Goal: Task Accomplishment & Management: Complete application form

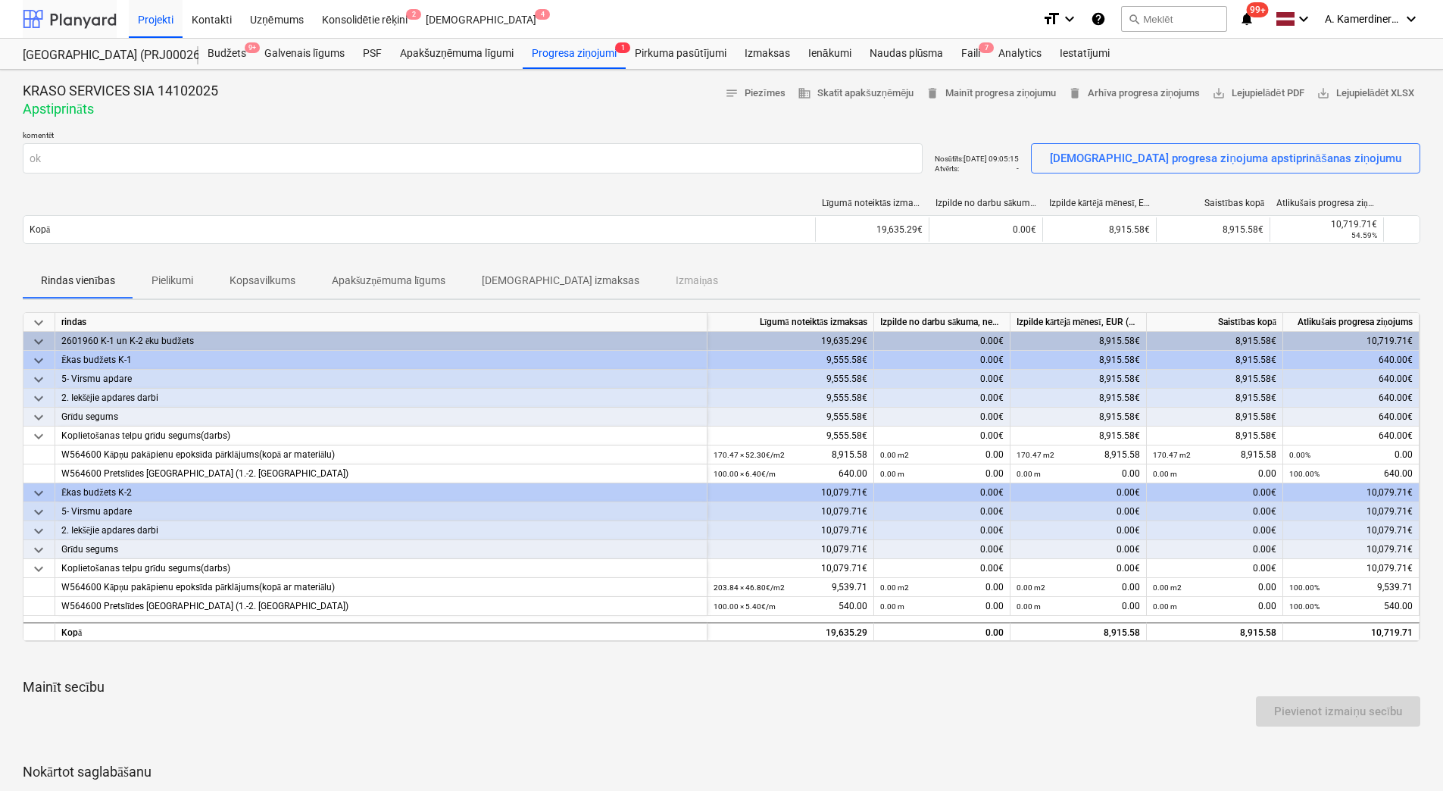
click at [77, 11] on div at bounding box center [70, 19] width 94 height 38
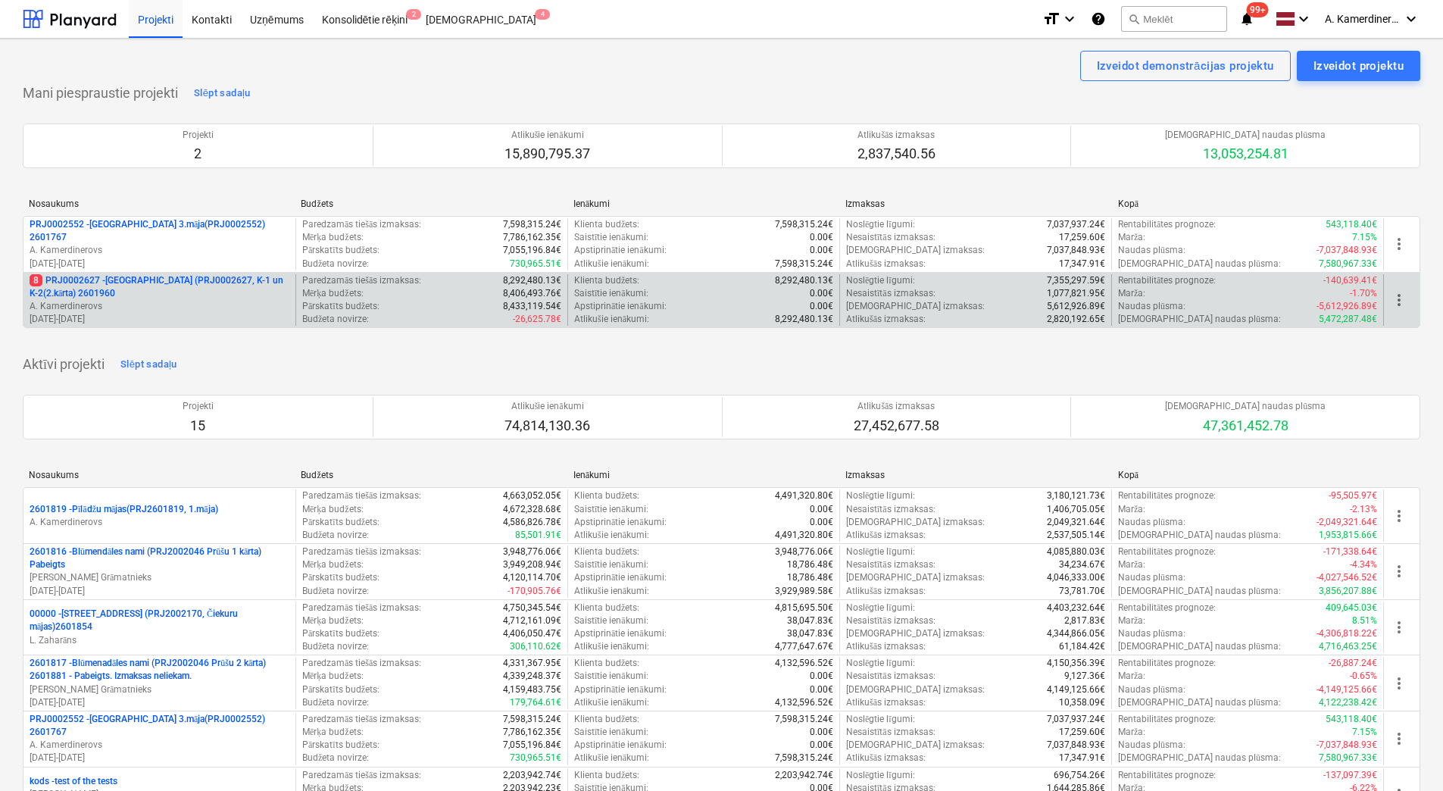
click at [117, 299] on p "8 PRJ0002627 - Tumes iela (PRJ0002627, K-1 un K-2(2.kārta) 2601960" at bounding box center [160, 287] width 260 height 26
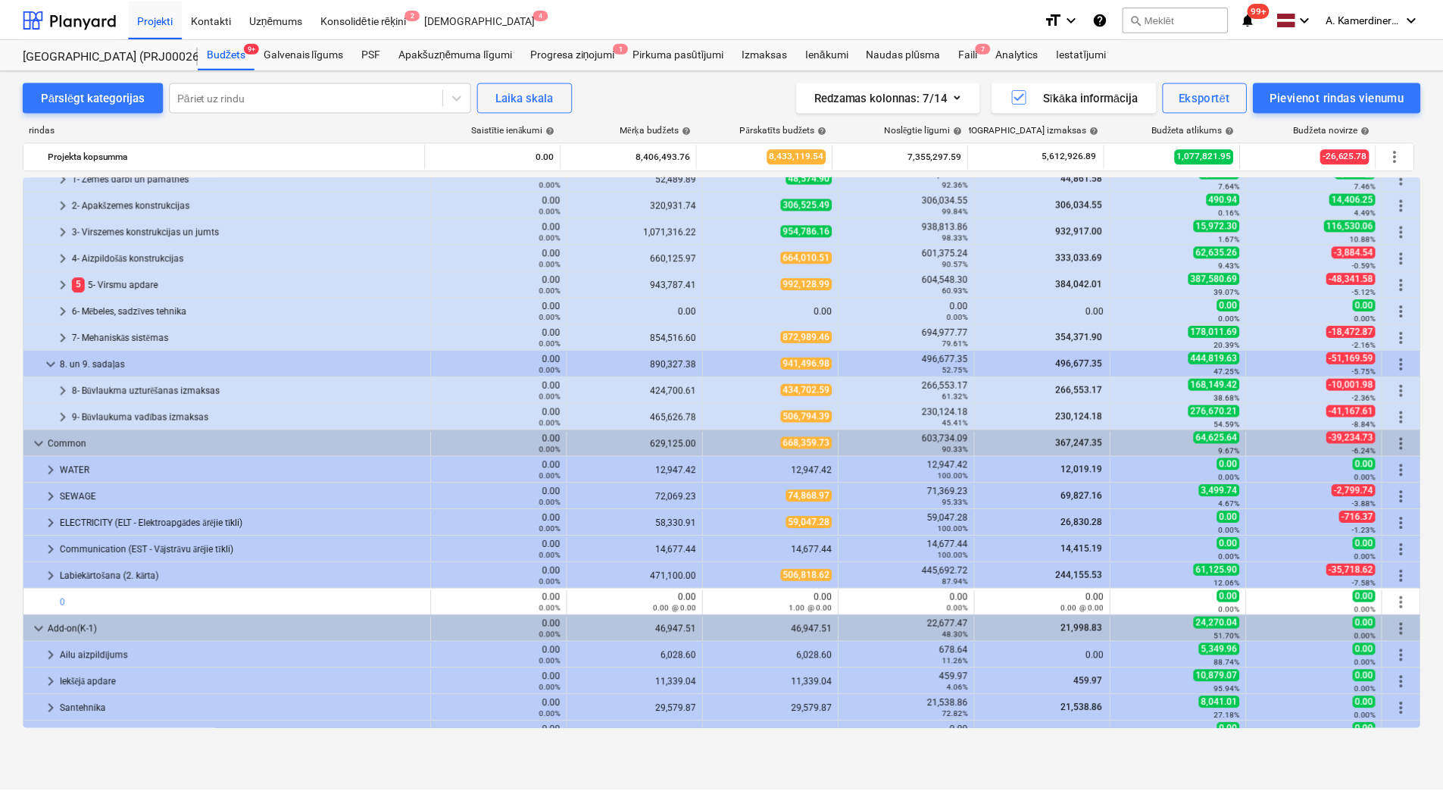
scroll to position [353, 0]
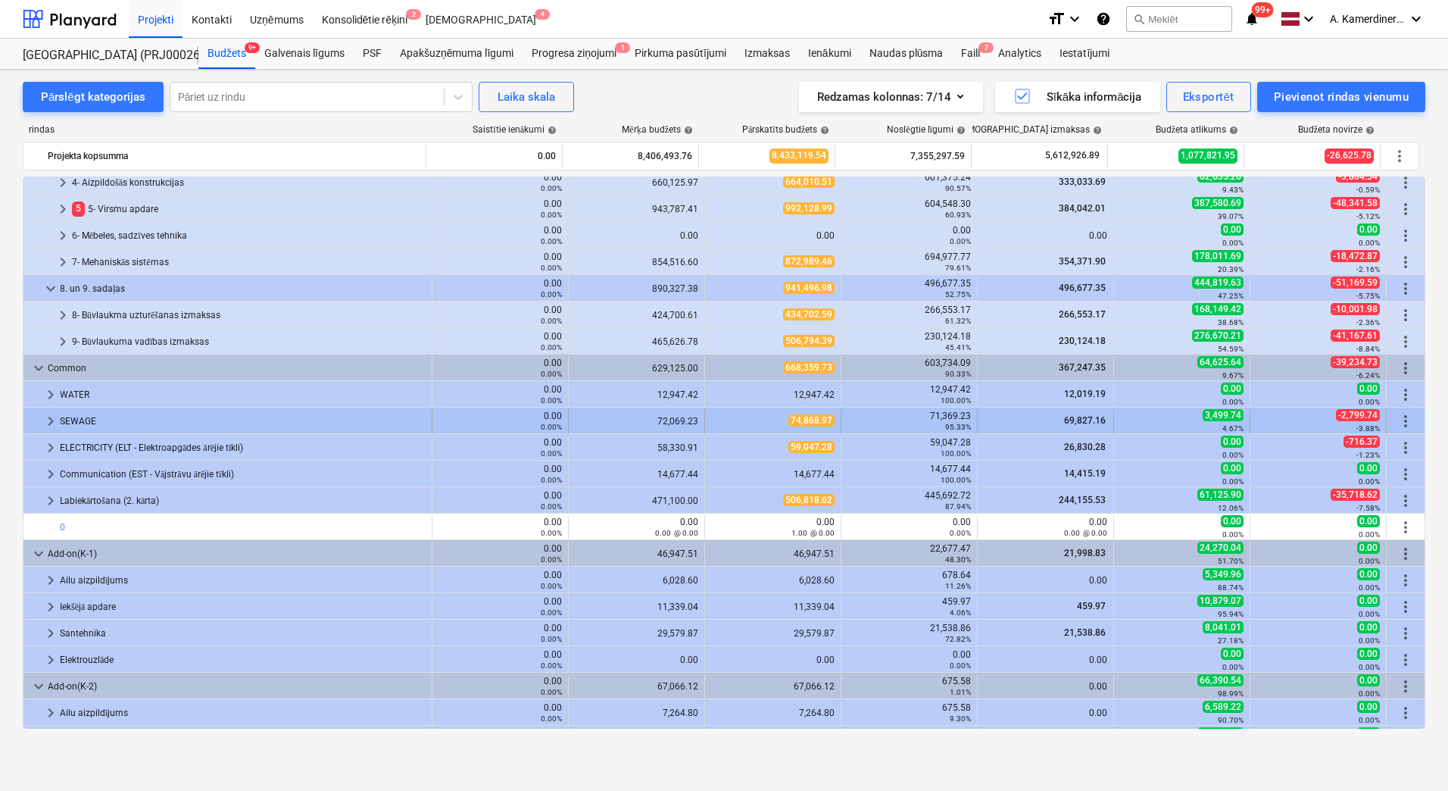
click at [117, 418] on div "SEWAGE" at bounding box center [243, 421] width 366 height 24
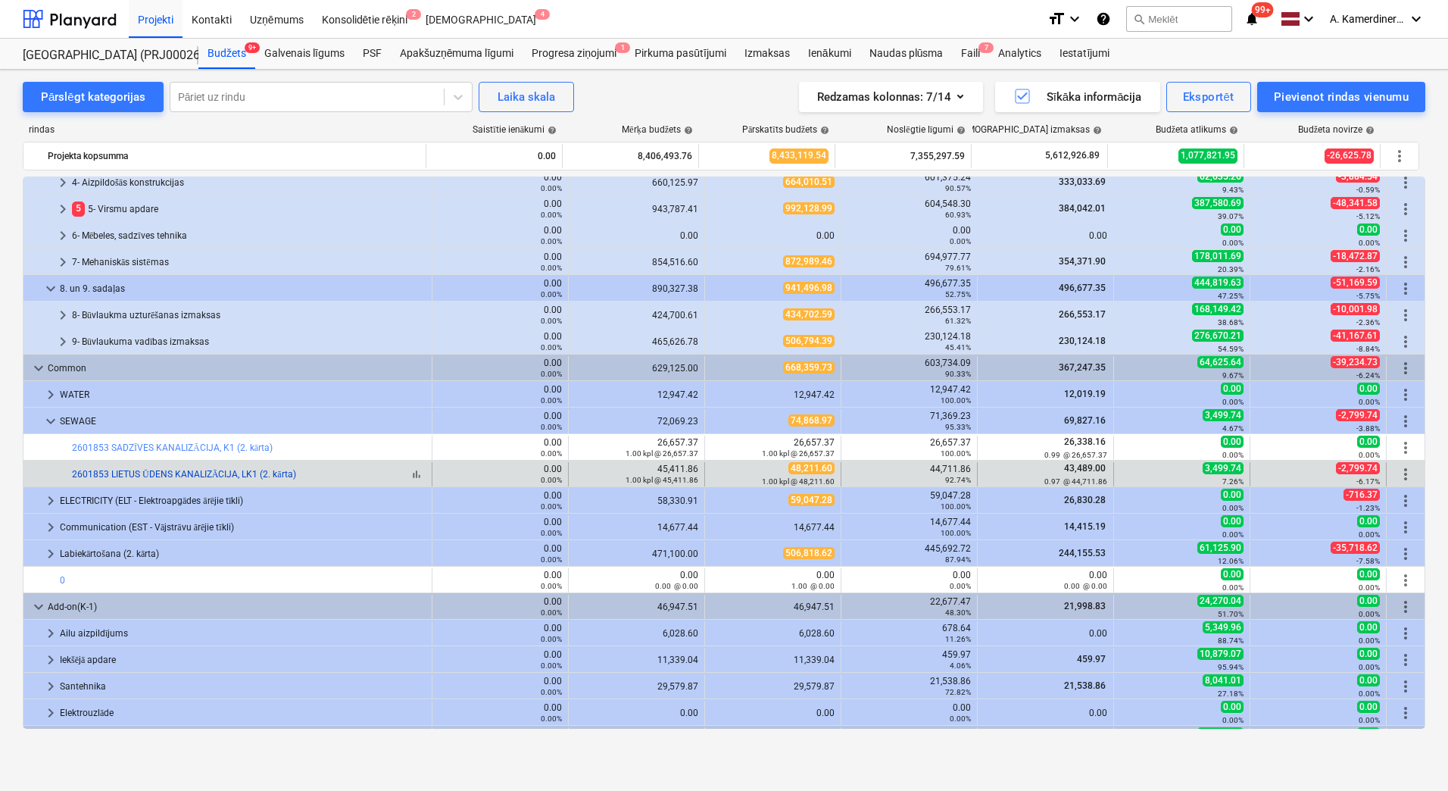
click at [108, 470] on link "2601853 LIETUS ŪDENS KANALIZĀCIJA, LK1 (2. kārta)" at bounding box center [184, 474] width 224 height 11
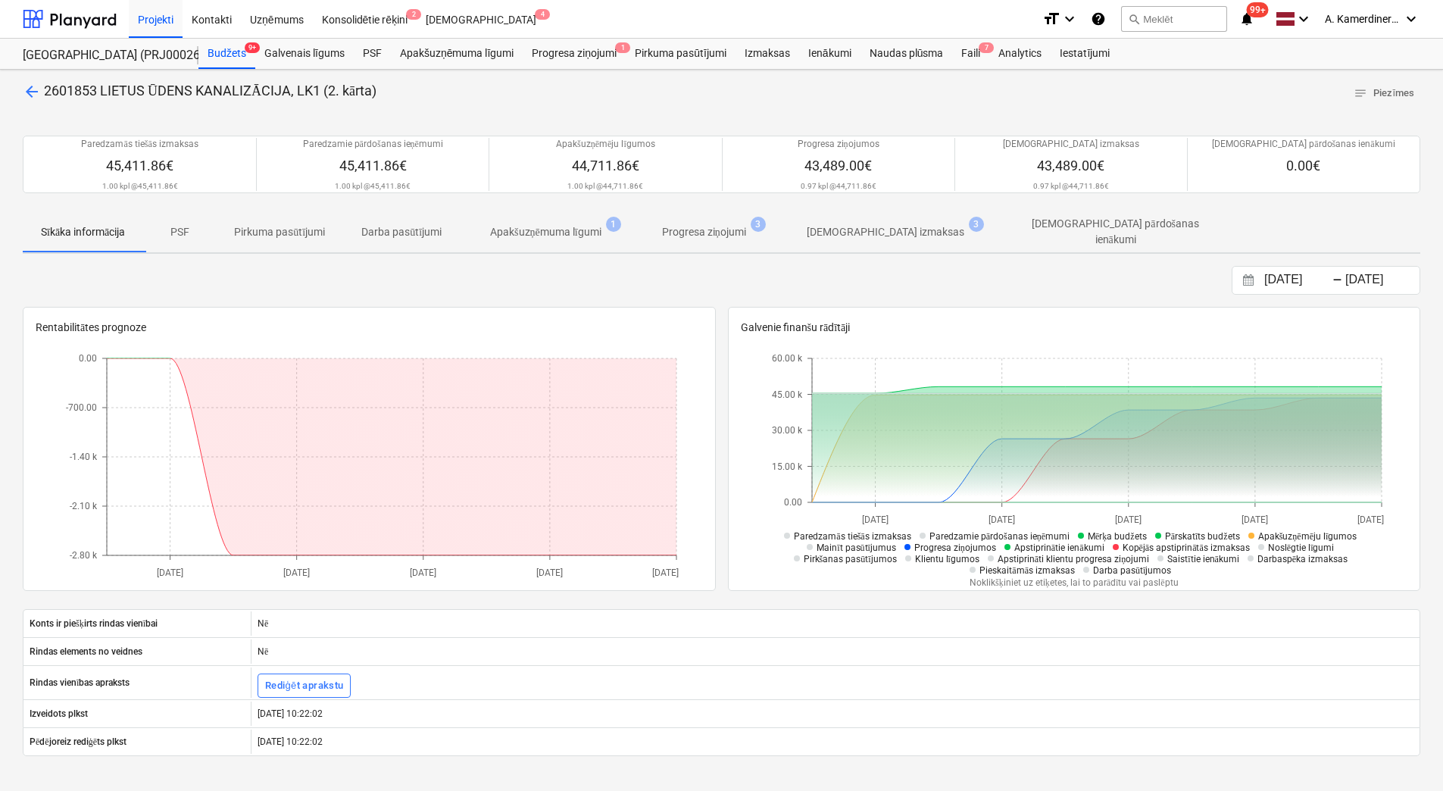
click at [575, 233] on p "Apakšuzņēmuma līgumi" at bounding box center [545, 232] width 111 height 16
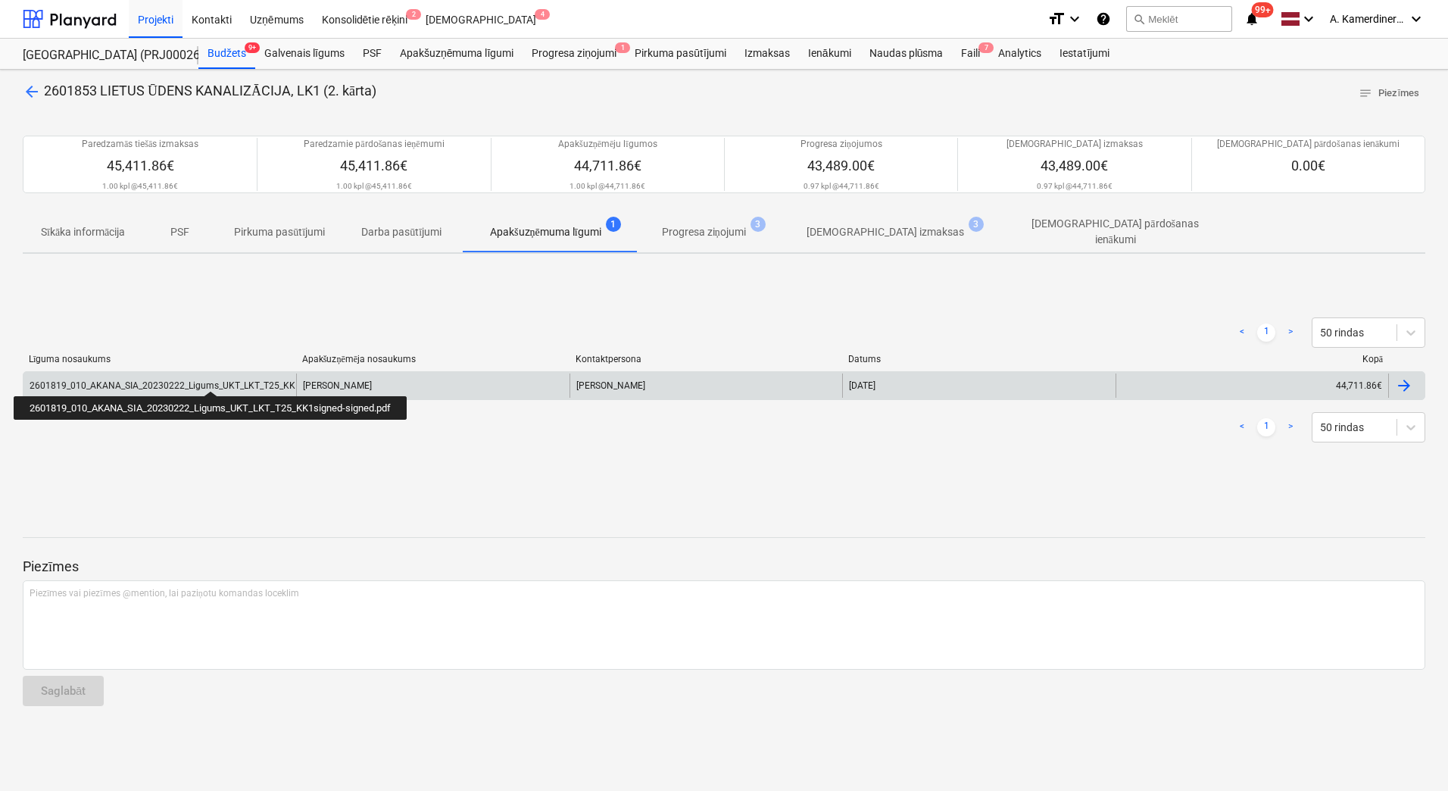
click at [214, 380] on div "2601819_010_AKANA_SIA_20230222_Ligums_UKT_LKT_T25_KK1signed-signed.pdf" at bounding box center [202, 385] width 344 height 11
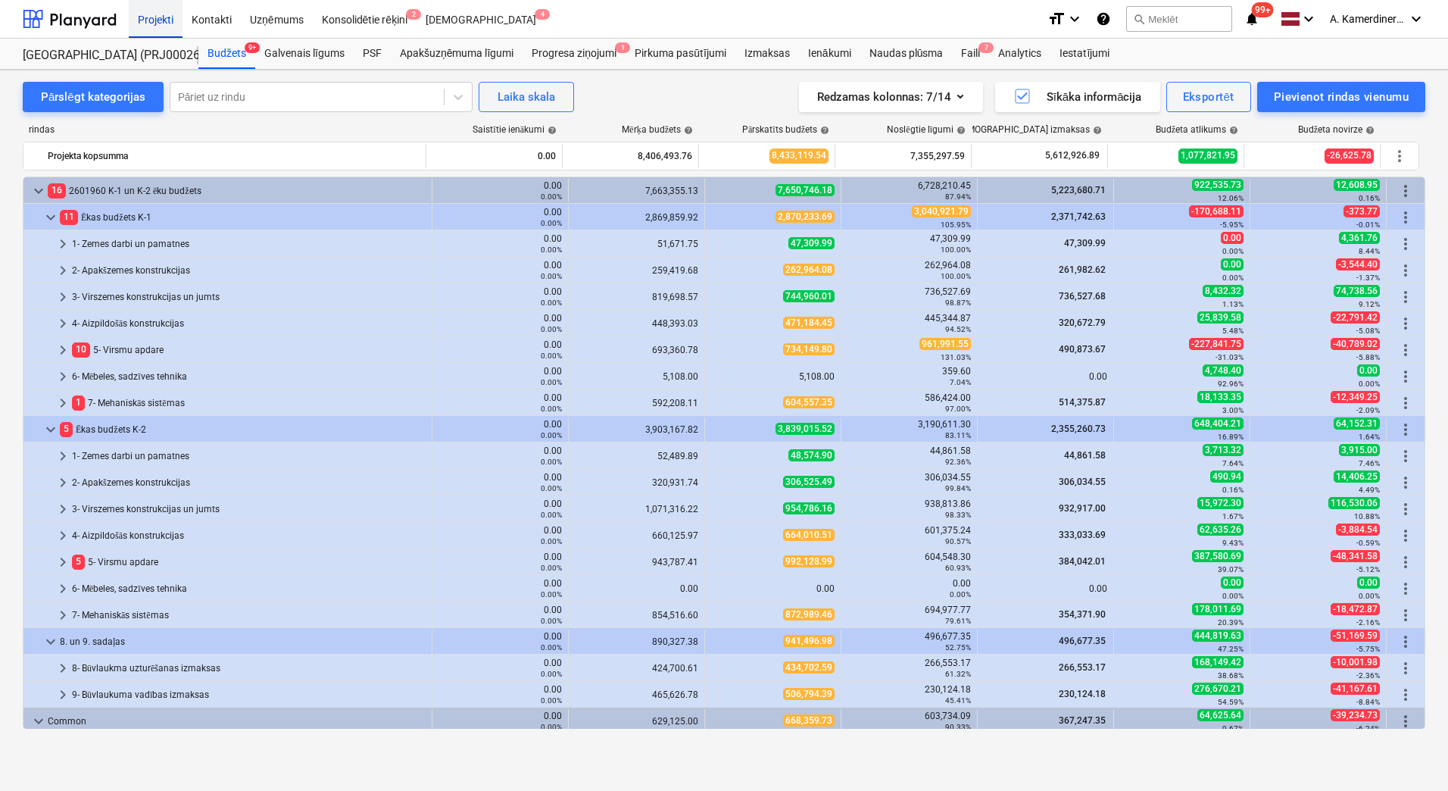
scroll to position [353, 0]
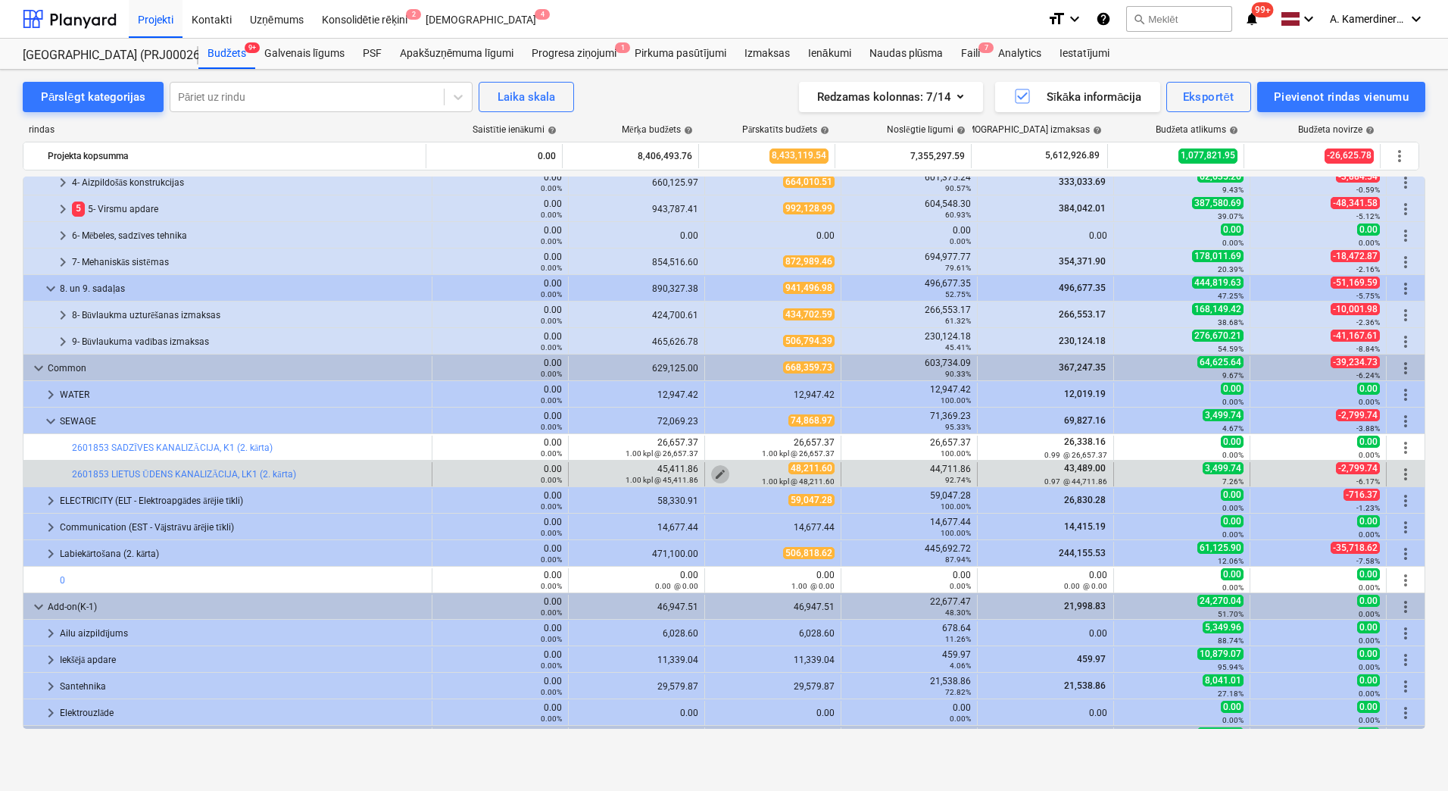
click at [722, 470] on button "edit" at bounding box center [720, 474] width 18 height 18
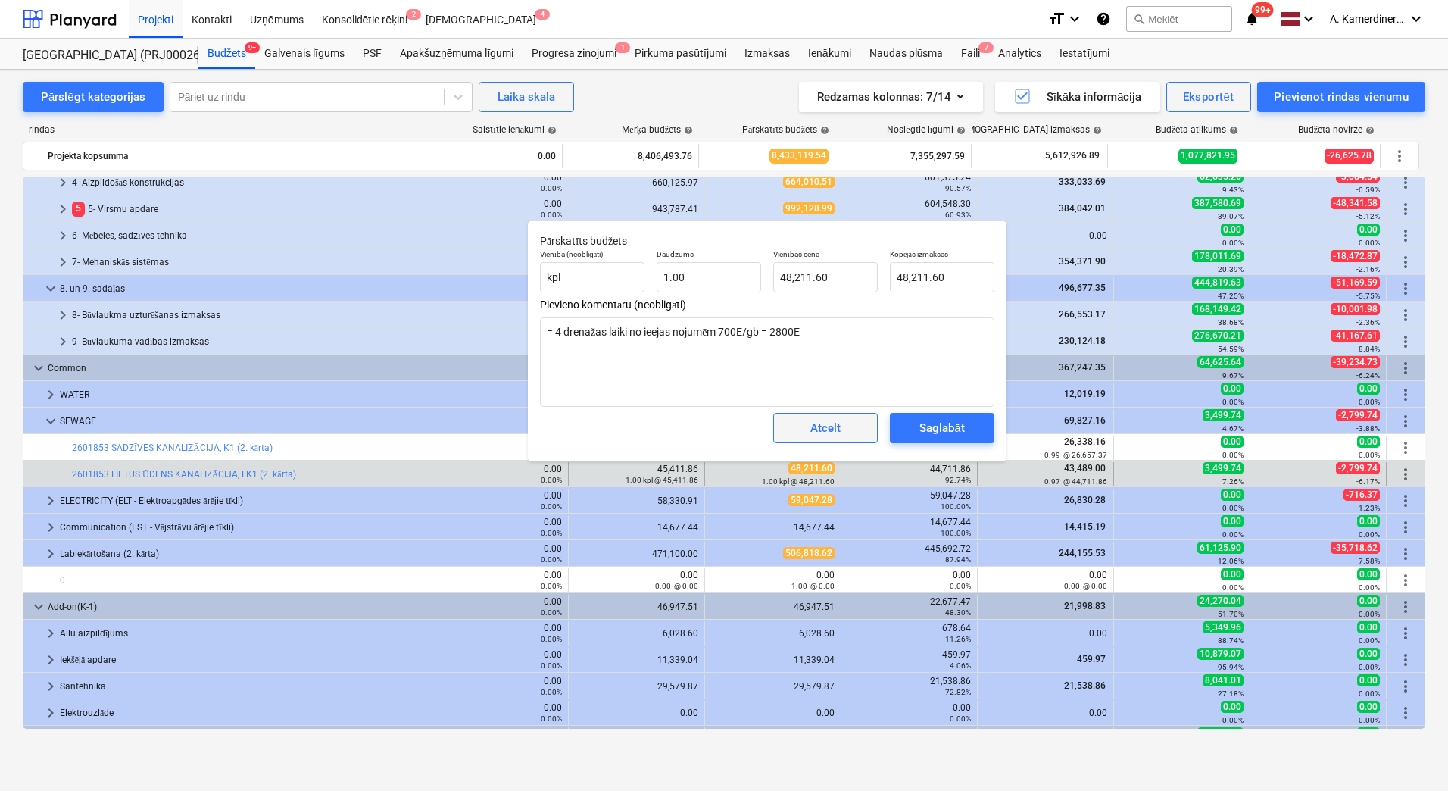
type textarea "x"
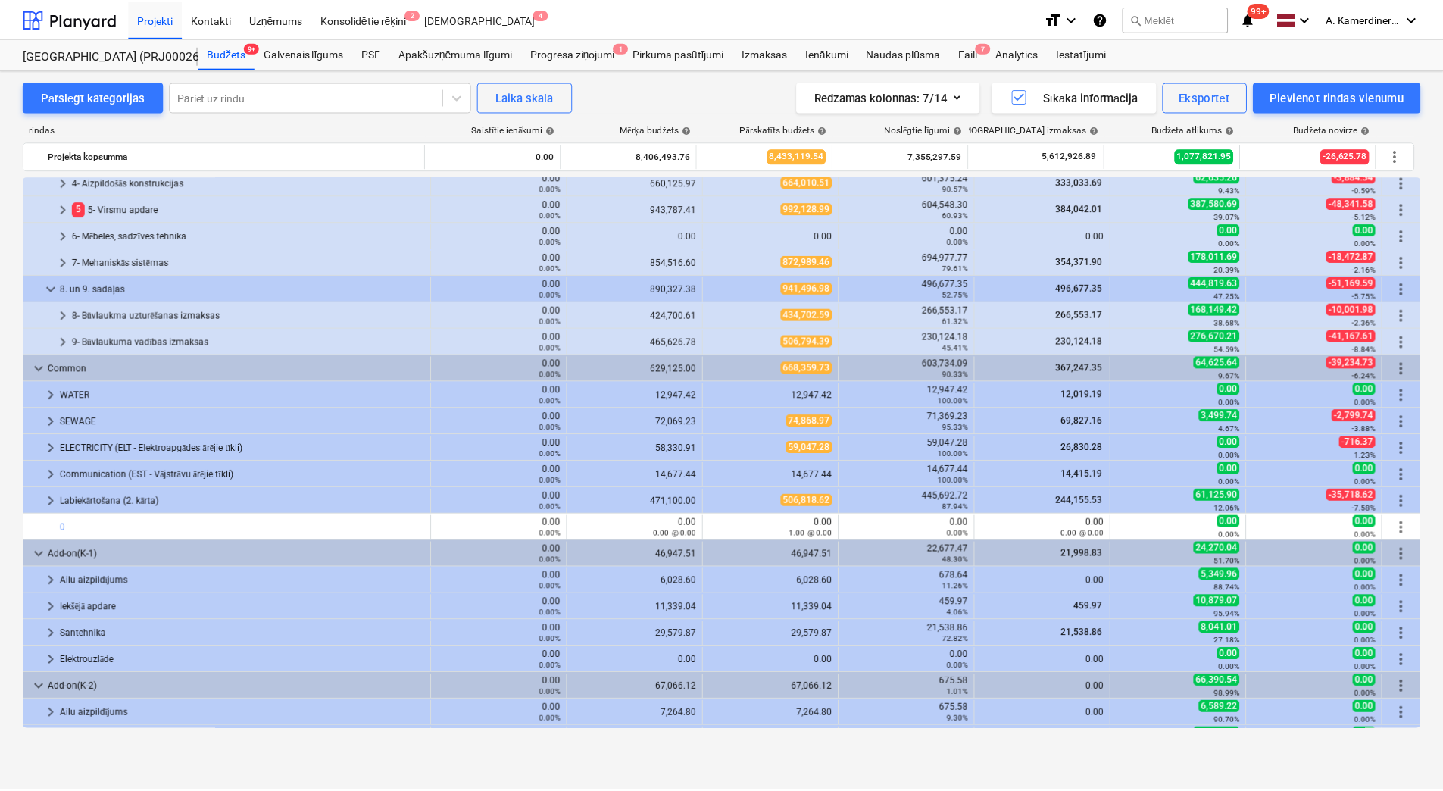
scroll to position [277, 0]
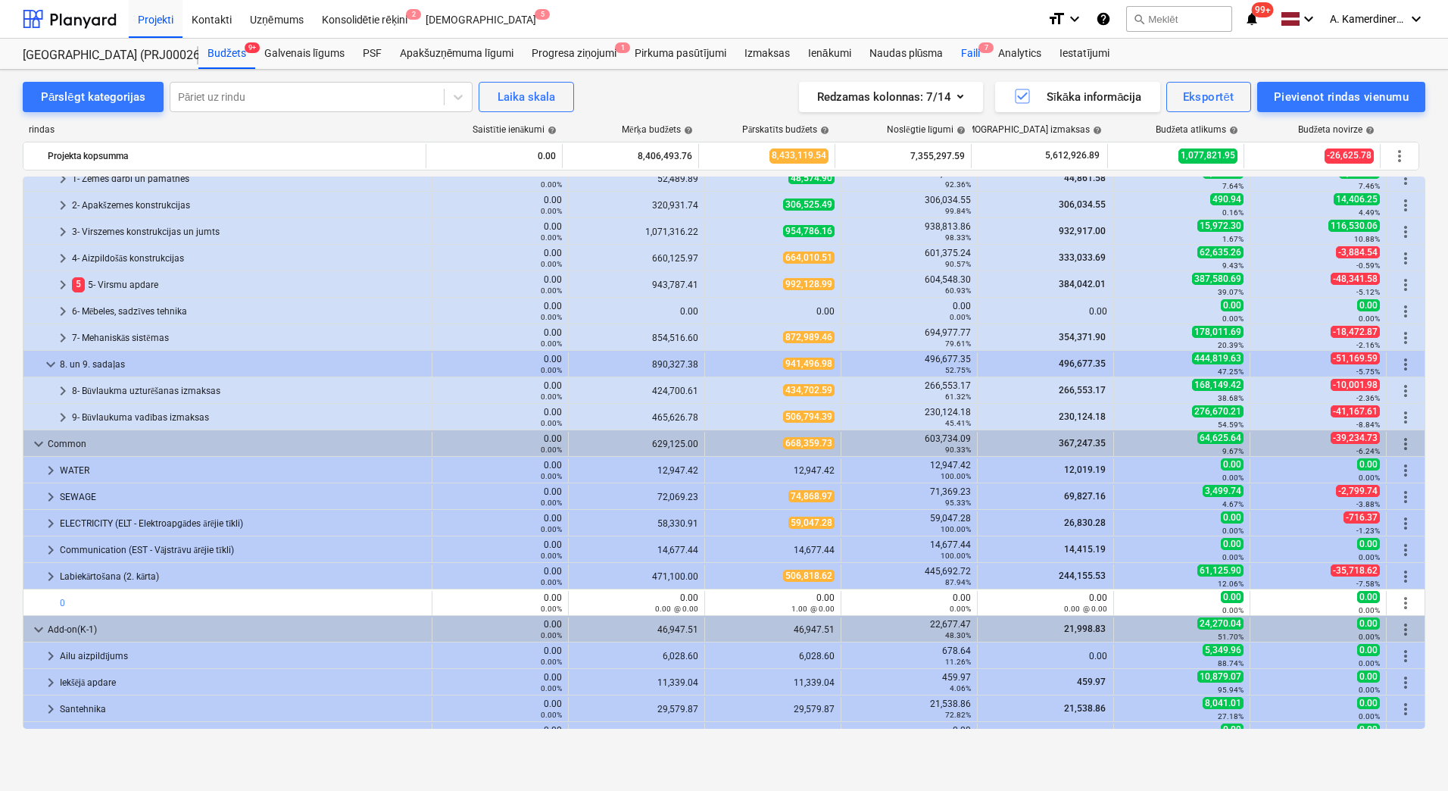
click at [972, 52] on div "Faili 7" at bounding box center [970, 54] width 37 height 30
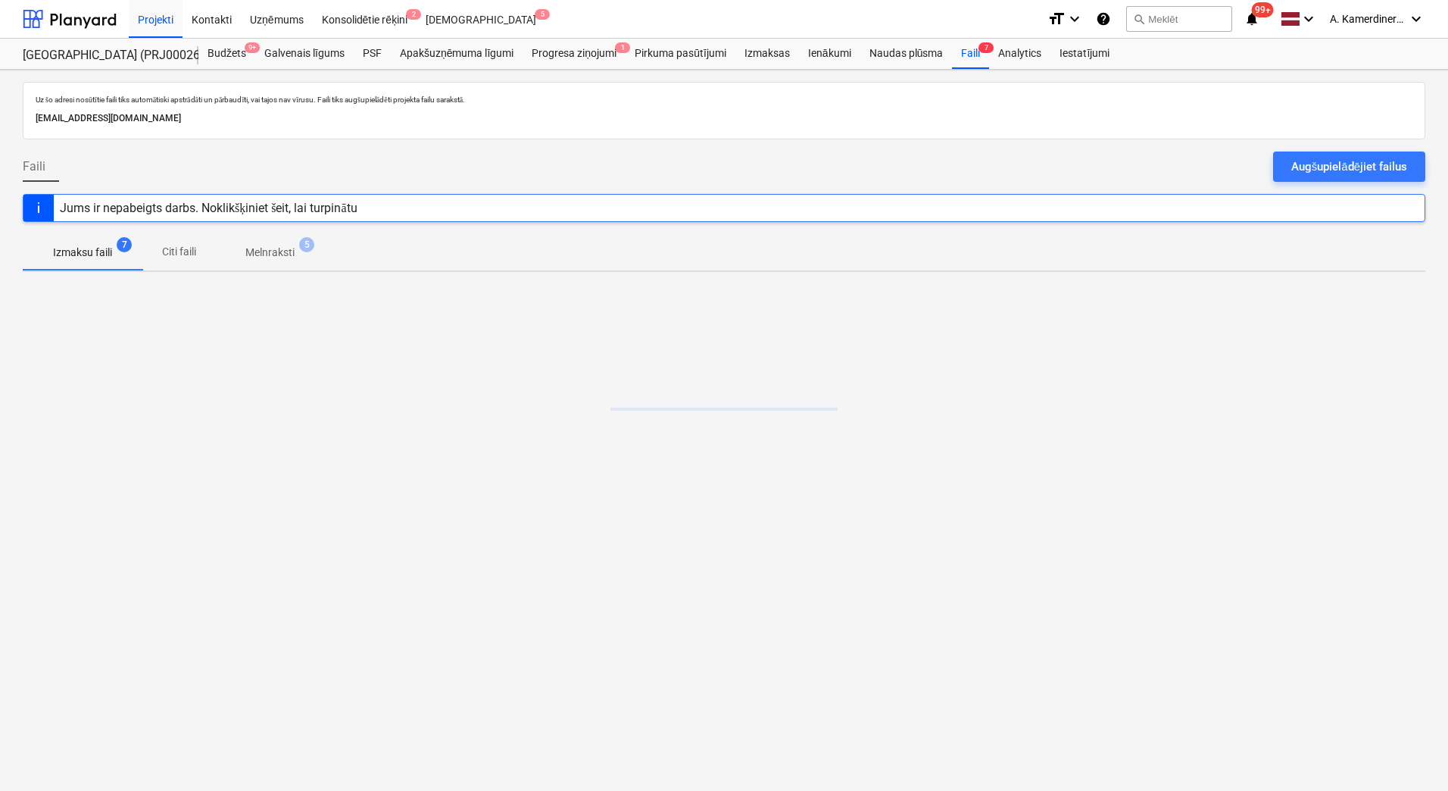
click at [282, 255] on p "Melnraksti" at bounding box center [269, 253] width 49 height 16
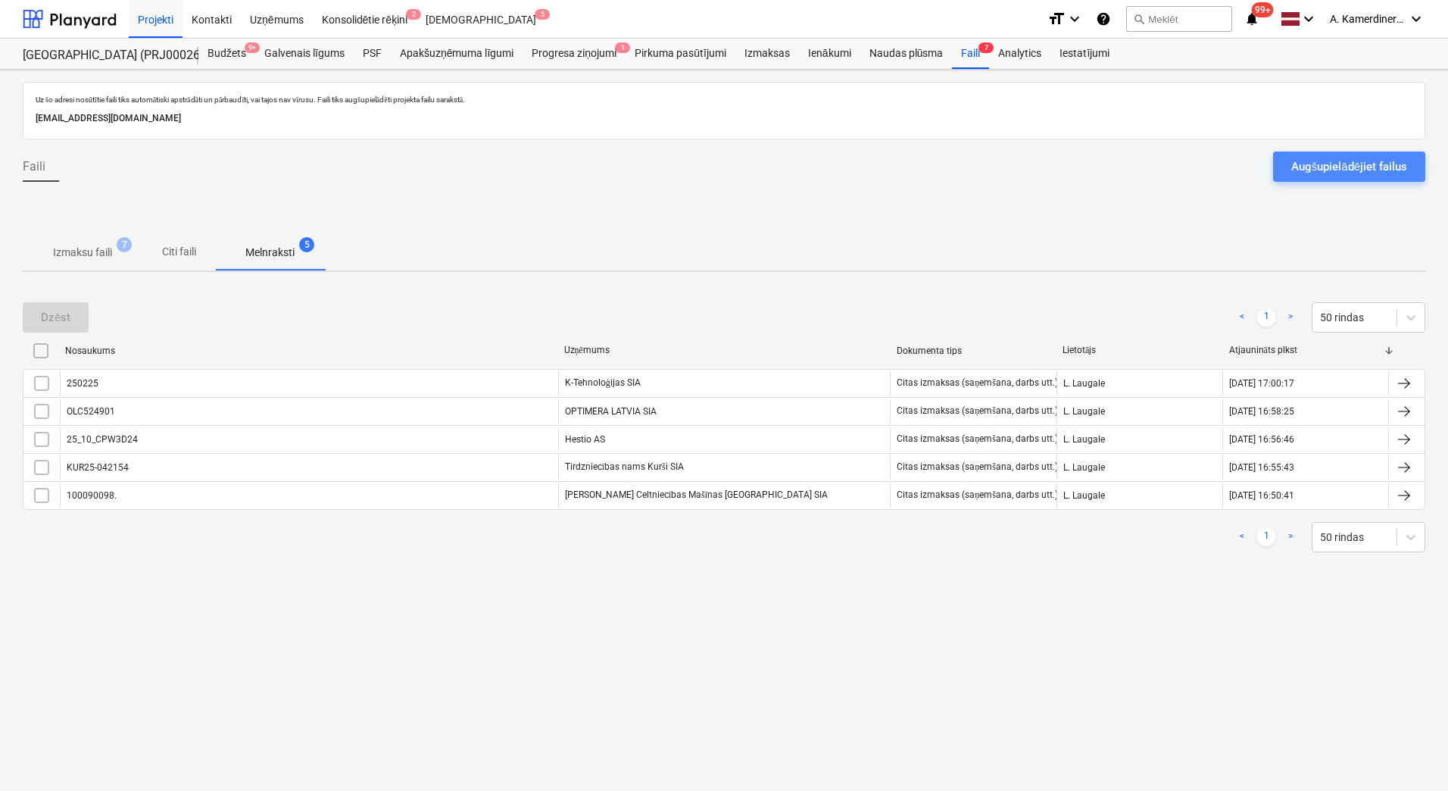
click at [1341, 167] on div "Augšupielādējiet failus" at bounding box center [1350, 167] width 116 height 20
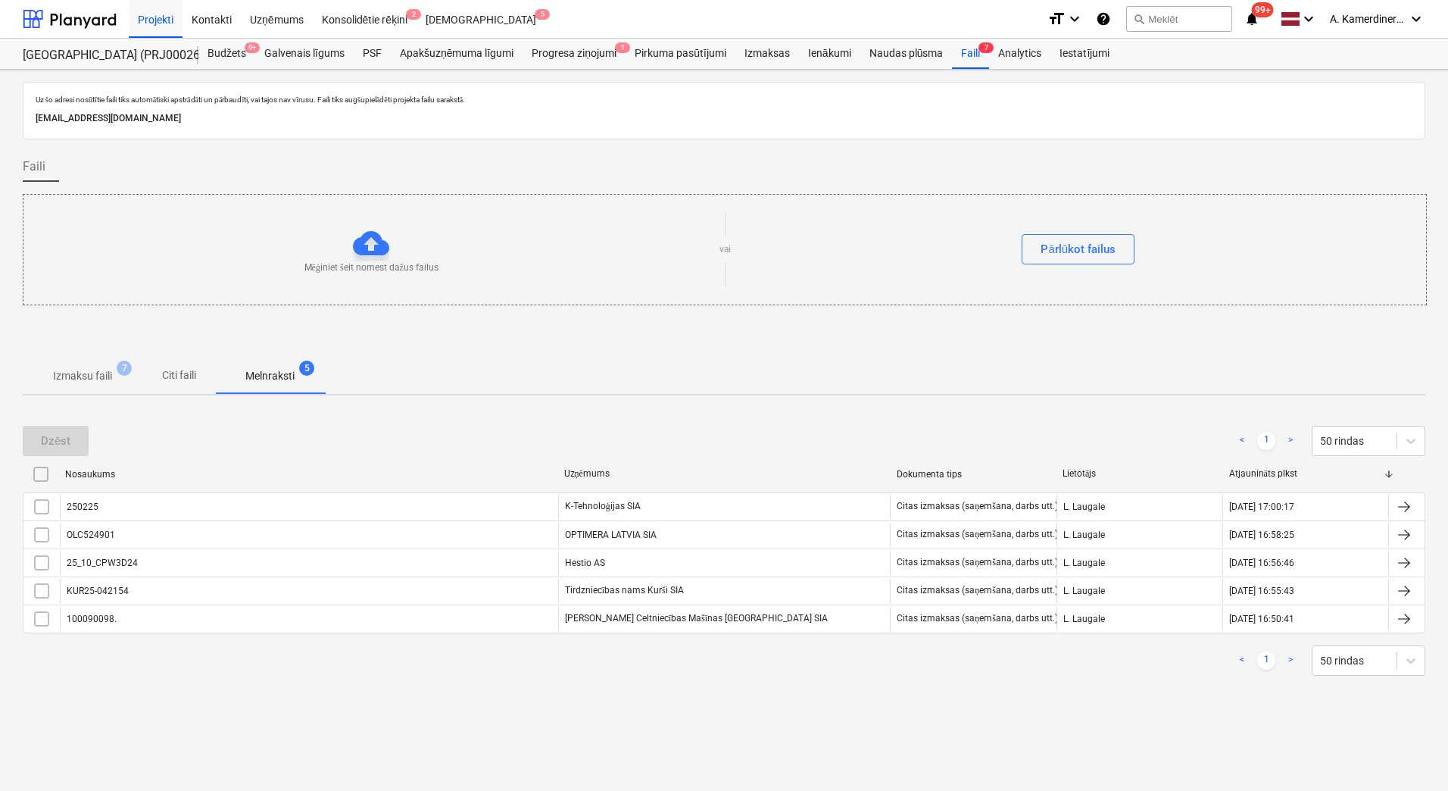
click at [101, 375] on p "Izmaksu faili" at bounding box center [82, 376] width 59 height 16
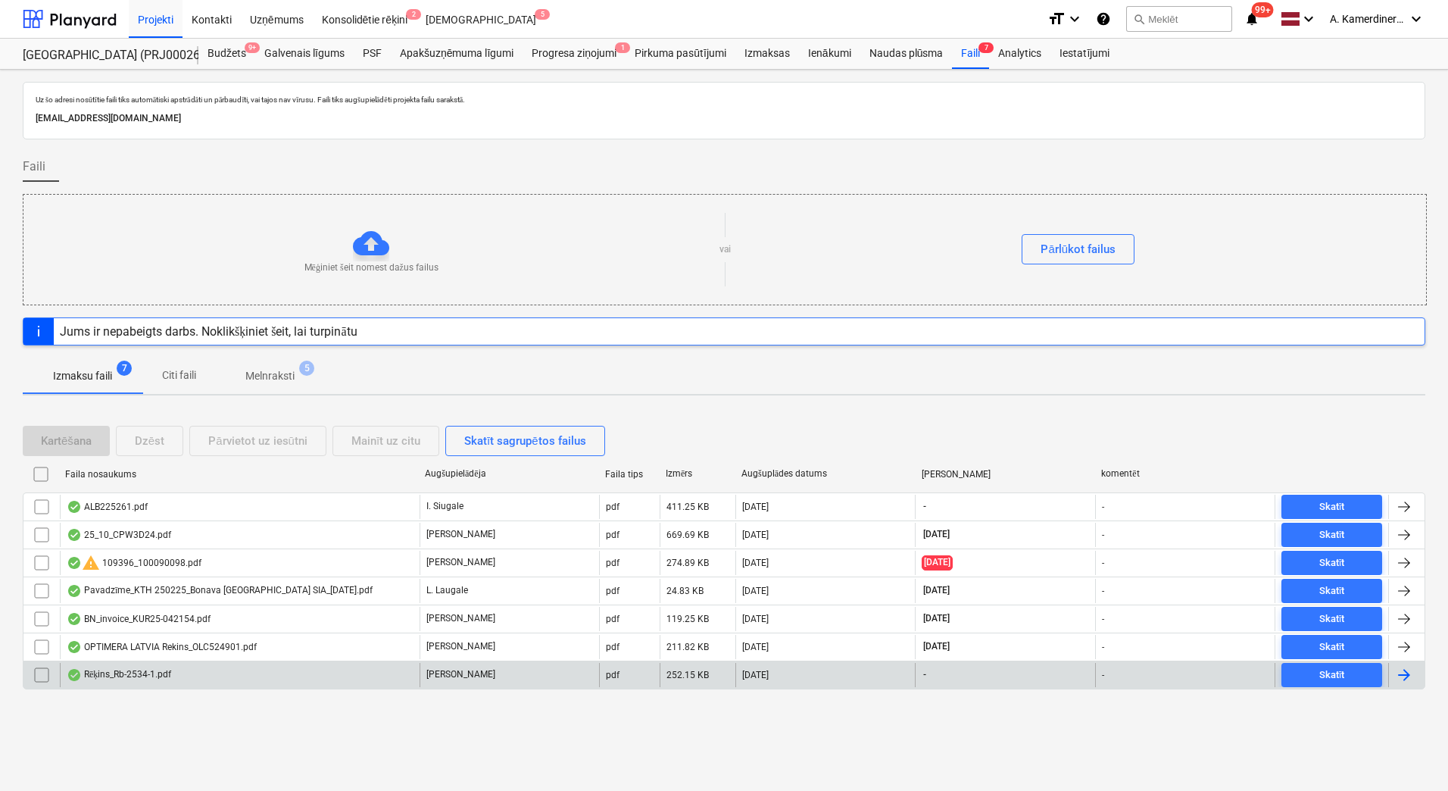
click at [322, 669] on div "Rēķins_Rb-2534-1.pdf" at bounding box center [240, 675] width 360 height 24
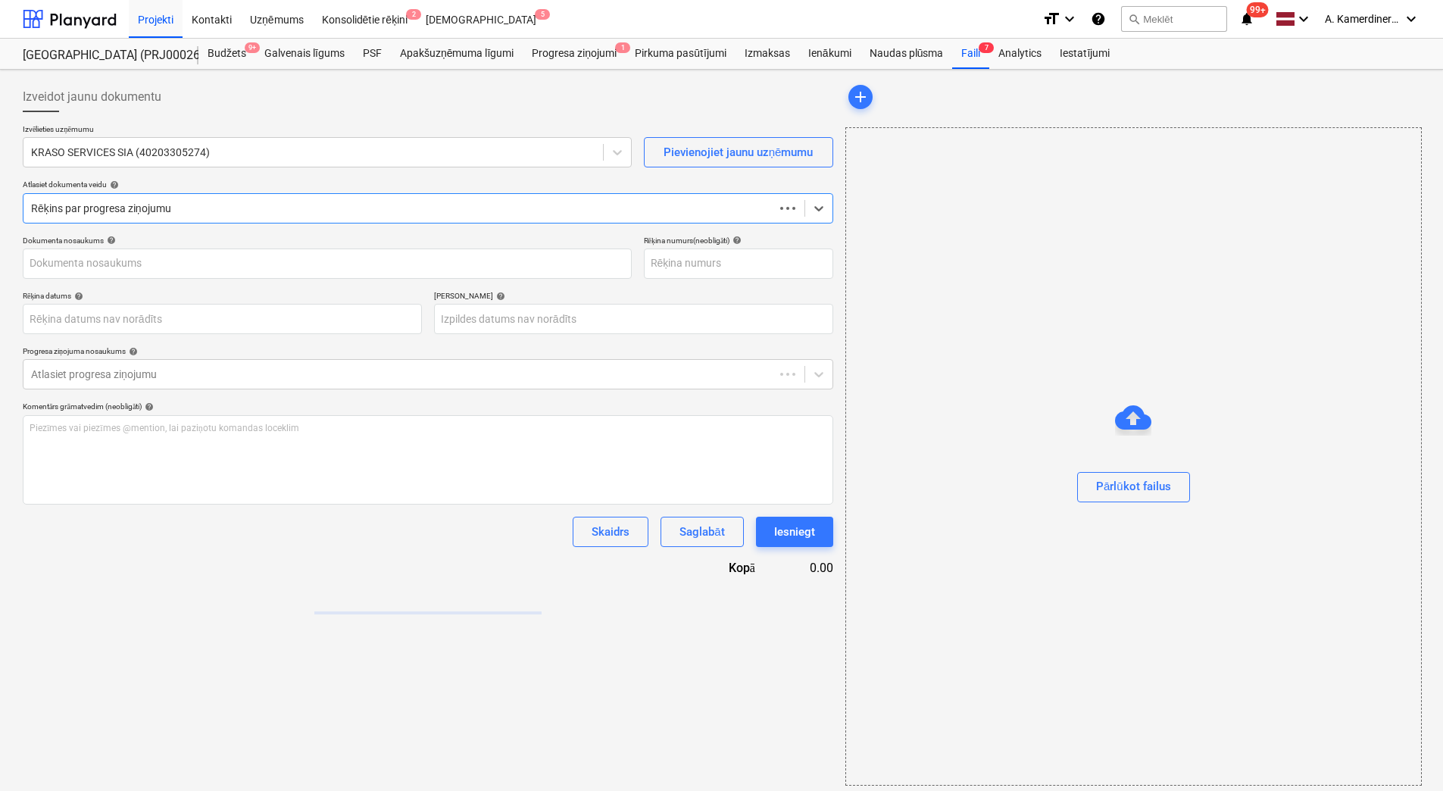
type input "Rb-2534-1"
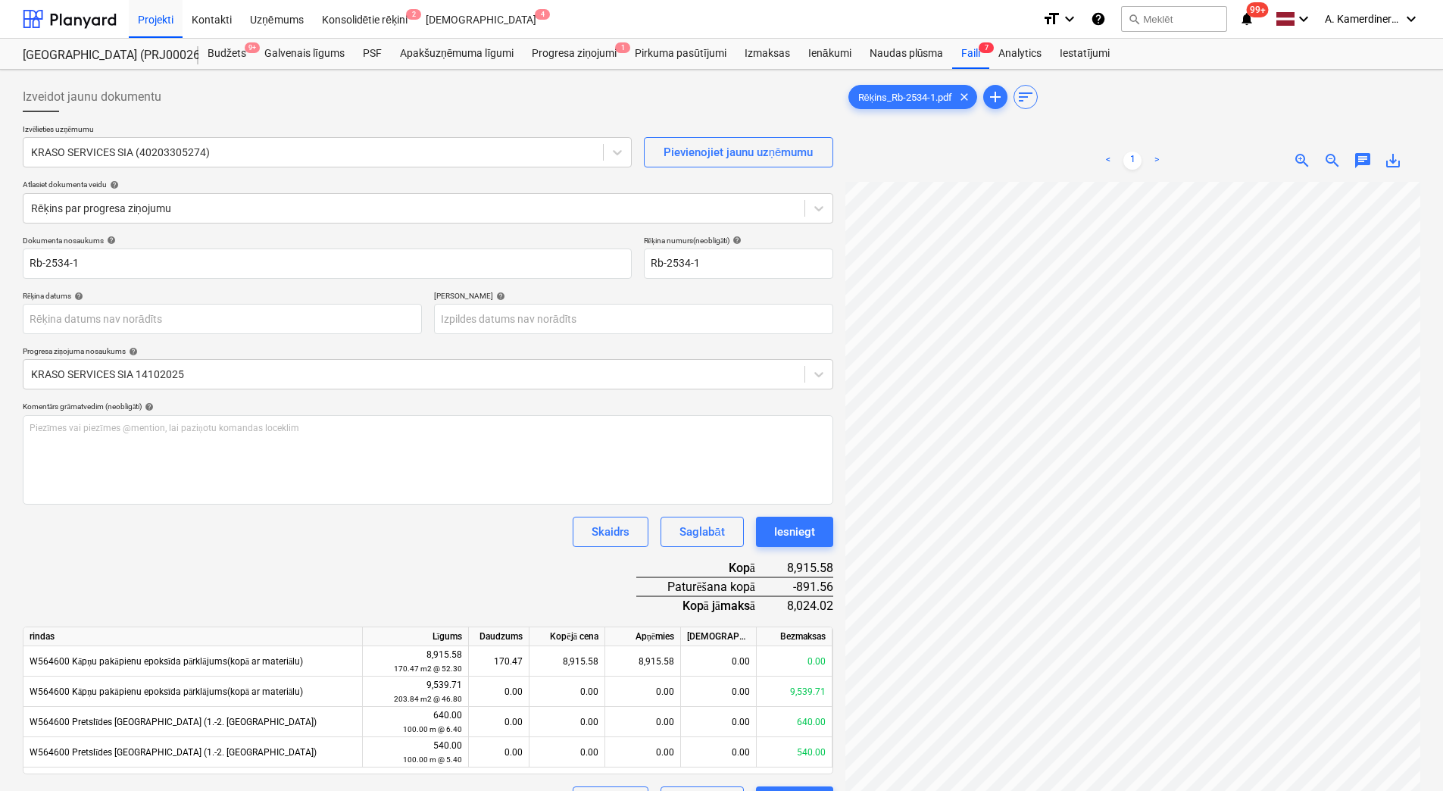
scroll to position [200, 0]
click at [800, 528] on div "Iesniegt" at bounding box center [794, 532] width 41 height 20
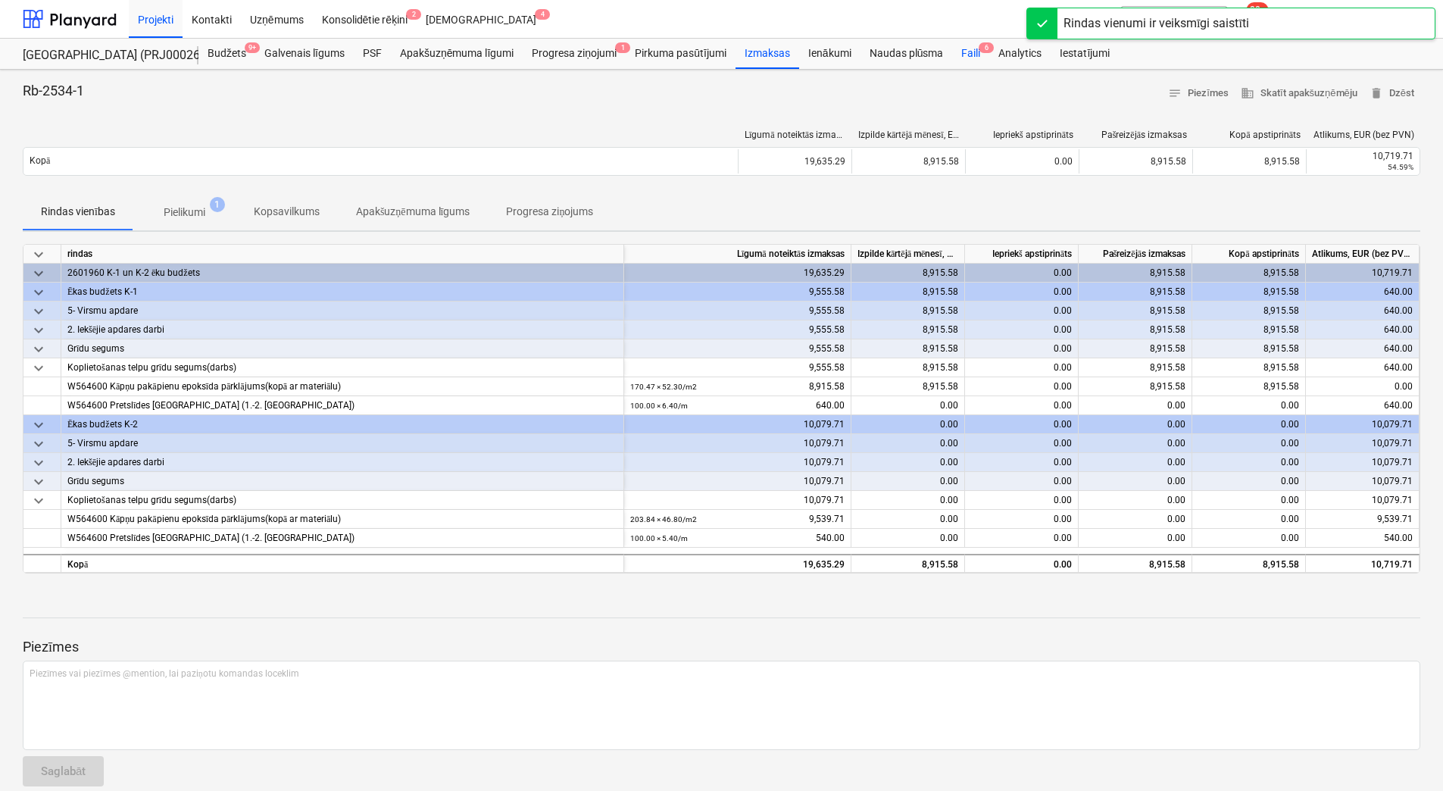
click at [961, 55] on div "Faili 6" at bounding box center [970, 54] width 37 height 30
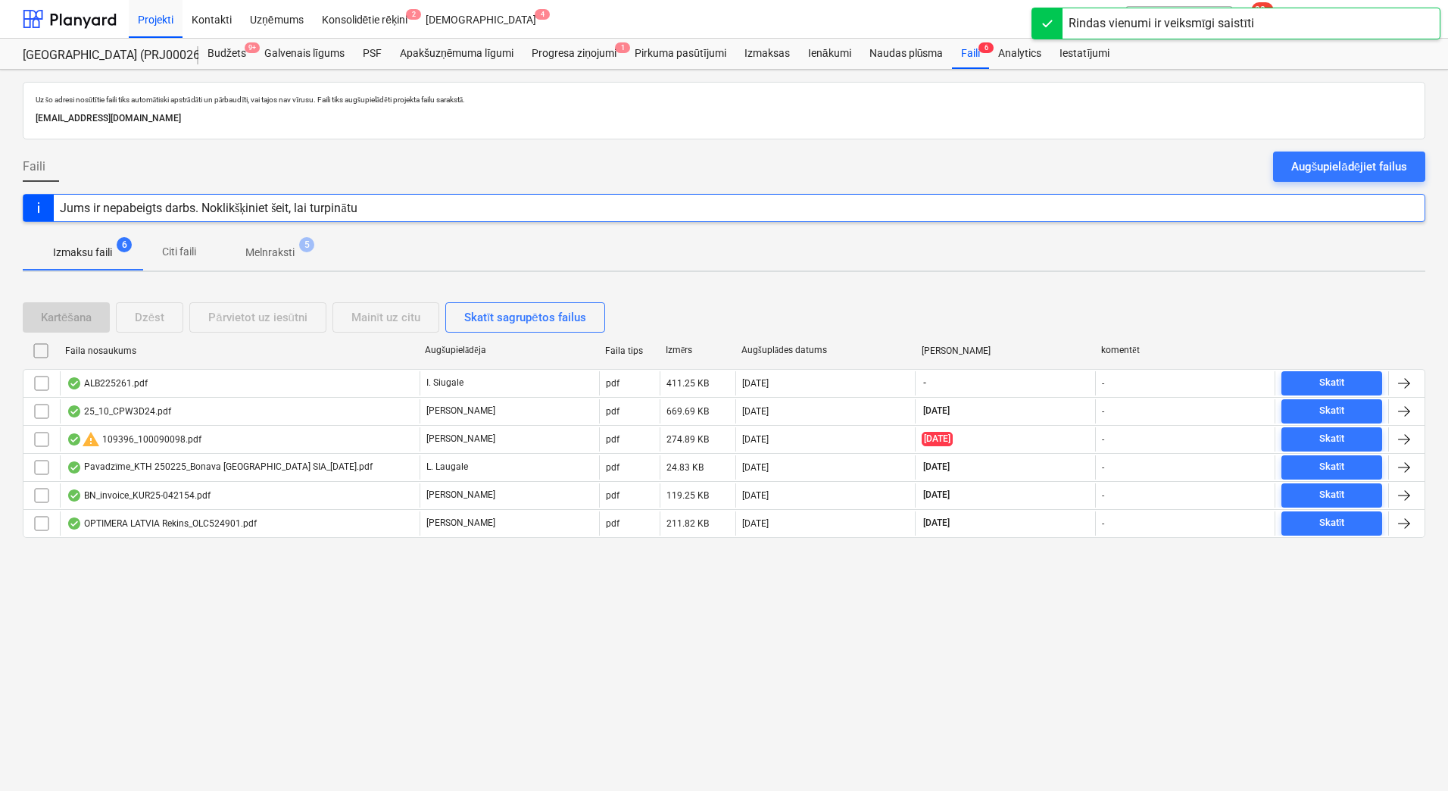
click at [66, 248] on p "Izmaksu faili" at bounding box center [82, 253] width 59 height 16
click at [284, 253] on p "Melnraksti" at bounding box center [269, 253] width 49 height 16
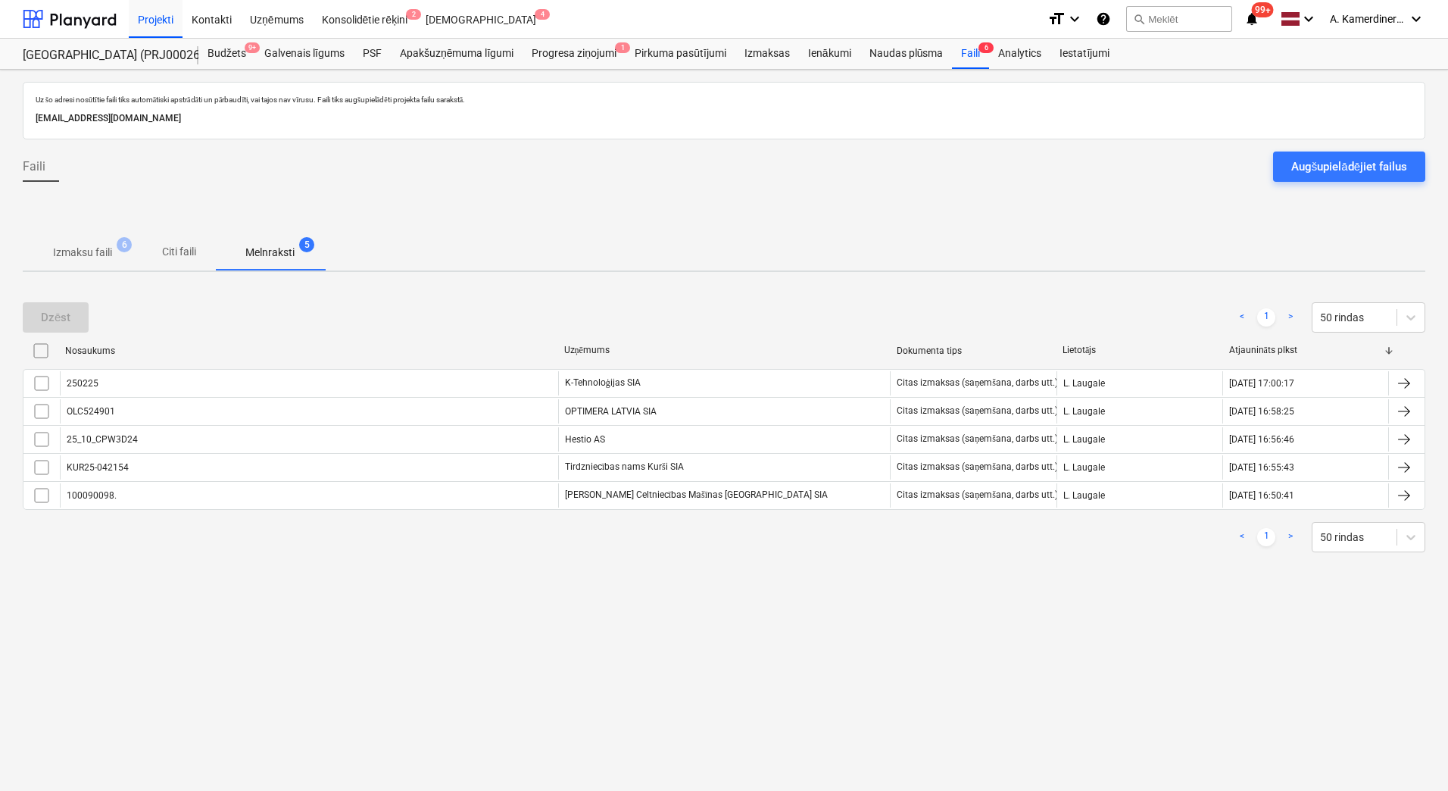
click at [104, 252] on p "Izmaksu faili" at bounding box center [82, 253] width 59 height 16
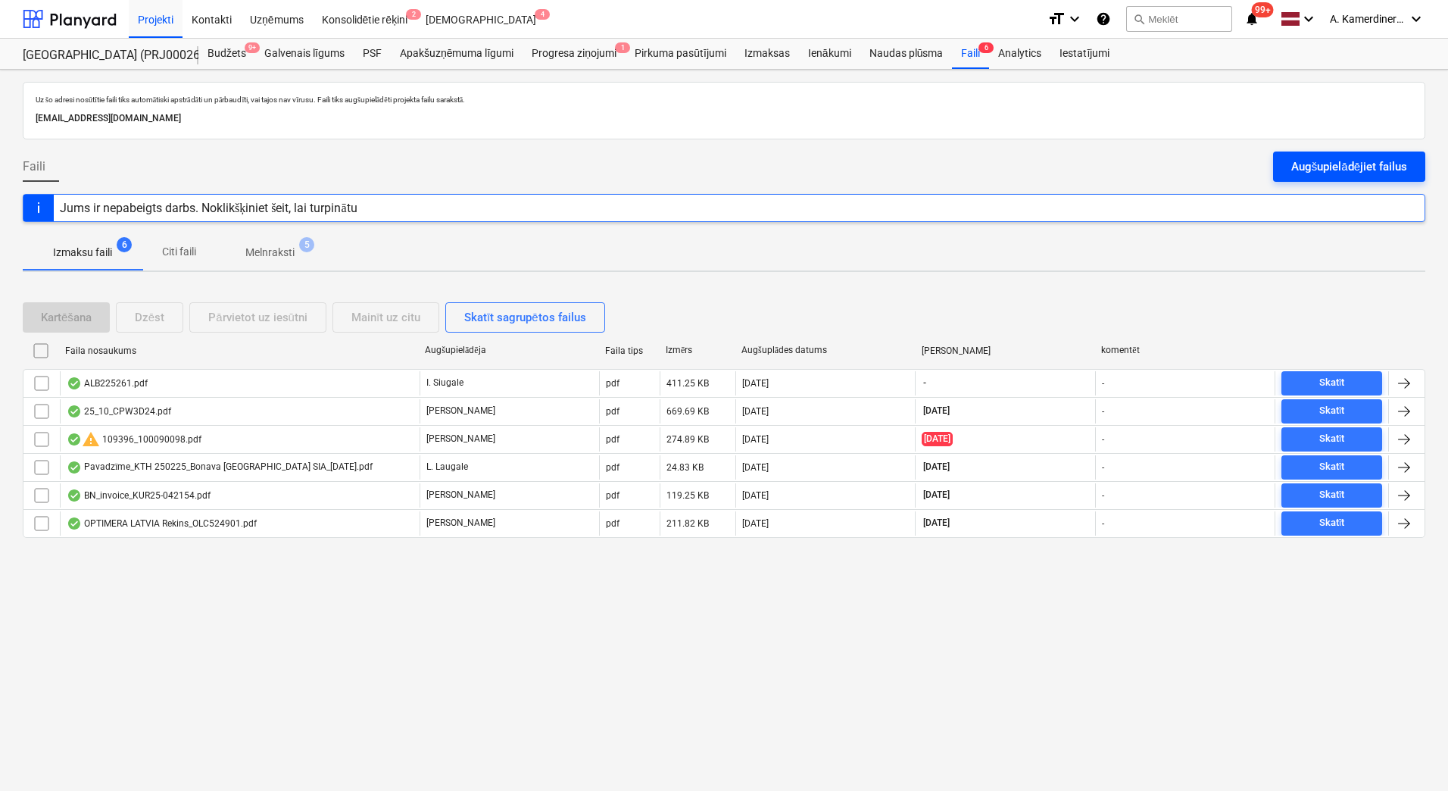
click at [1338, 171] on div "Augšupielādējiet failus" at bounding box center [1350, 167] width 116 height 20
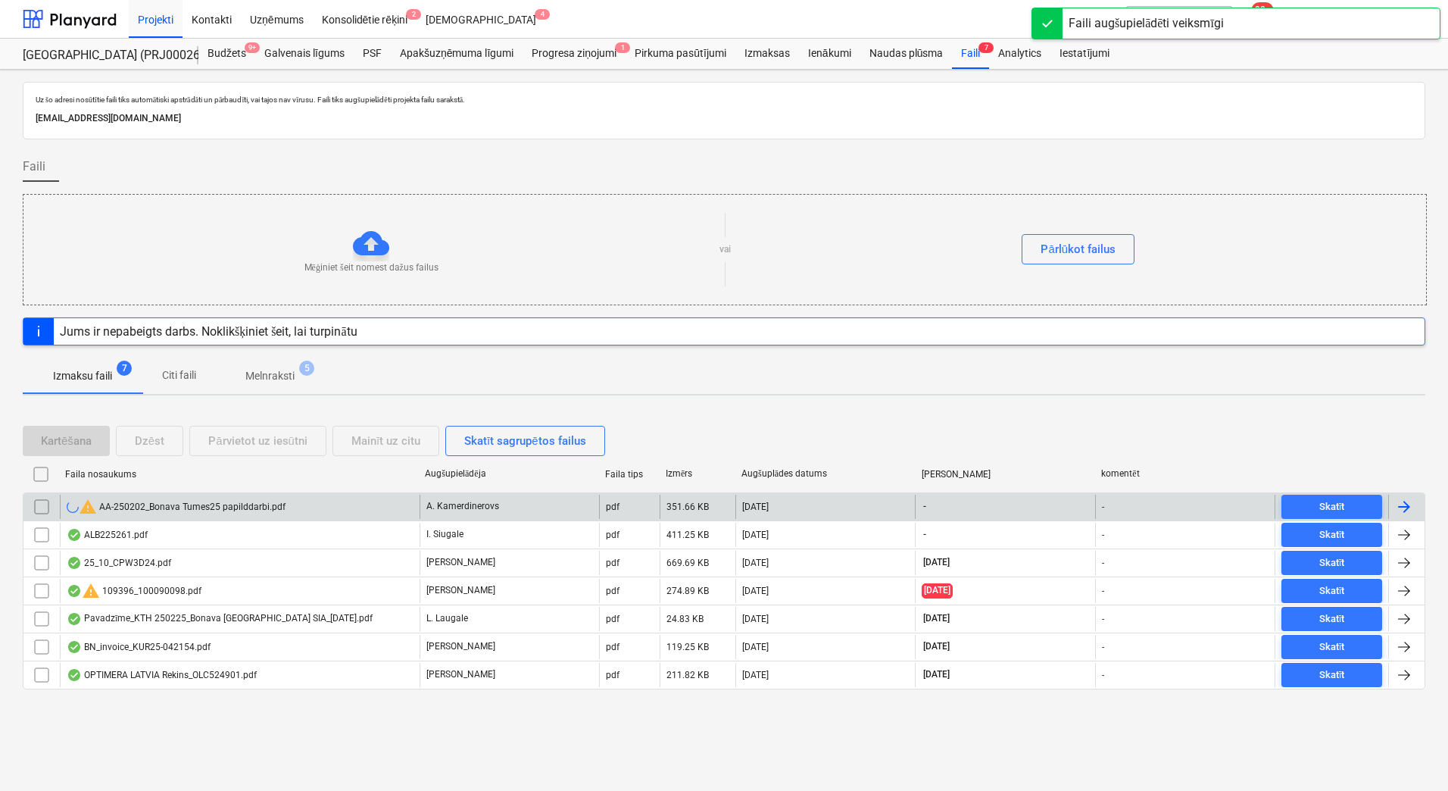
click at [1415, 506] on div at bounding box center [1406, 507] width 36 height 24
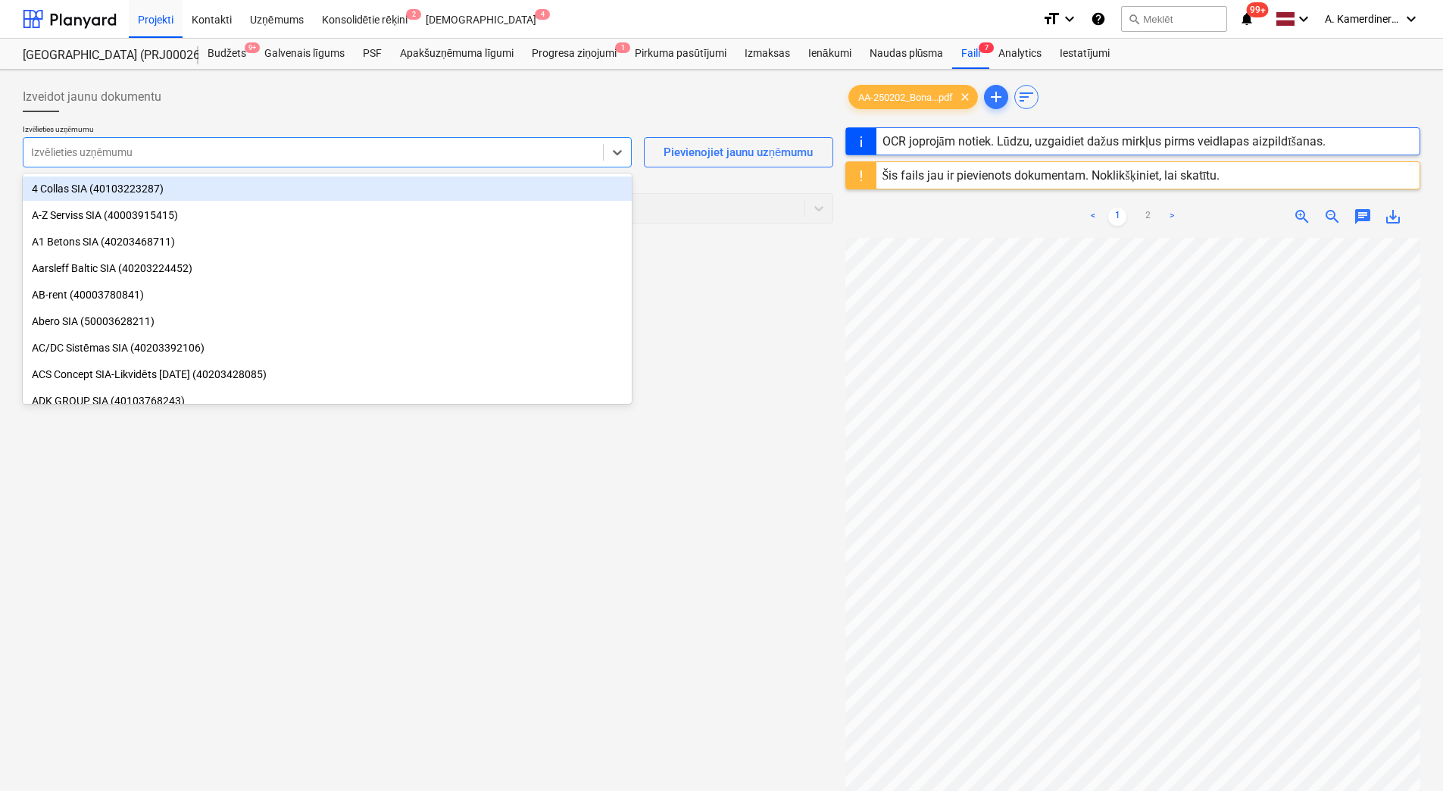
click at [159, 145] on div at bounding box center [313, 152] width 564 height 15
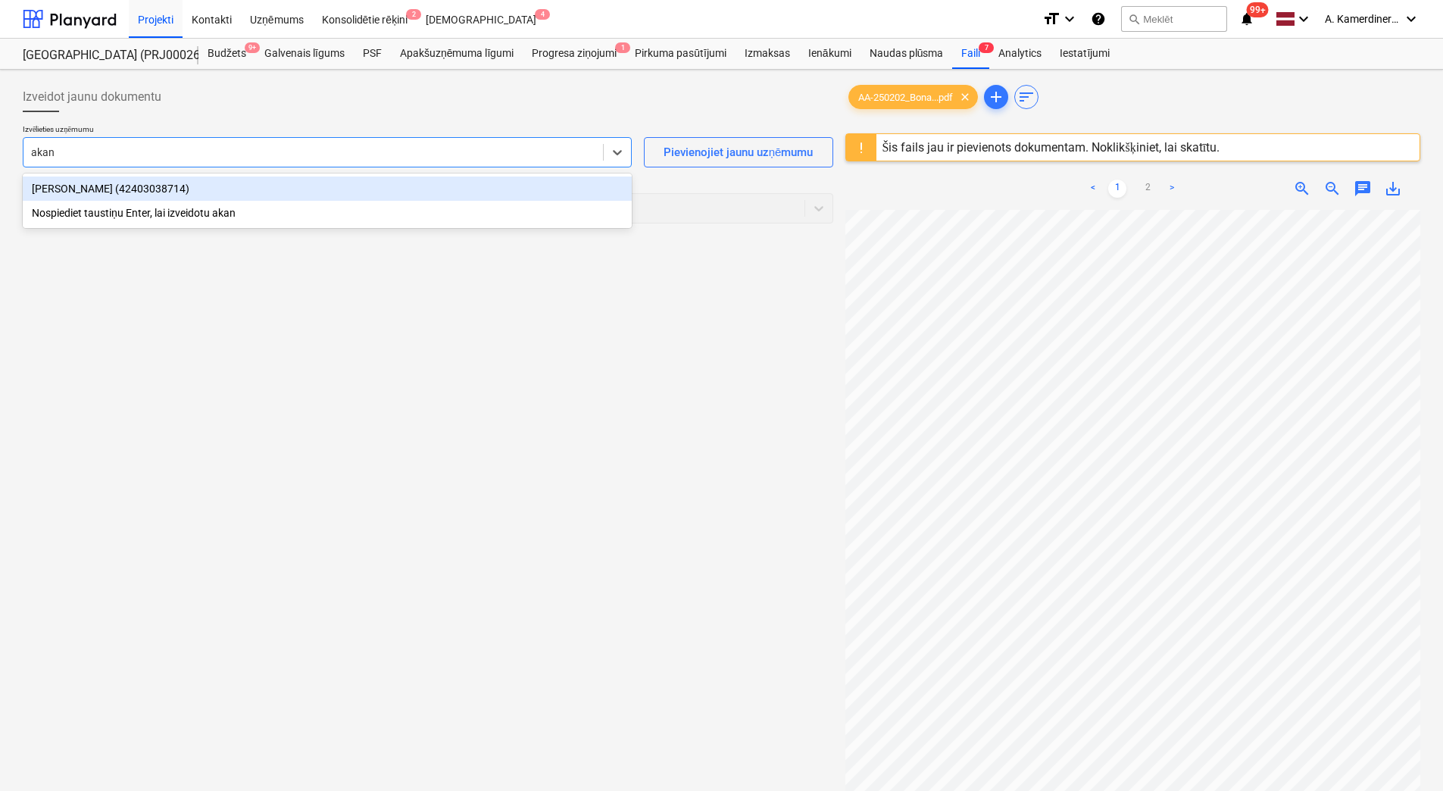
type input "akana"
click at [167, 188] on div "AKANA SIA (42403038714)" at bounding box center [327, 188] width 609 height 24
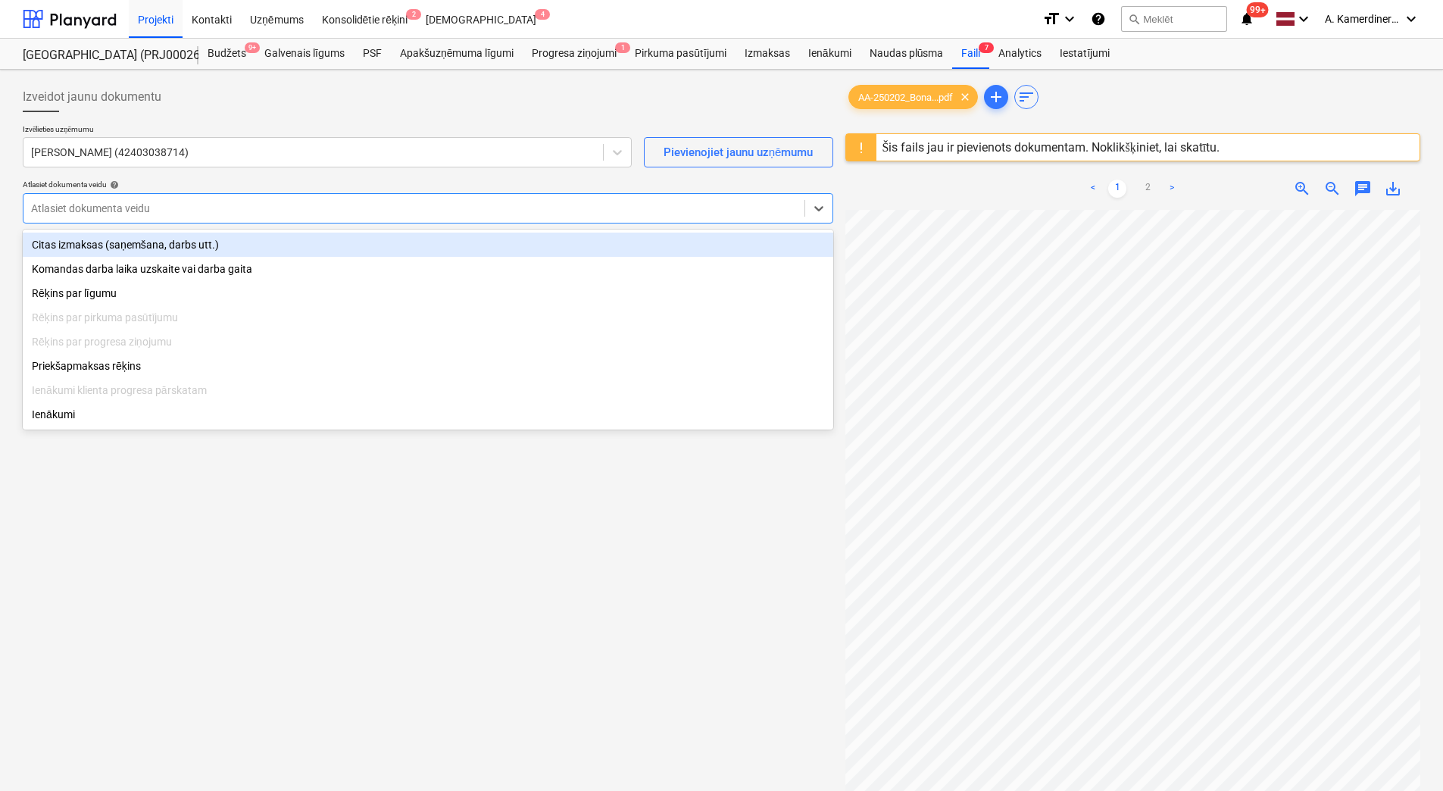
click at [155, 211] on div at bounding box center [414, 208] width 766 height 15
click at [134, 240] on div "Citas izmaksas (saņemšana, darbs utt.)" at bounding box center [428, 245] width 811 height 24
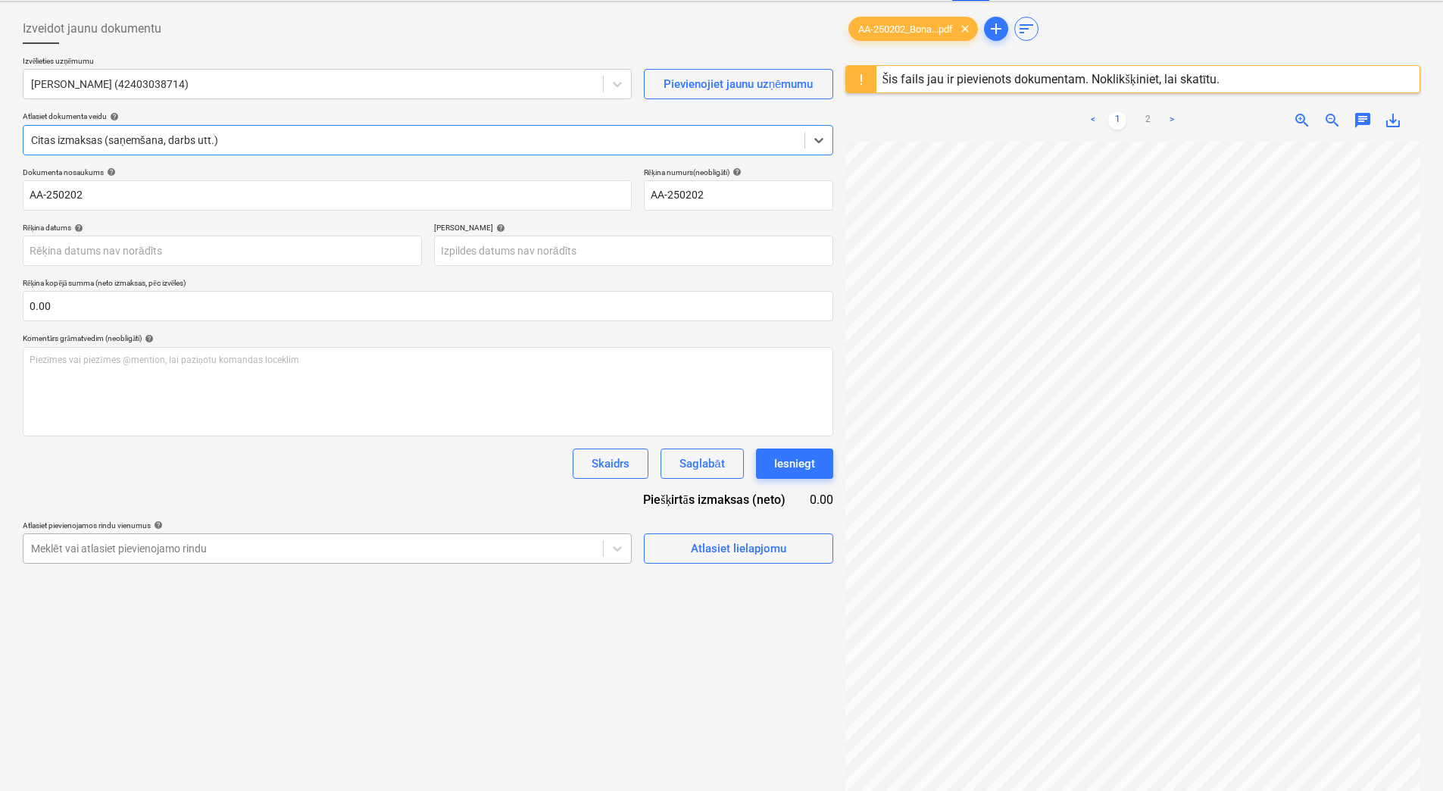
click at [185, 614] on body "Projekti Kontakti Uzņēmums Konsolidētie rēķini 2 Iesūtne 4 format_size keyboard…" at bounding box center [721, 327] width 1443 height 791
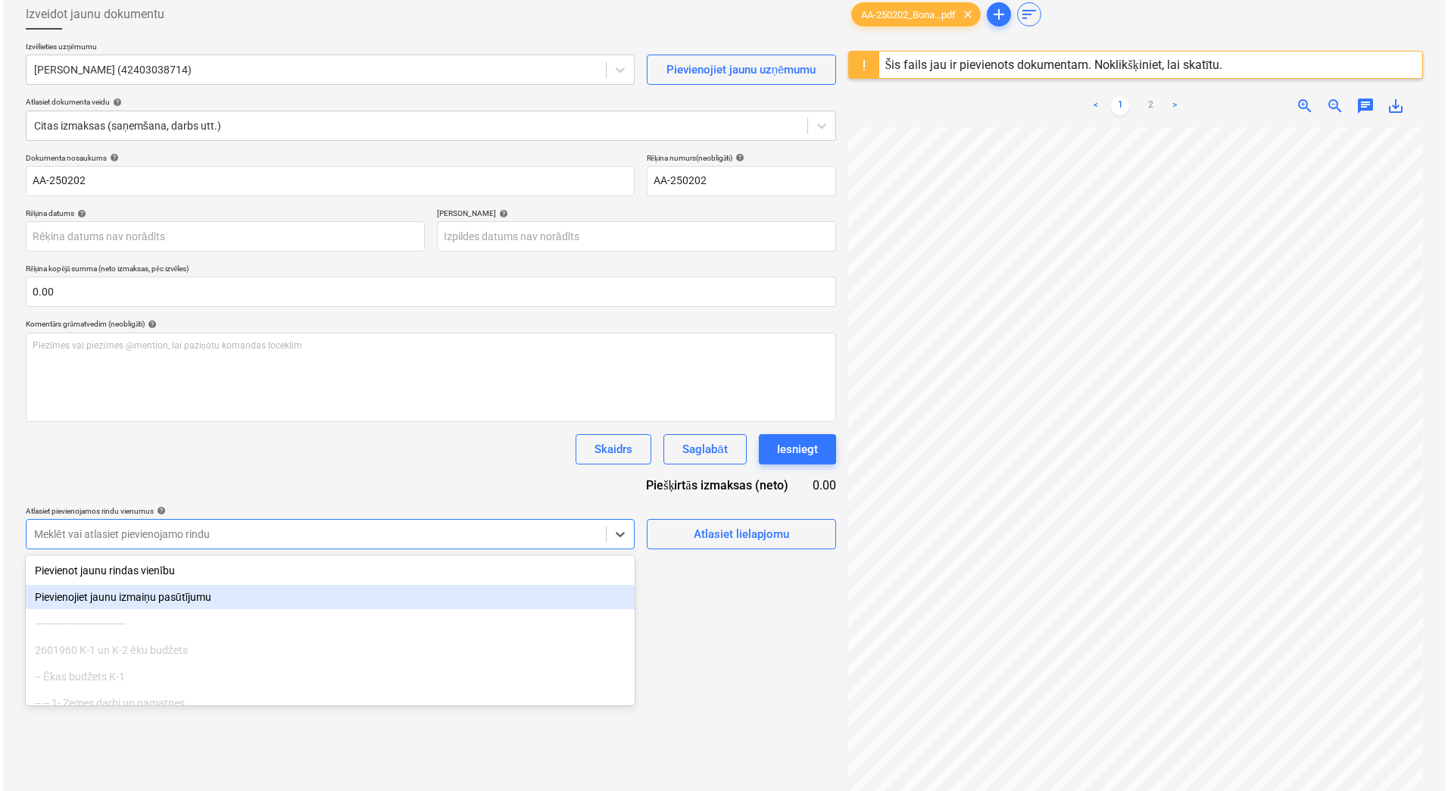
scroll to position [83, 0]
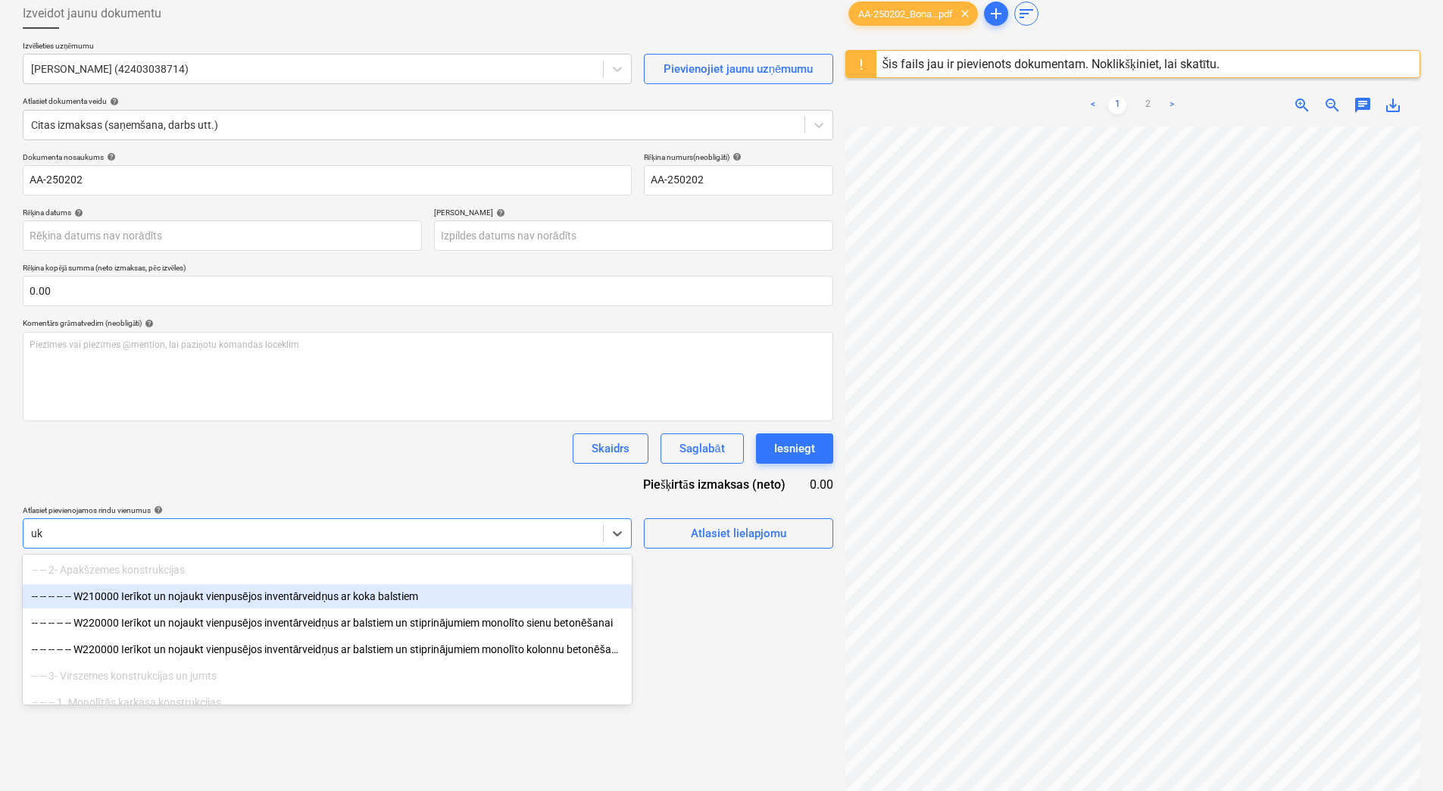
type input "u"
type input "U"
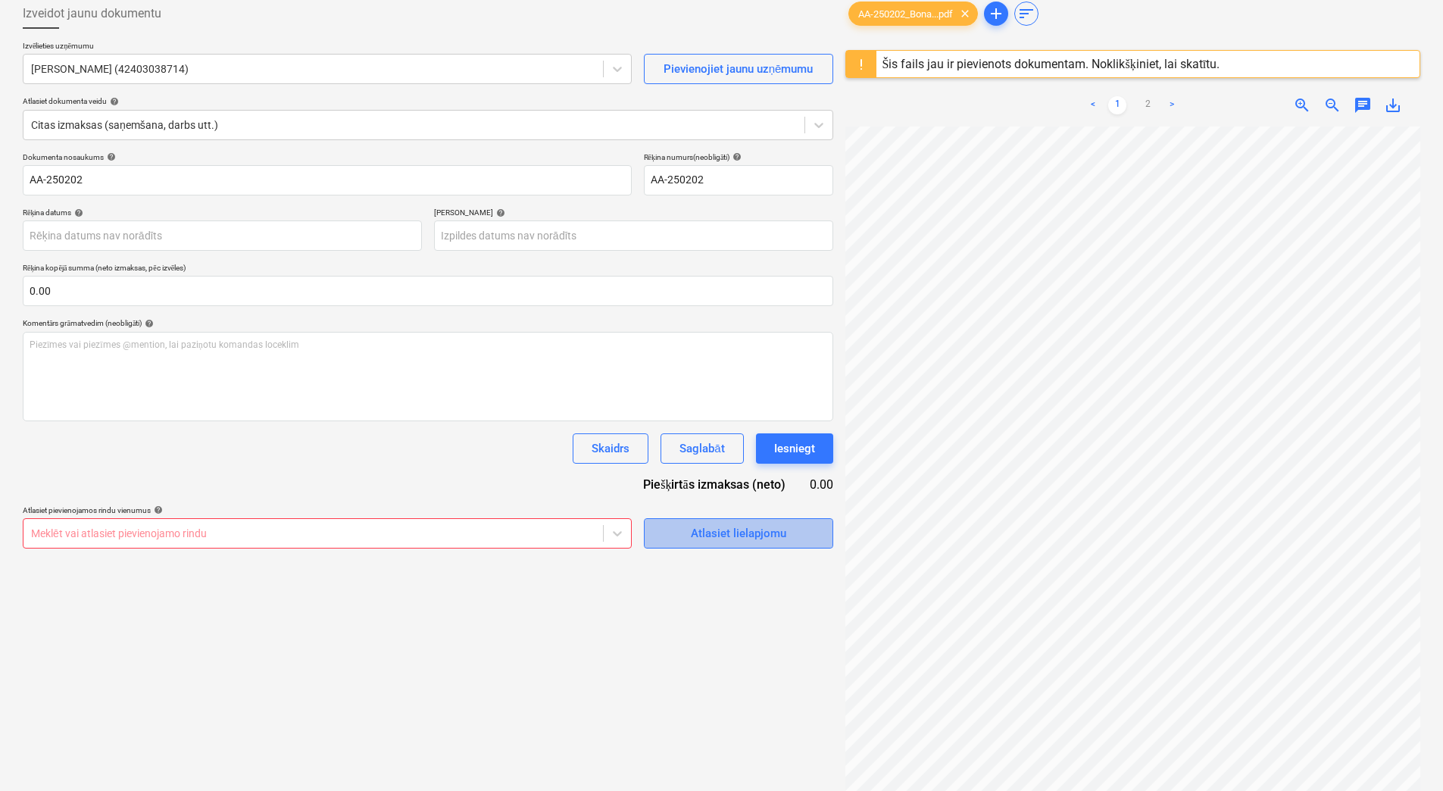
click at [695, 526] on div "Atlasiet lielapjomu" at bounding box center [738, 533] width 95 height 20
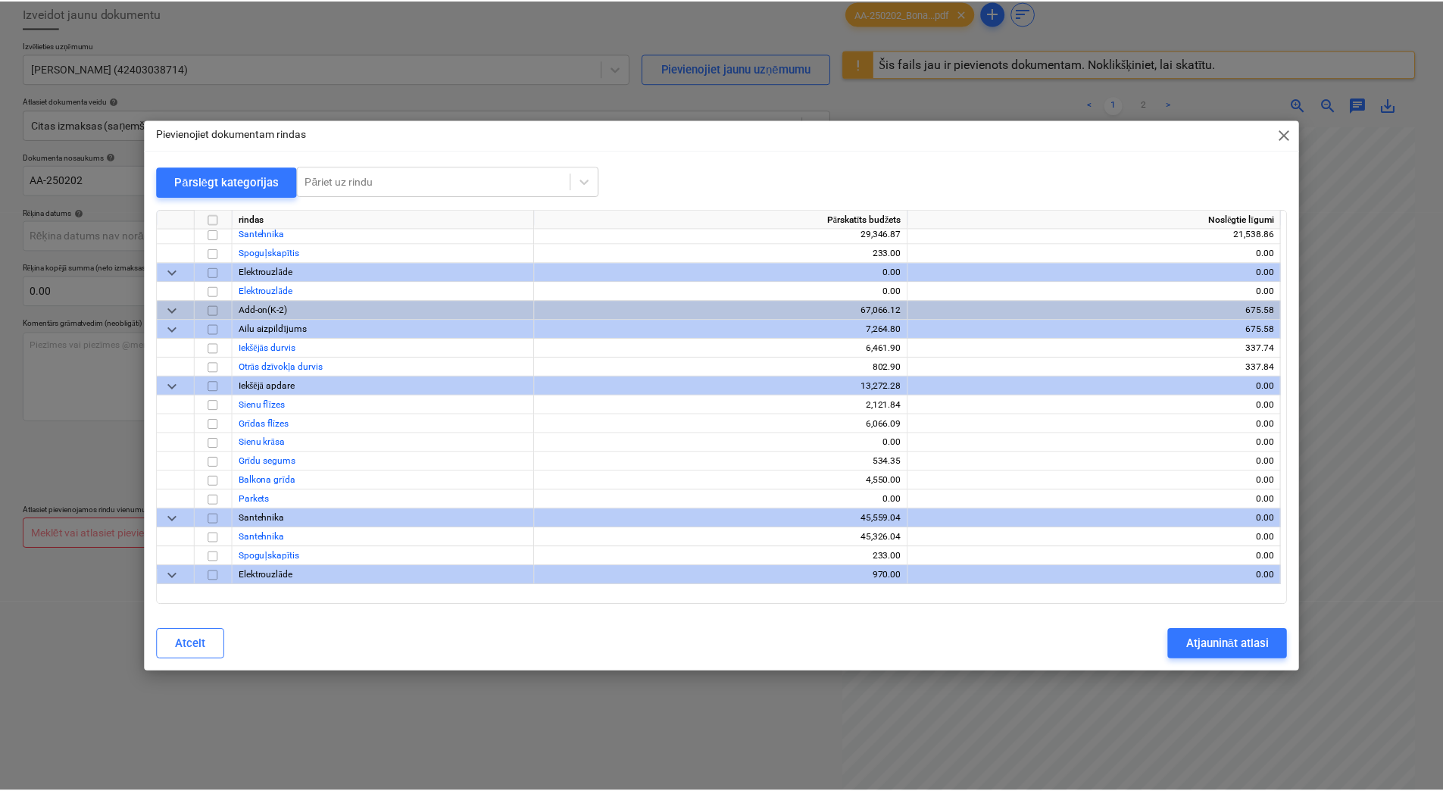
scroll to position [27606, 0]
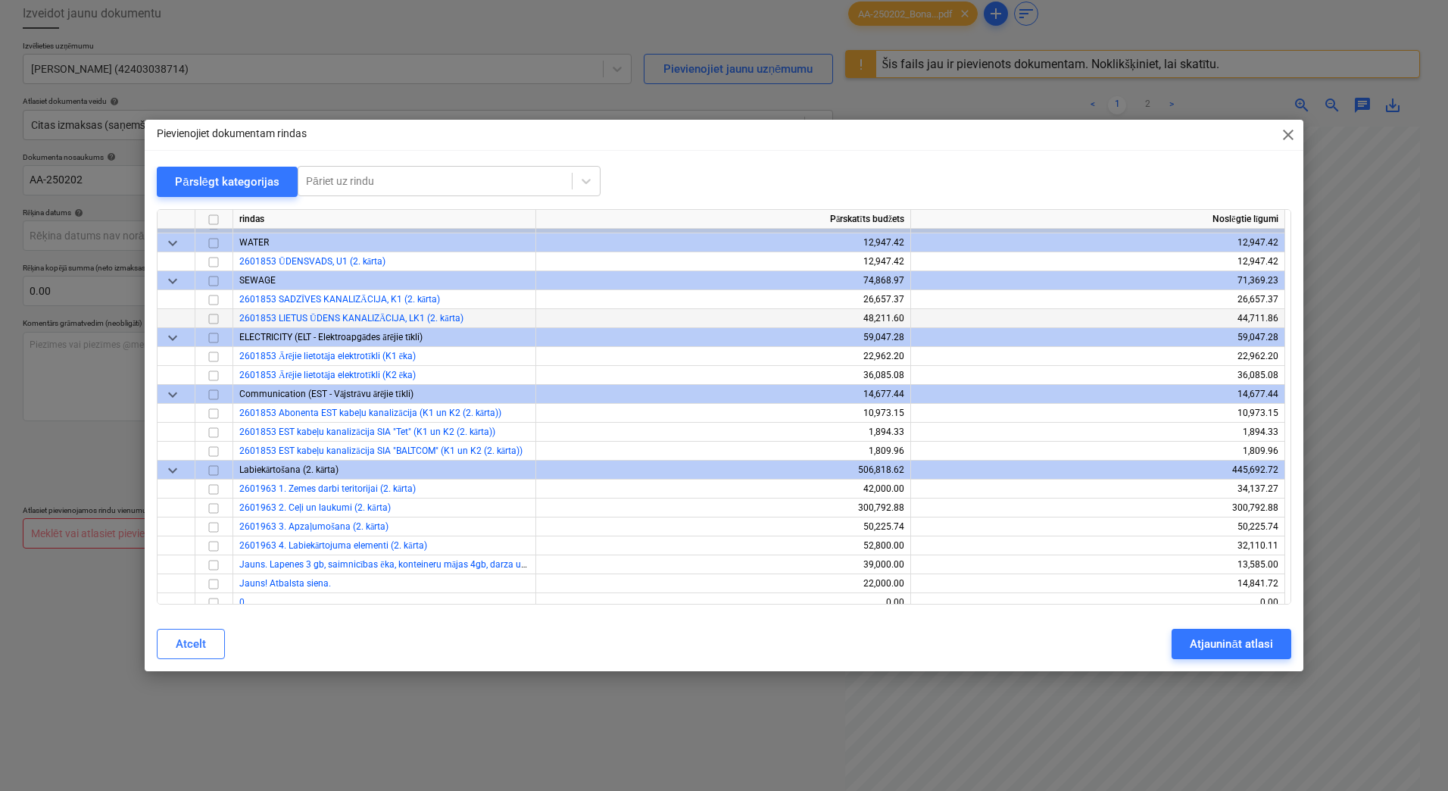
click at [214, 318] on input "checkbox" at bounding box center [214, 319] width 18 height 18
click at [1241, 639] on div "Atjaunināt atlasi" at bounding box center [1231, 644] width 83 height 20
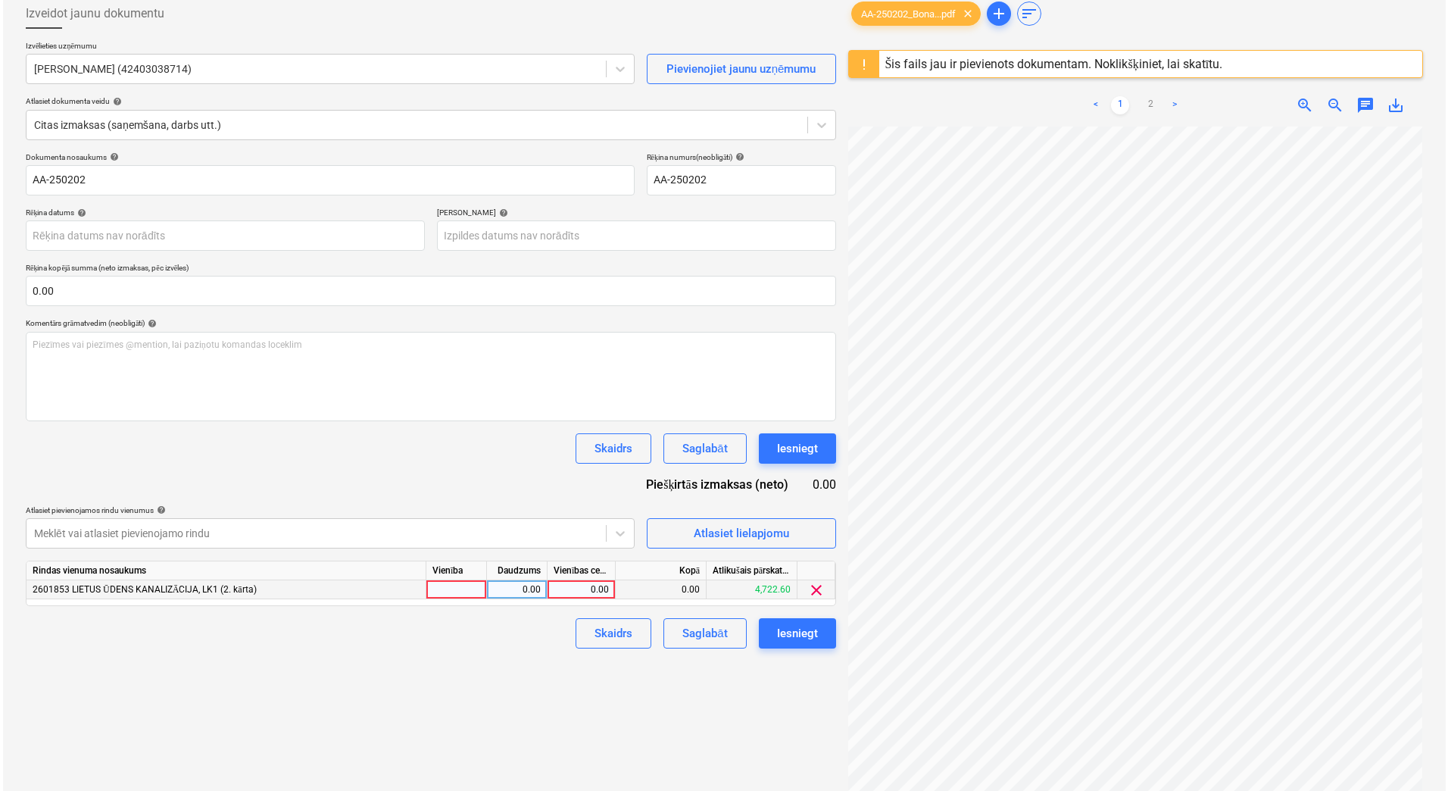
scroll to position [91, 110]
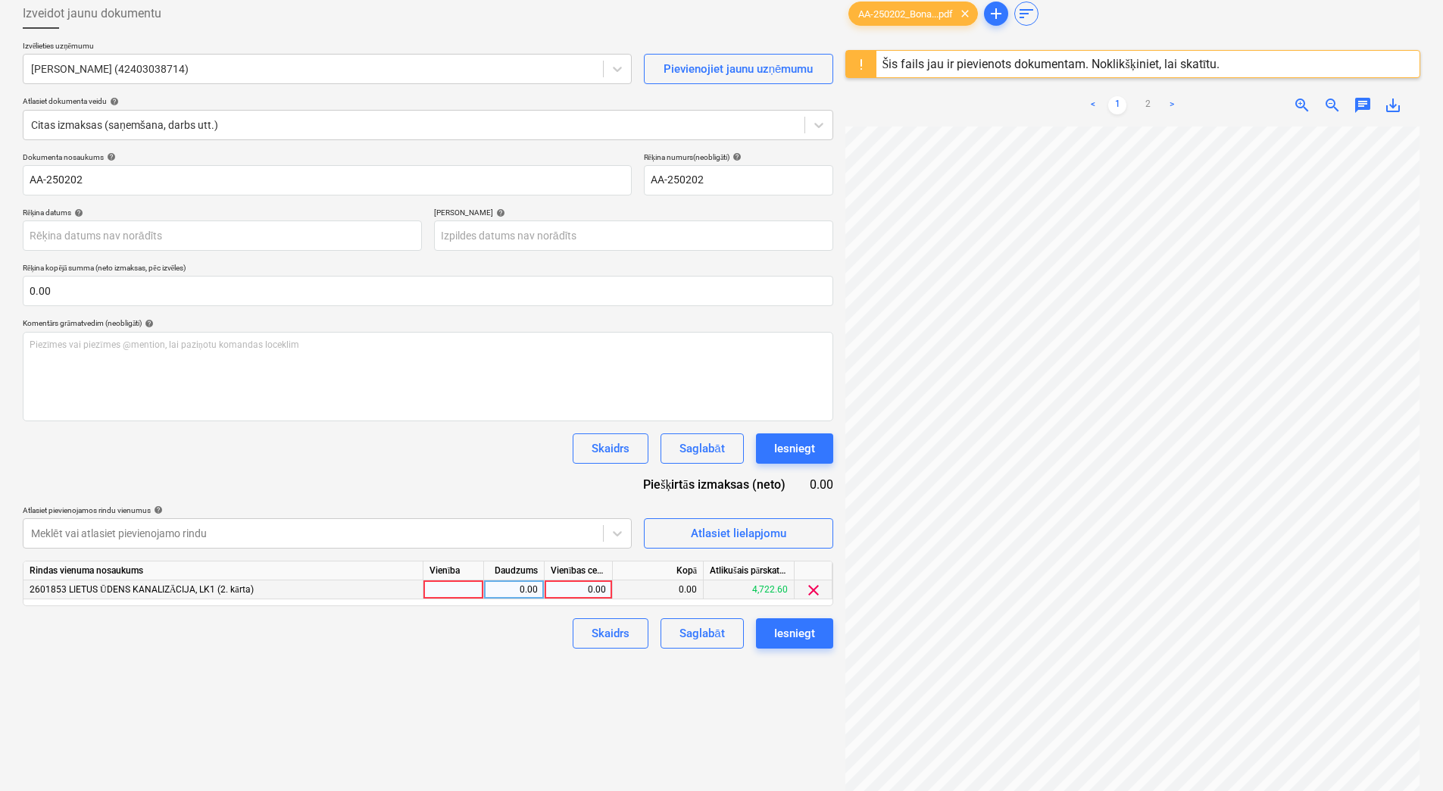
click at [588, 589] on div "0.00" at bounding box center [578, 589] width 55 height 19
type input "4000"
click at [519, 589] on div "0.00" at bounding box center [514, 589] width 48 height 19
drag, startPoint x: 569, startPoint y: 588, endPoint x: 612, endPoint y: 588, distance: 43.2
click at [612, 588] on div "4,000.00" at bounding box center [579, 589] width 68 height 19
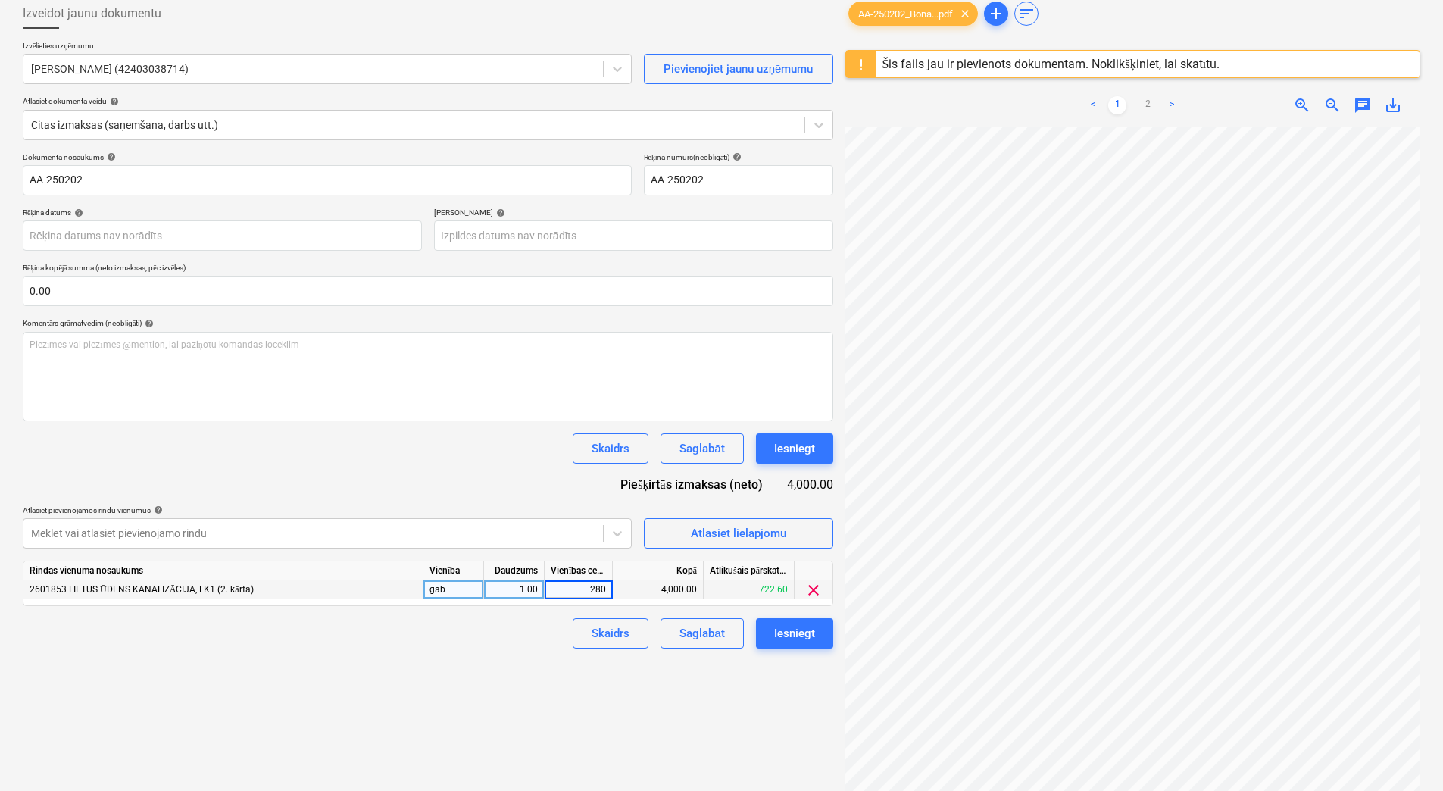
type input "2800"
click at [526, 591] on div "1.00" at bounding box center [514, 589] width 48 height 19
click at [460, 527] on div at bounding box center [313, 533] width 564 height 15
click at [706, 526] on div "Atlasiet lielapjomu" at bounding box center [738, 533] width 95 height 20
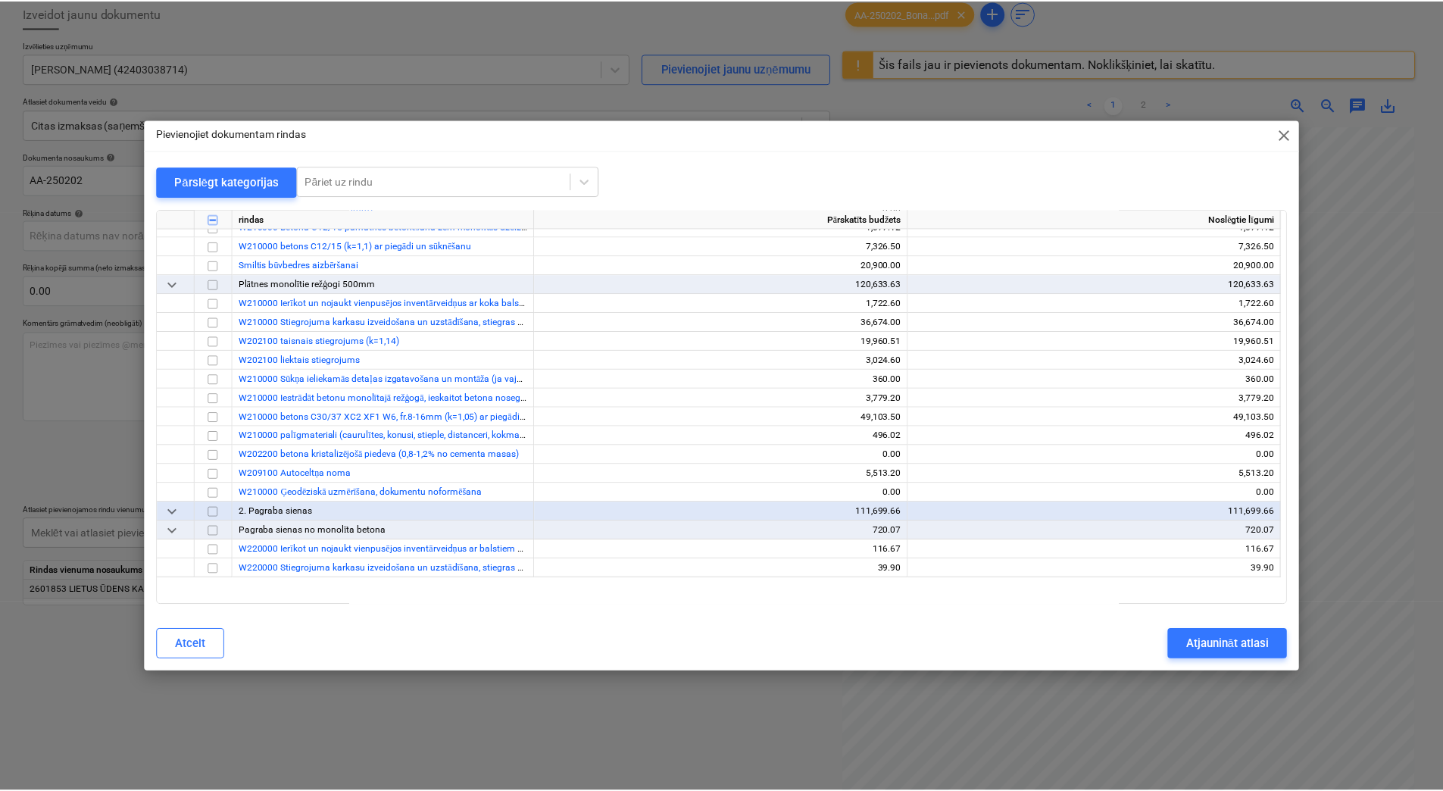
scroll to position [391, 0]
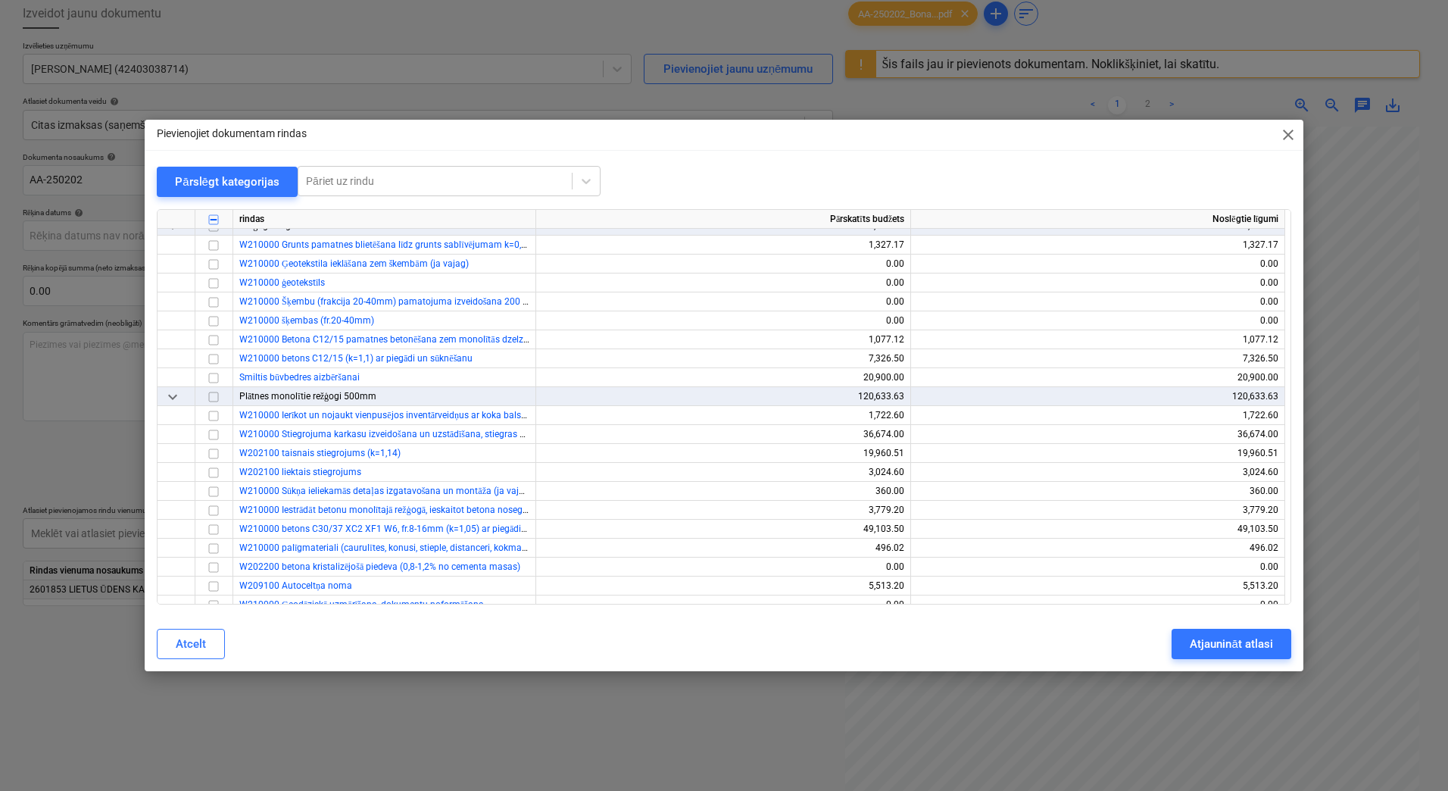
click at [1288, 138] on span "close" at bounding box center [1288, 135] width 18 height 18
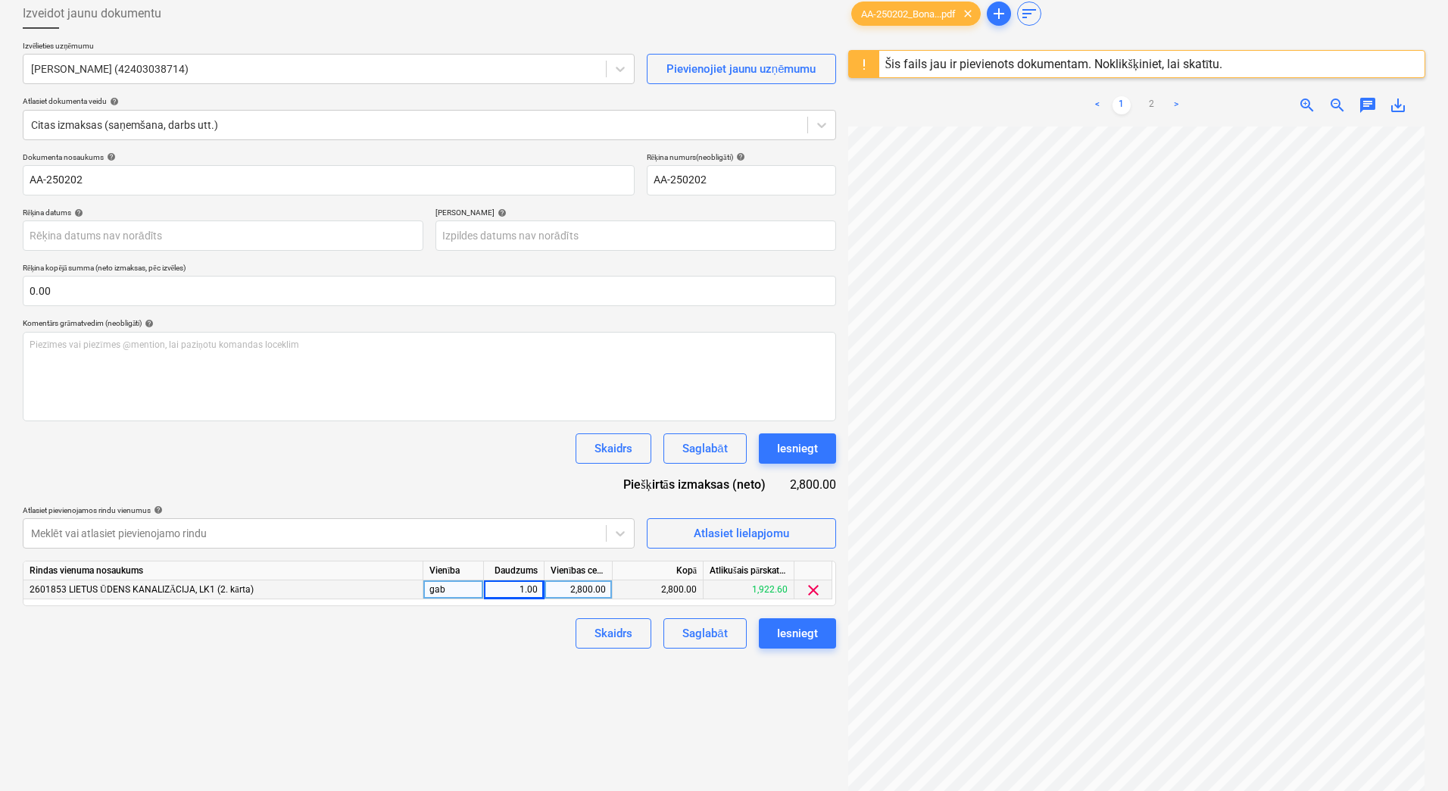
scroll to position [91, 108]
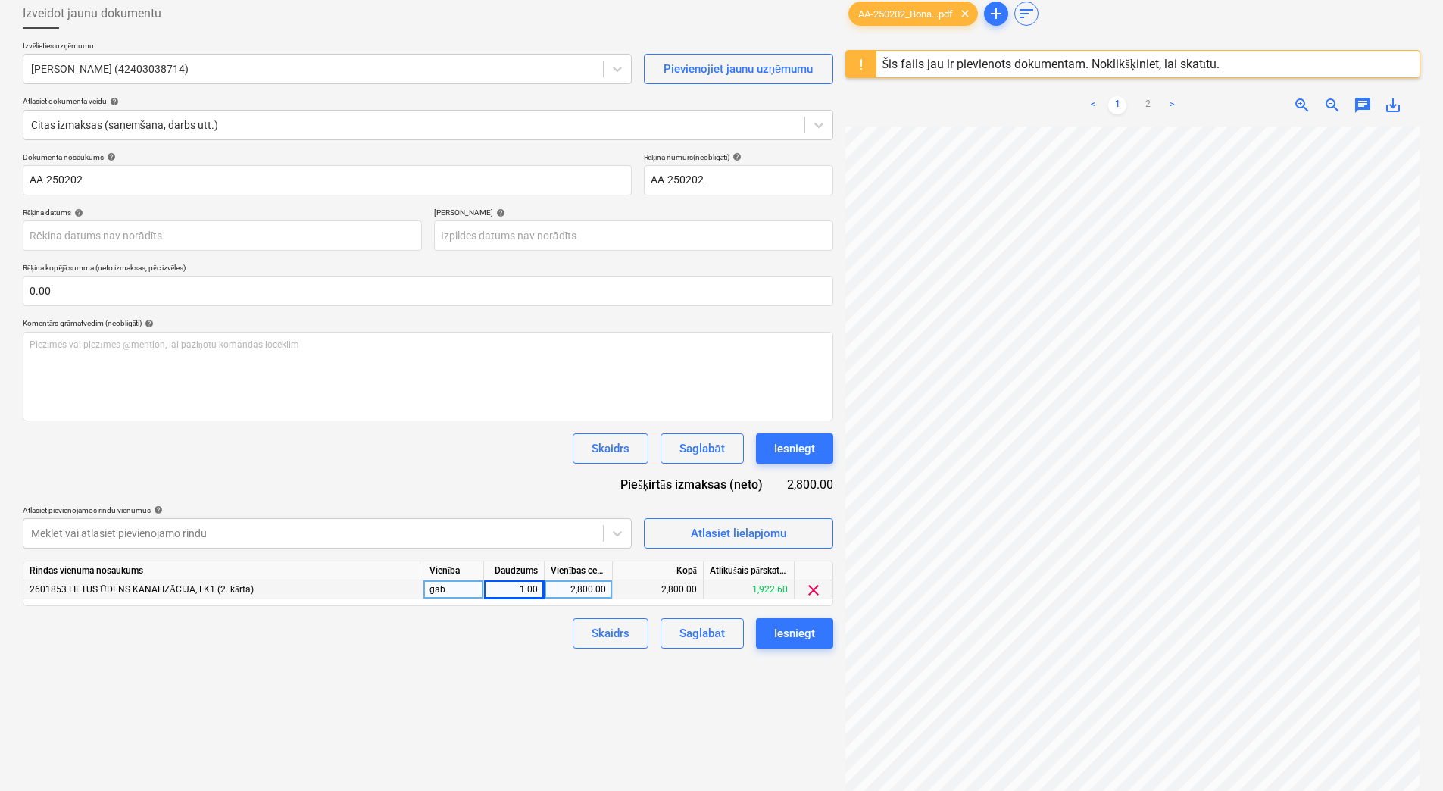
click at [569, 591] on div "2,800.00" at bounding box center [578, 589] width 55 height 19
type input "4000"
click at [517, 590] on div "1.00" at bounding box center [514, 589] width 48 height 19
click at [810, 441] on div "Iesniegt" at bounding box center [794, 449] width 41 height 20
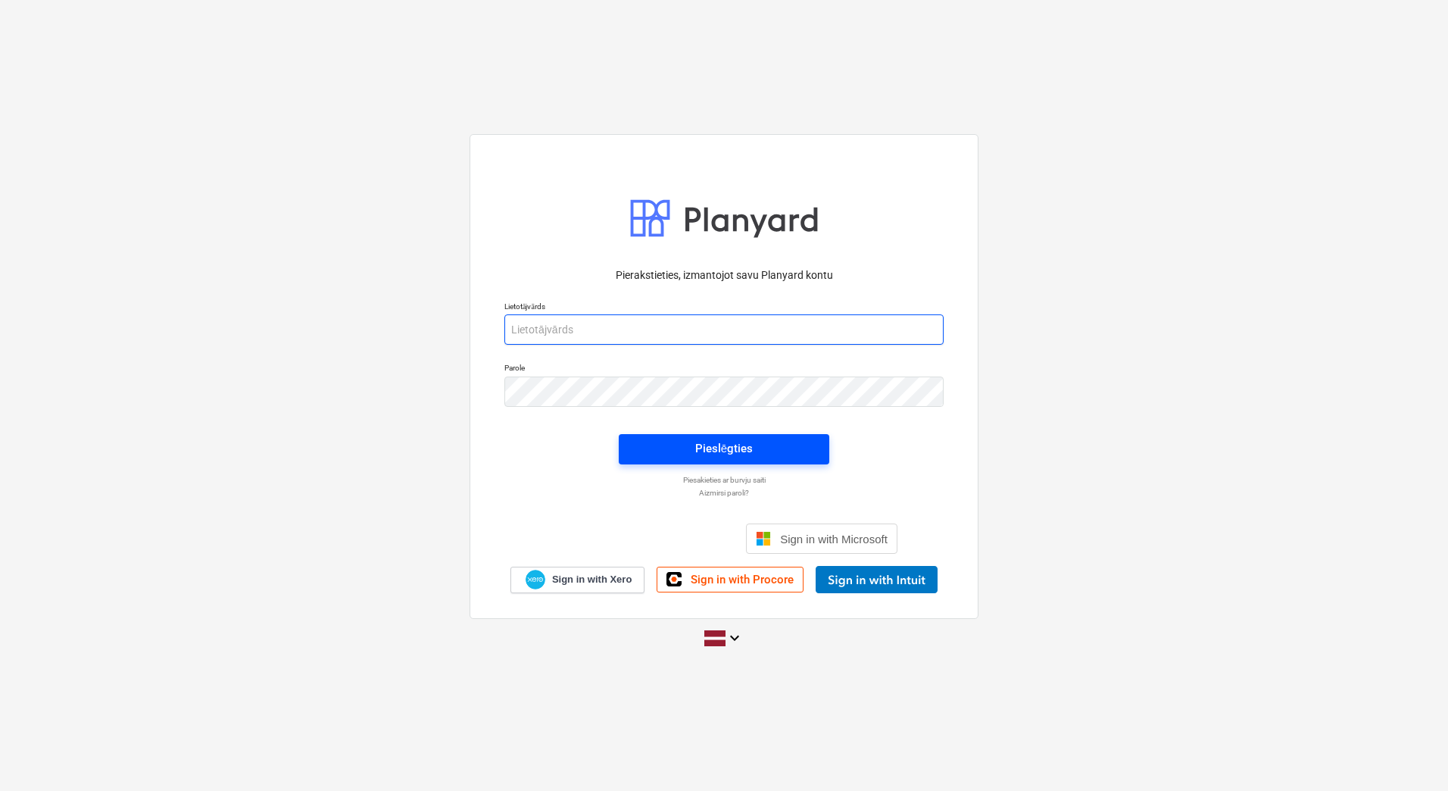
type input "[PERSON_NAME][EMAIL_ADDRESS][DOMAIN_NAME]"
click at [795, 449] on span "Pieslēgties" at bounding box center [724, 449] width 174 height 20
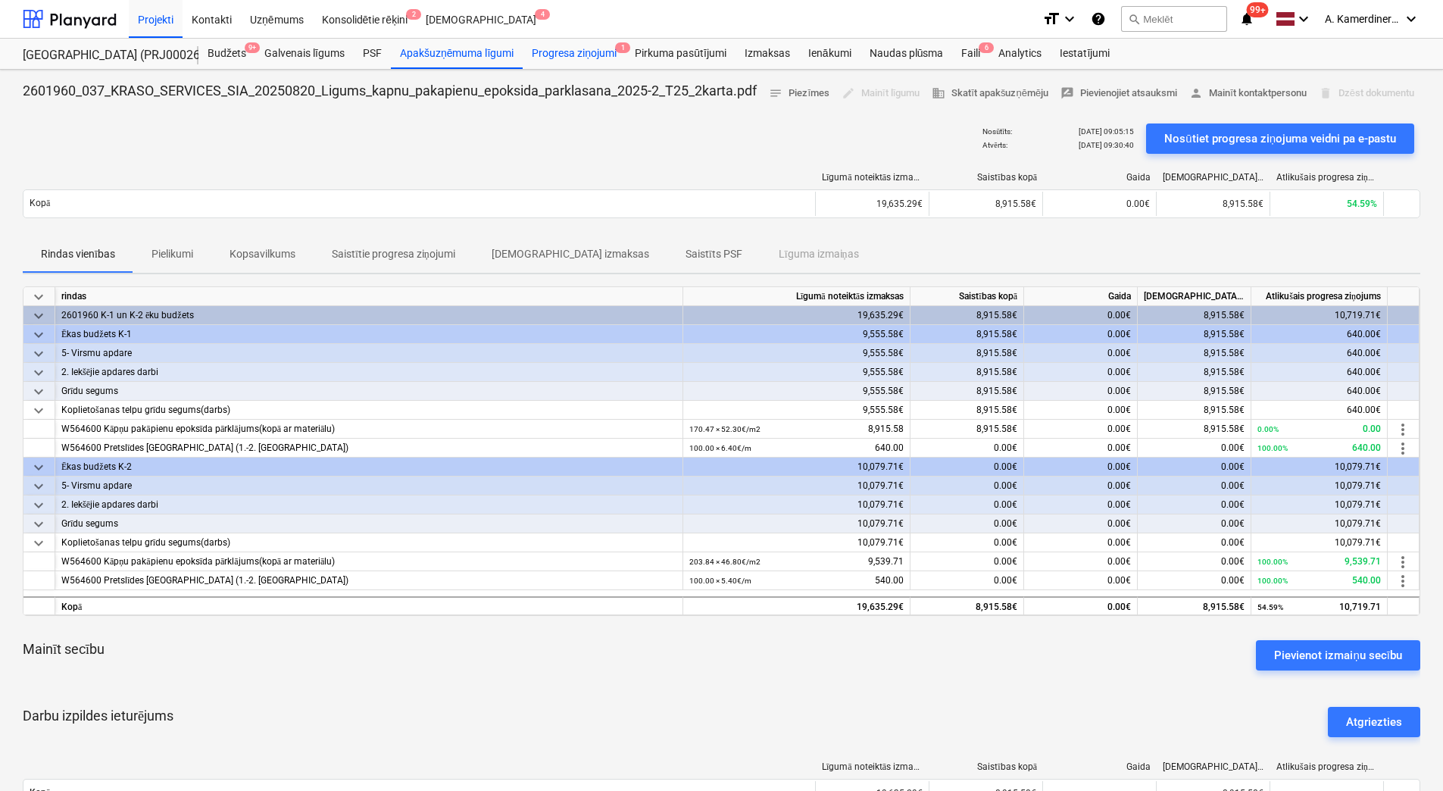
click at [592, 52] on div "Progresa ziņojumi 1" at bounding box center [574, 54] width 103 height 30
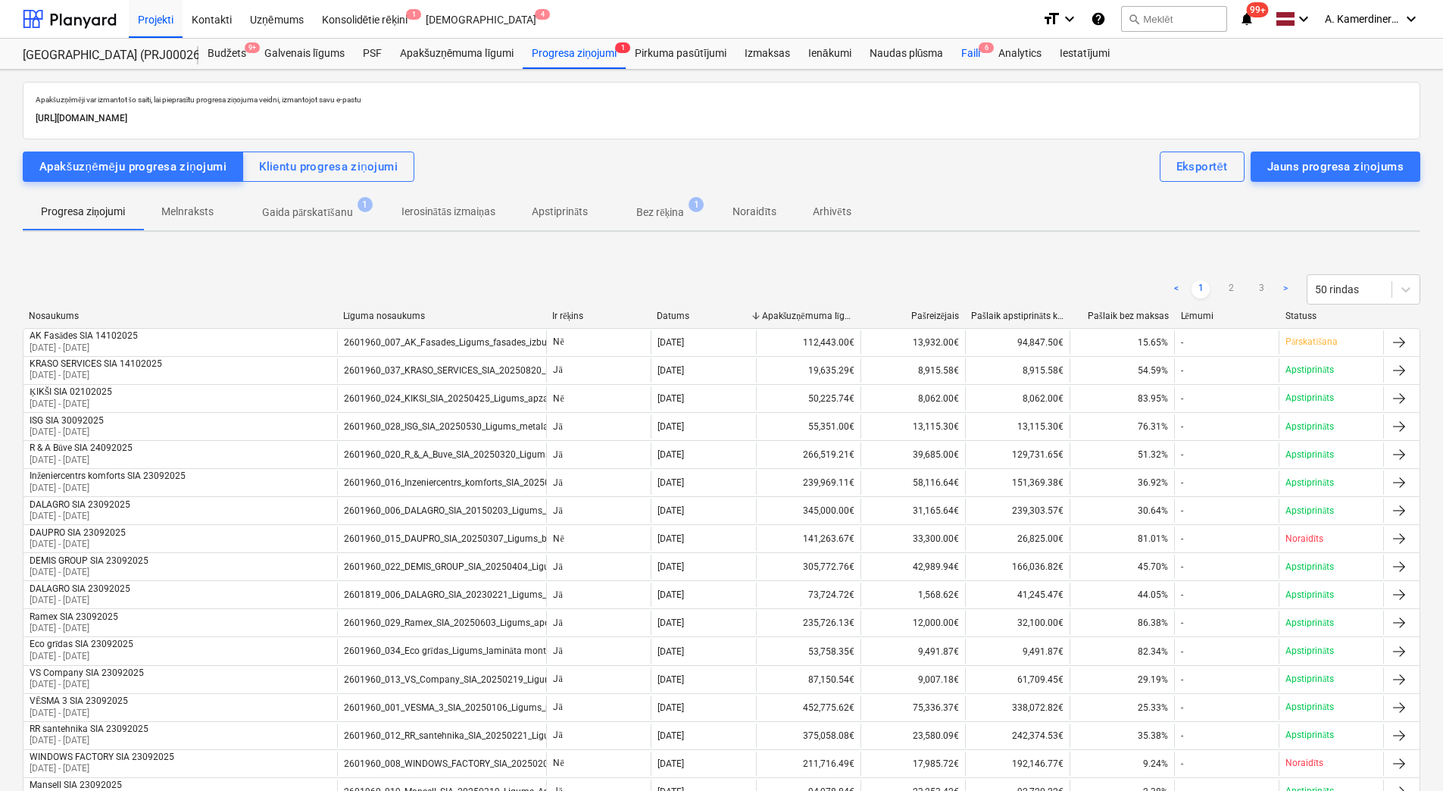
click at [966, 56] on div "Faili 6" at bounding box center [970, 54] width 37 height 30
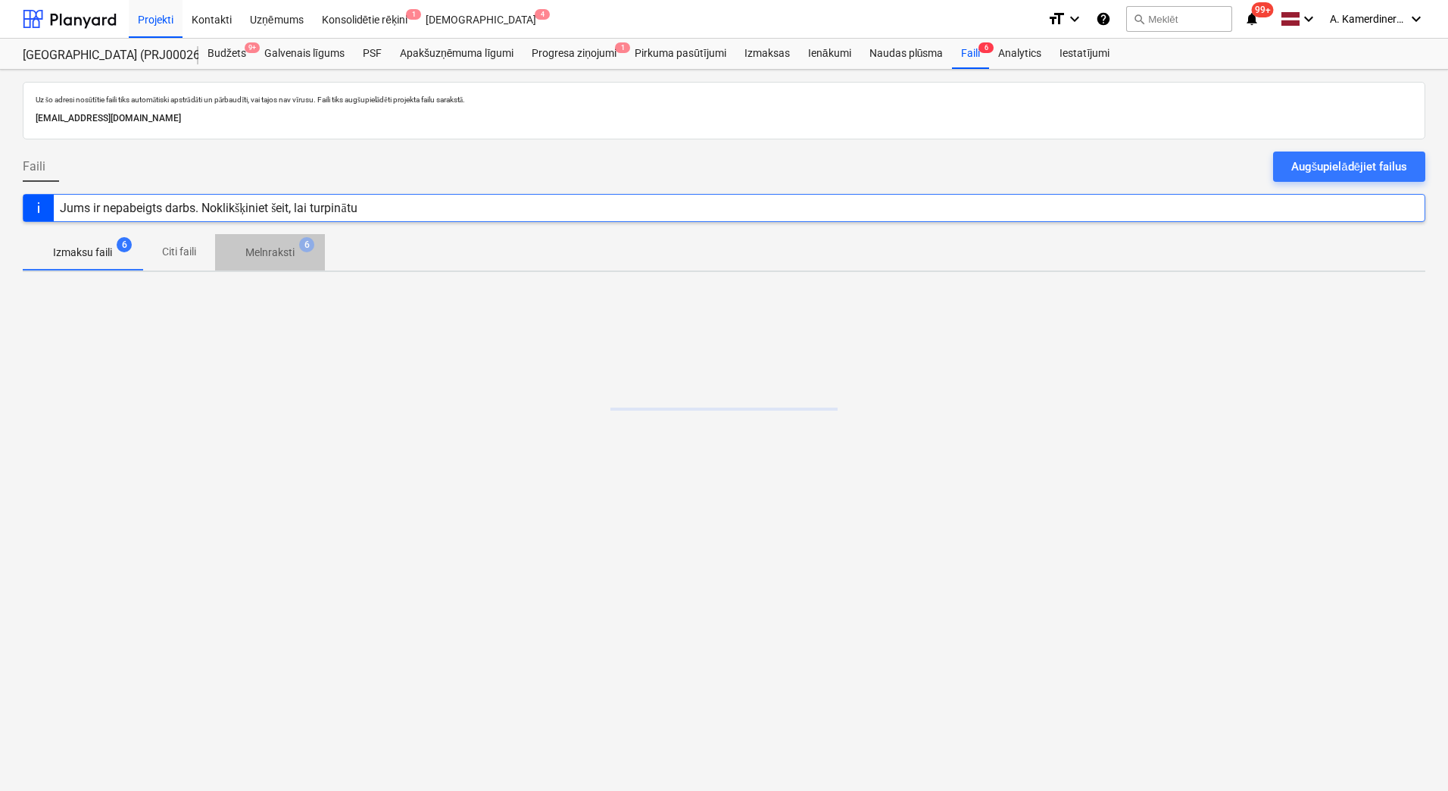
click at [283, 253] on p "Melnraksti" at bounding box center [269, 253] width 49 height 16
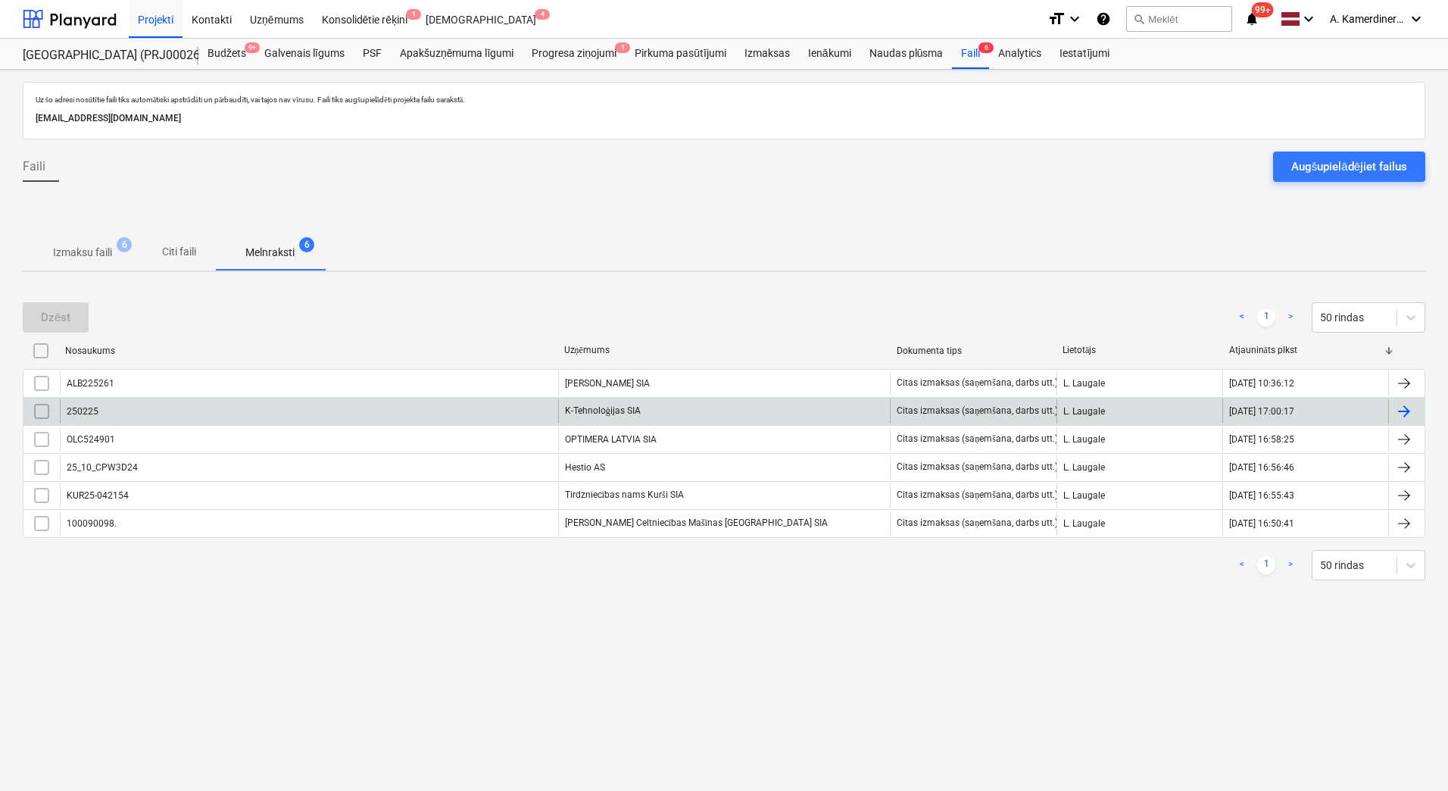
click at [618, 407] on div "K-Tehnoloģijas SIA" at bounding box center [724, 411] width 333 height 24
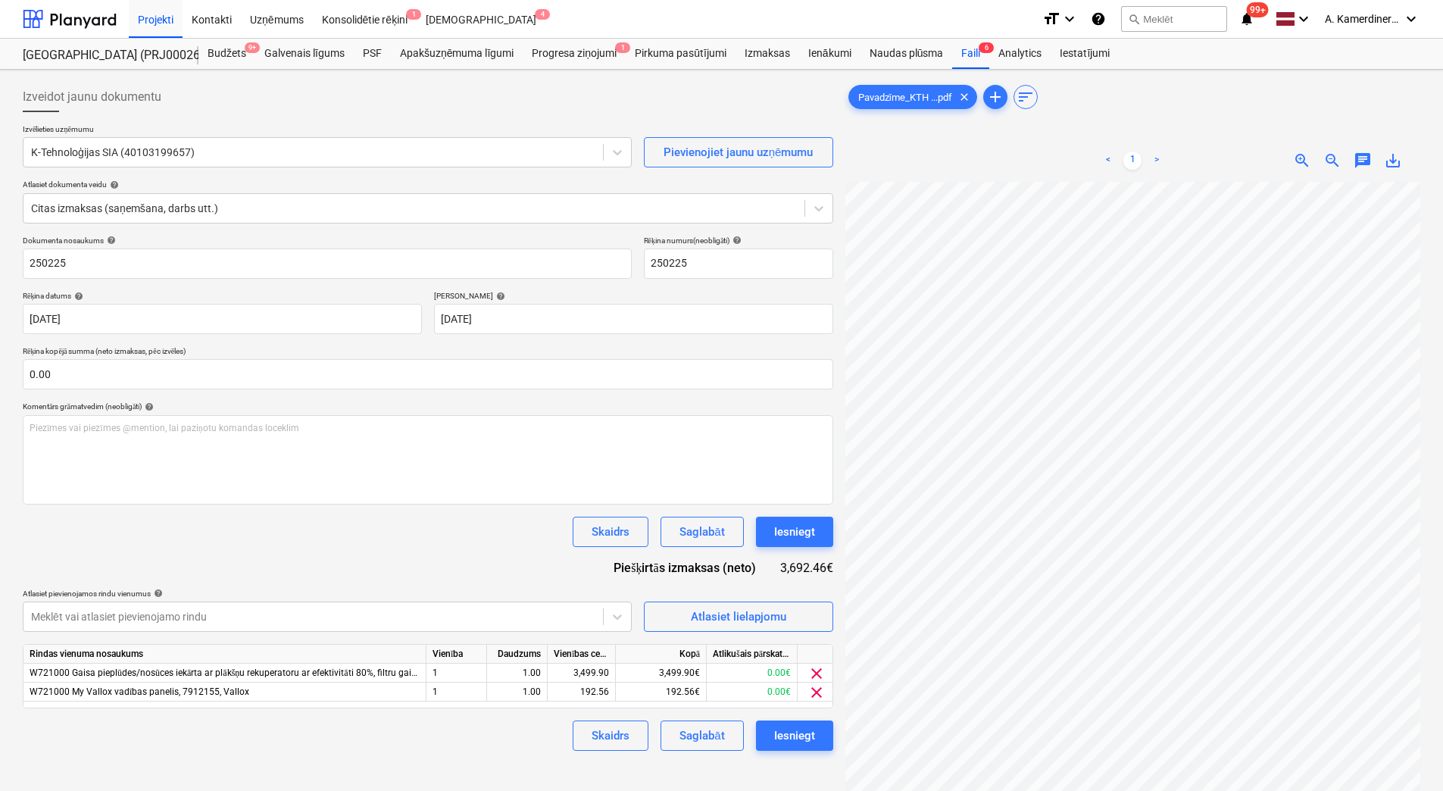
scroll to position [220, 110]
click at [786, 536] on div "Iesniegt" at bounding box center [794, 532] width 41 height 20
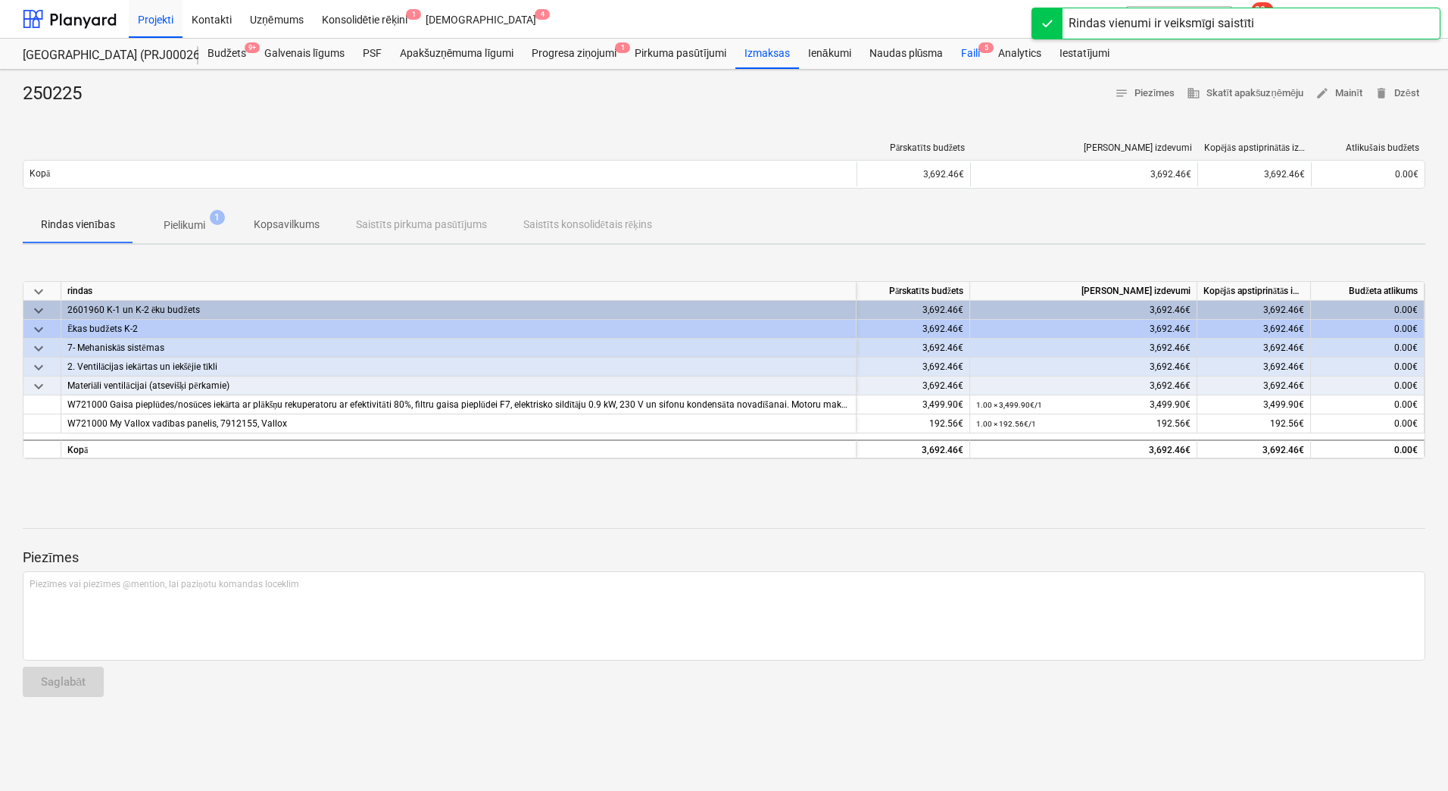
click at [967, 46] on div "Faili 5" at bounding box center [970, 54] width 37 height 30
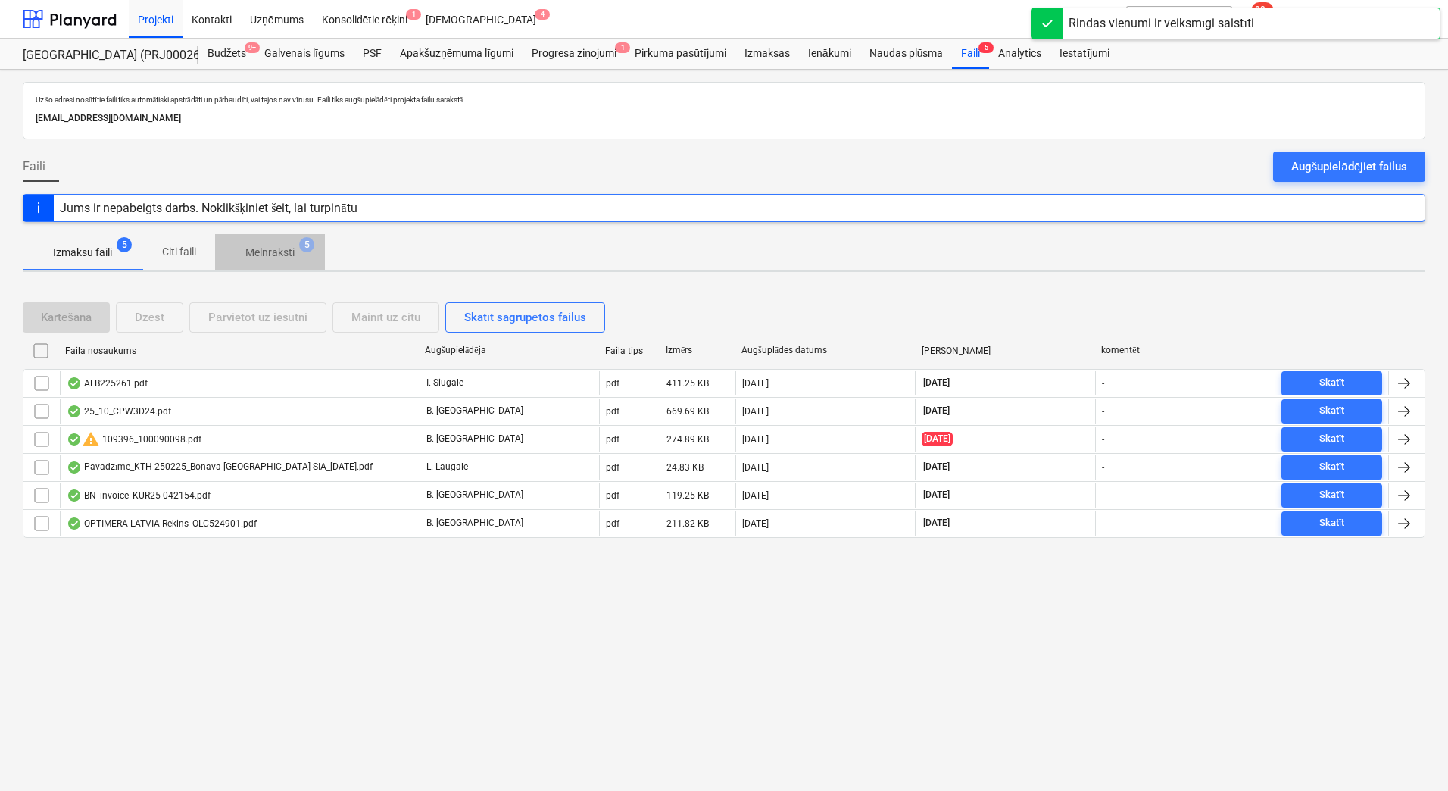
click at [261, 243] on span "Melnraksti 5" at bounding box center [270, 252] width 110 height 27
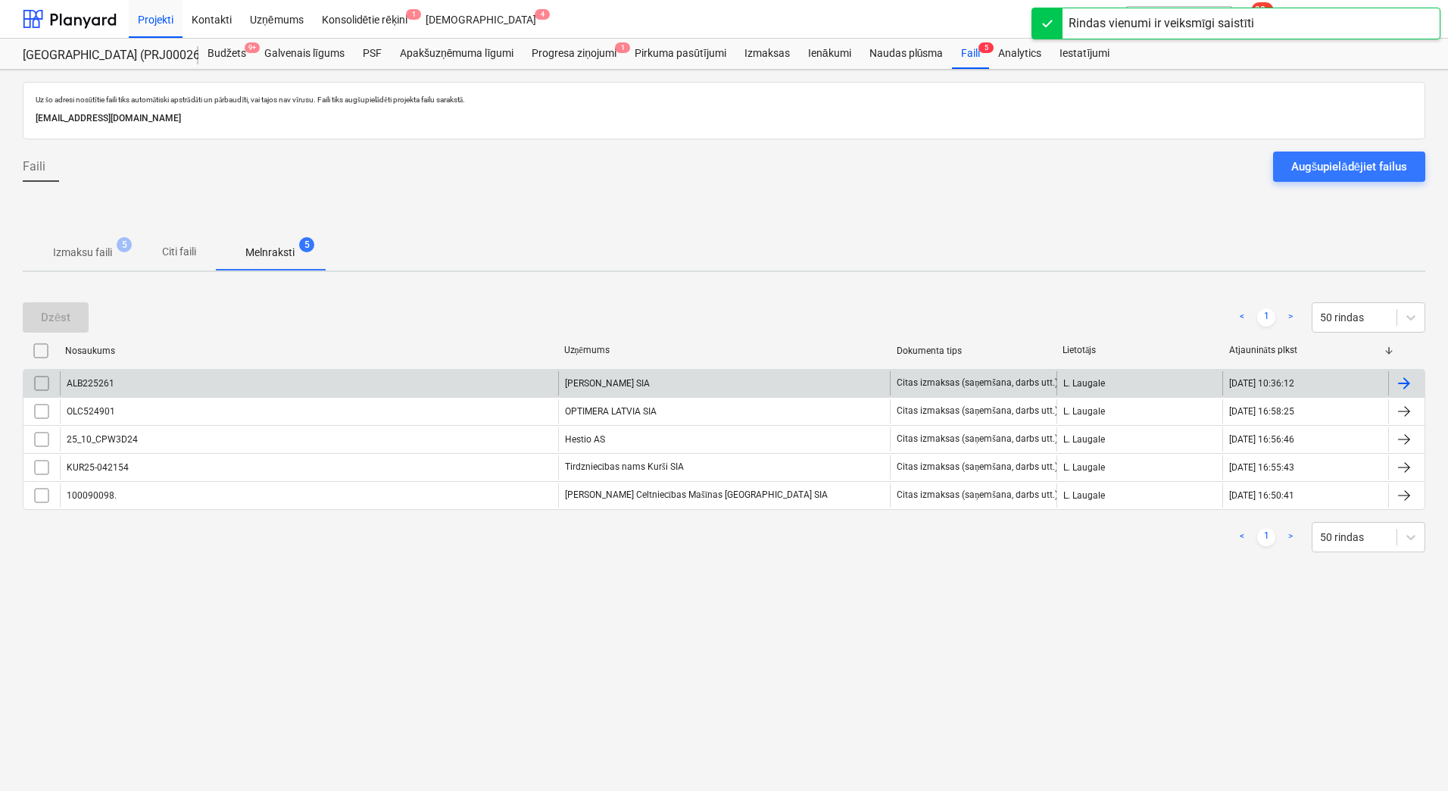
click at [617, 386] on div "[PERSON_NAME] SIA" at bounding box center [724, 383] width 333 height 24
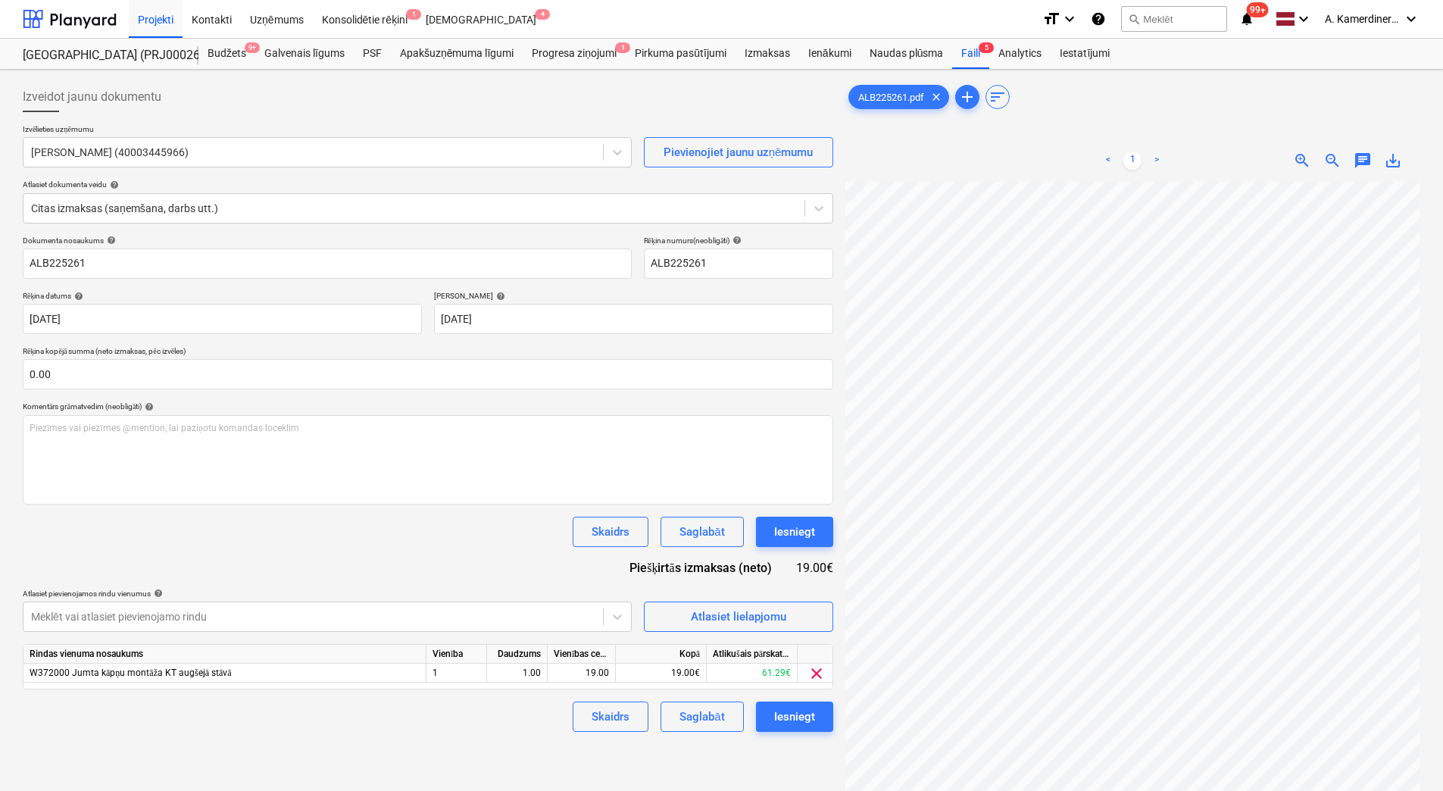
scroll to position [171, 110]
click at [798, 536] on div "Iesniegt" at bounding box center [794, 532] width 41 height 20
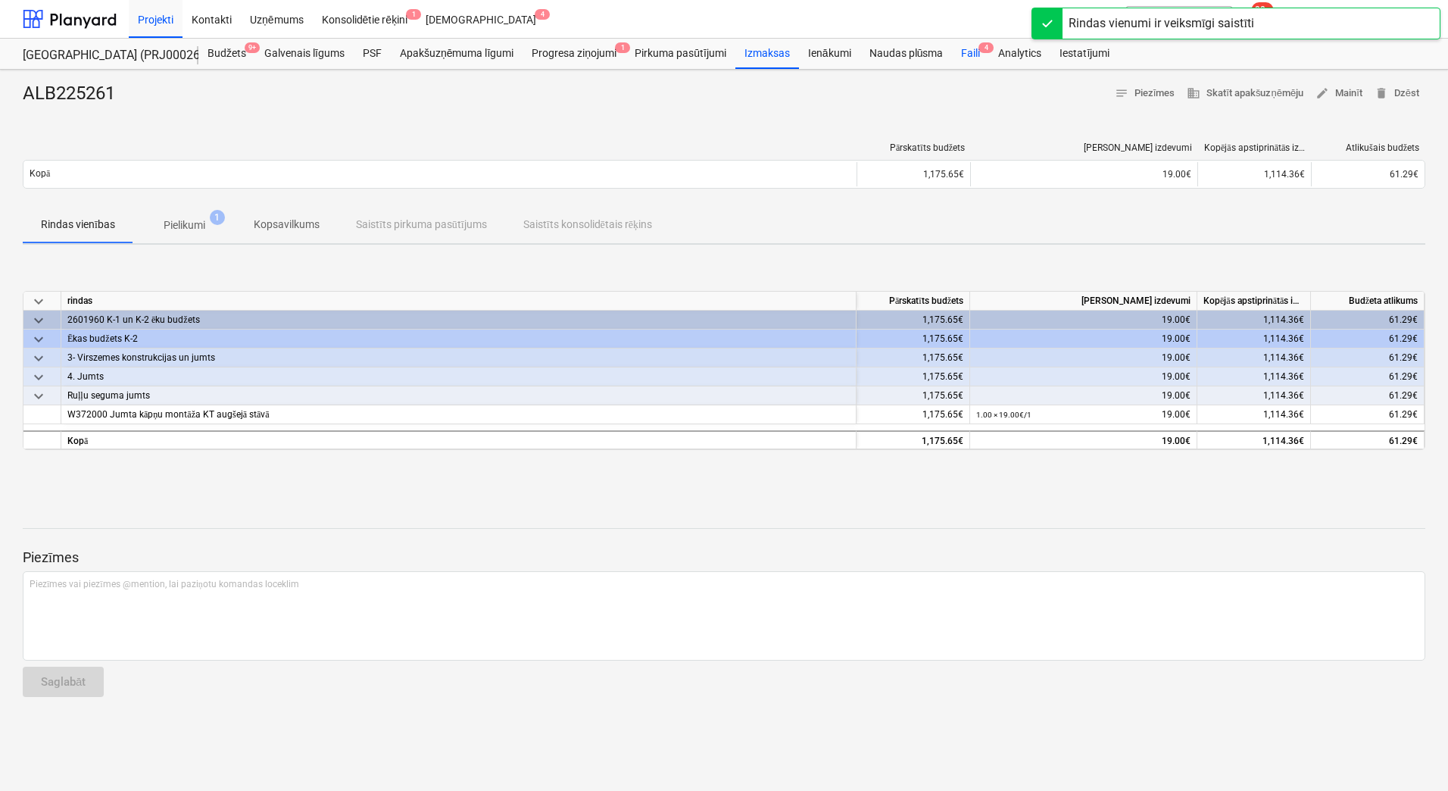
click at [964, 57] on div "Faili 4" at bounding box center [970, 54] width 37 height 30
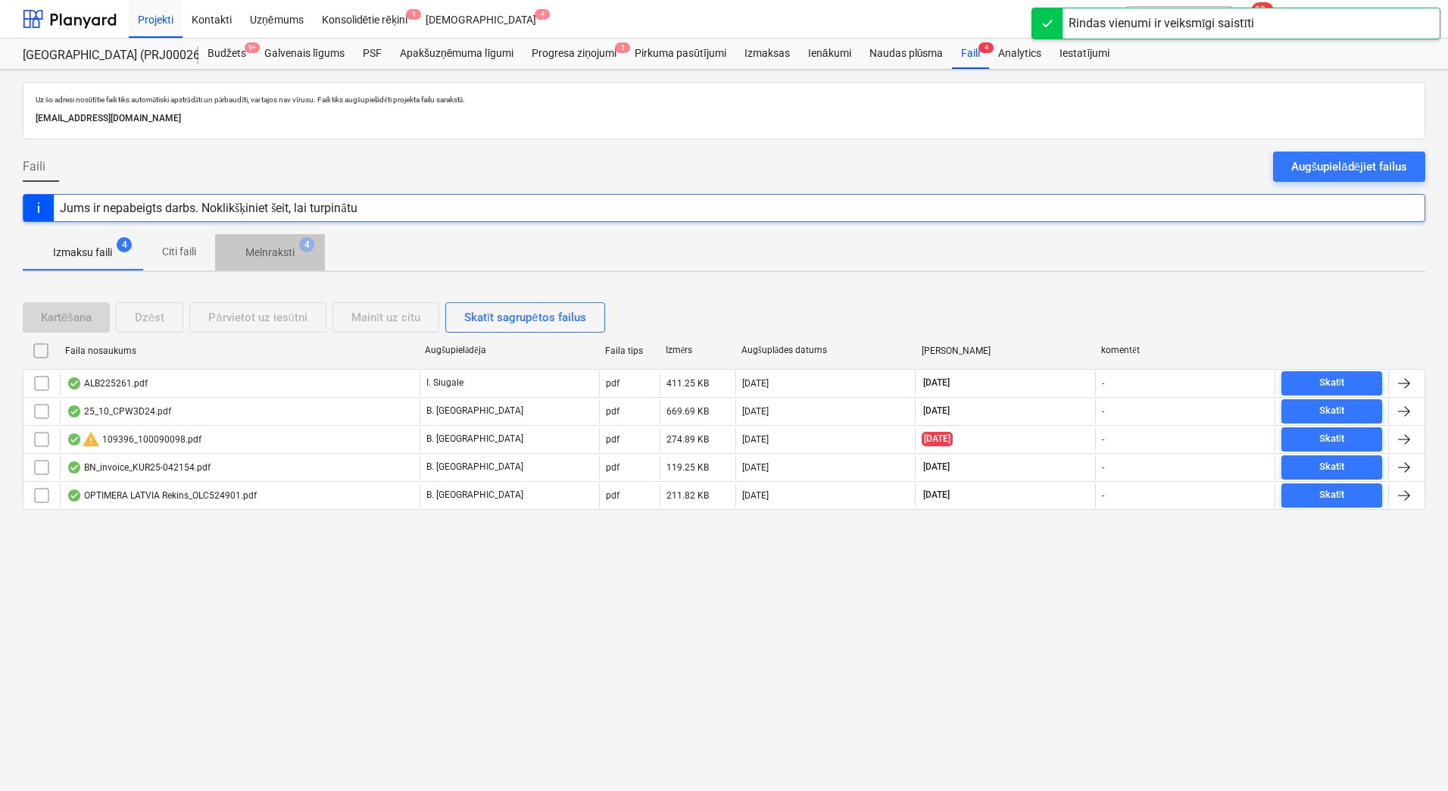
click at [290, 252] on p "Melnraksti" at bounding box center [269, 253] width 49 height 16
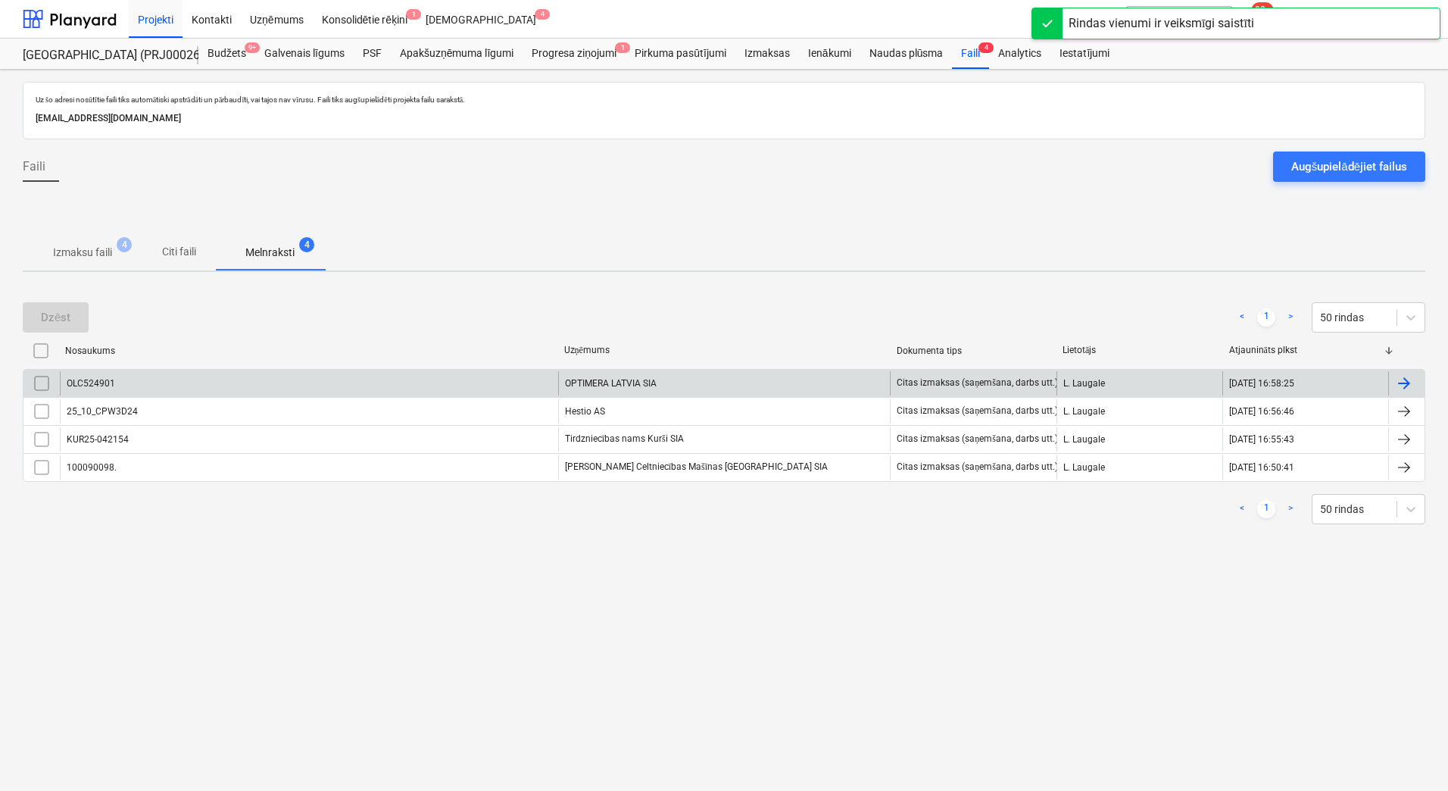
click at [620, 382] on div "OPTIMERA LATVIA SIA" at bounding box center [724, 383] width 333 height 24
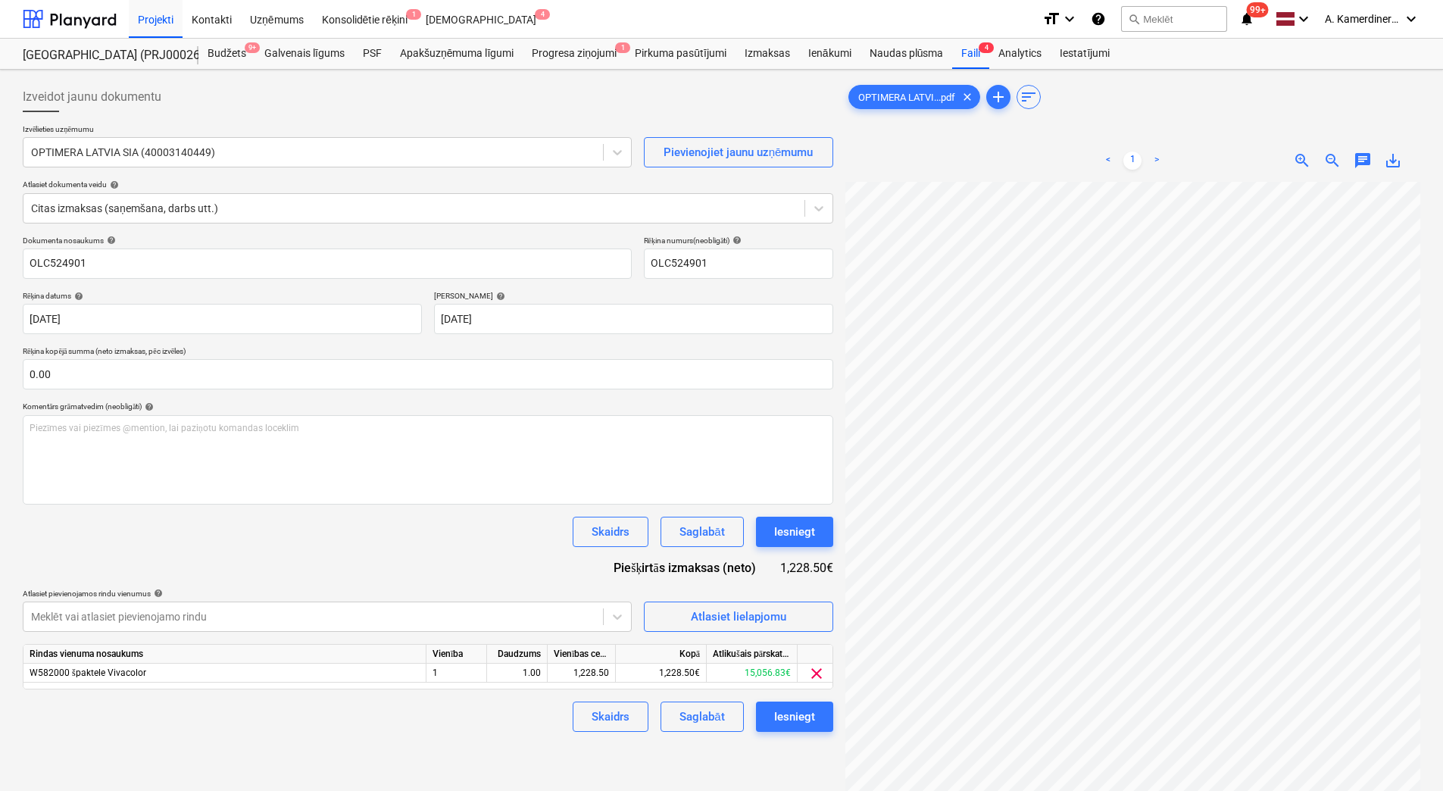
scroll to position [126, 110]
click at [786, 529] on div "Iesniegt" at bounding box center [794, 532] width 41 height 20
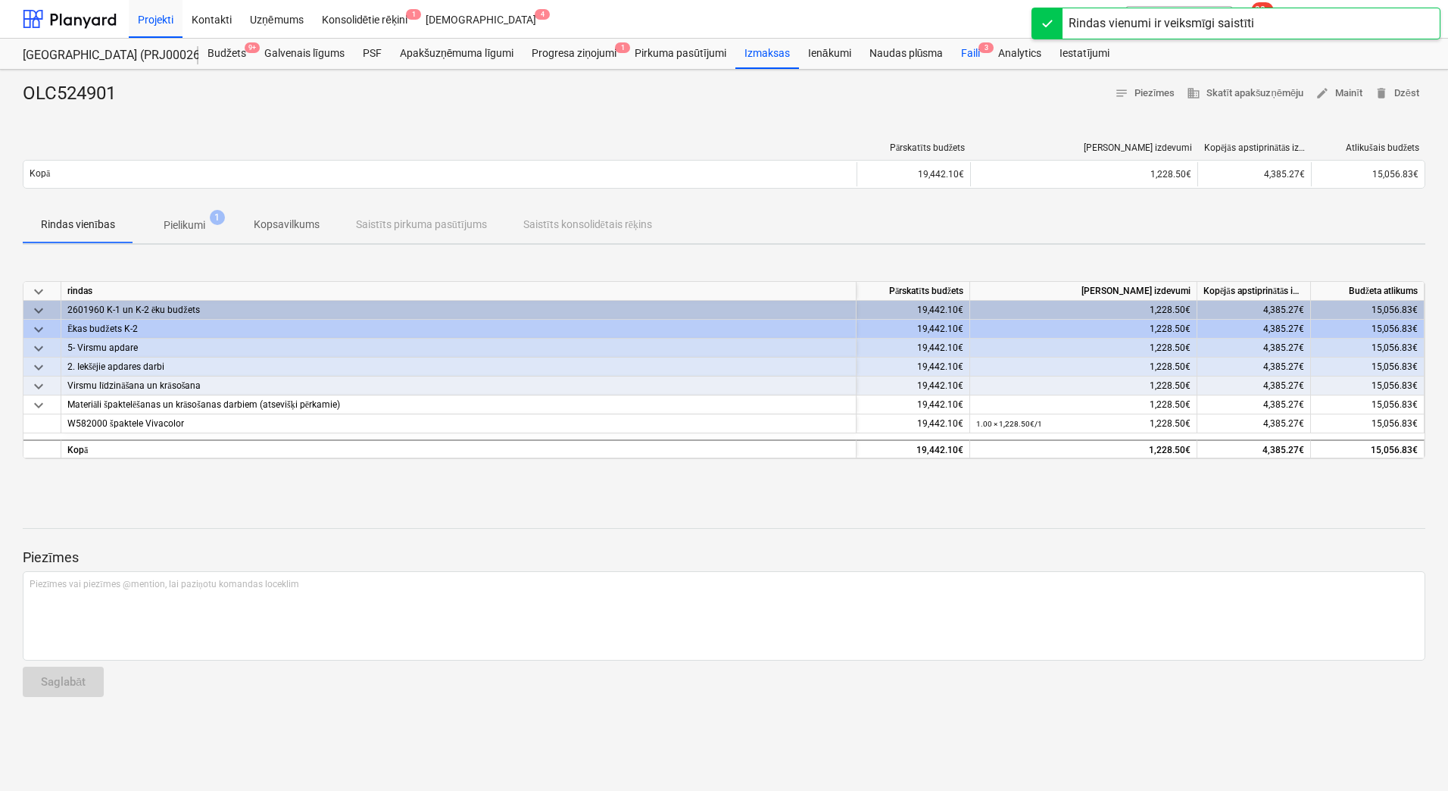
click at [974, 49] on div "Faili 3" at bounding box center [970, 54] width 37 height 30
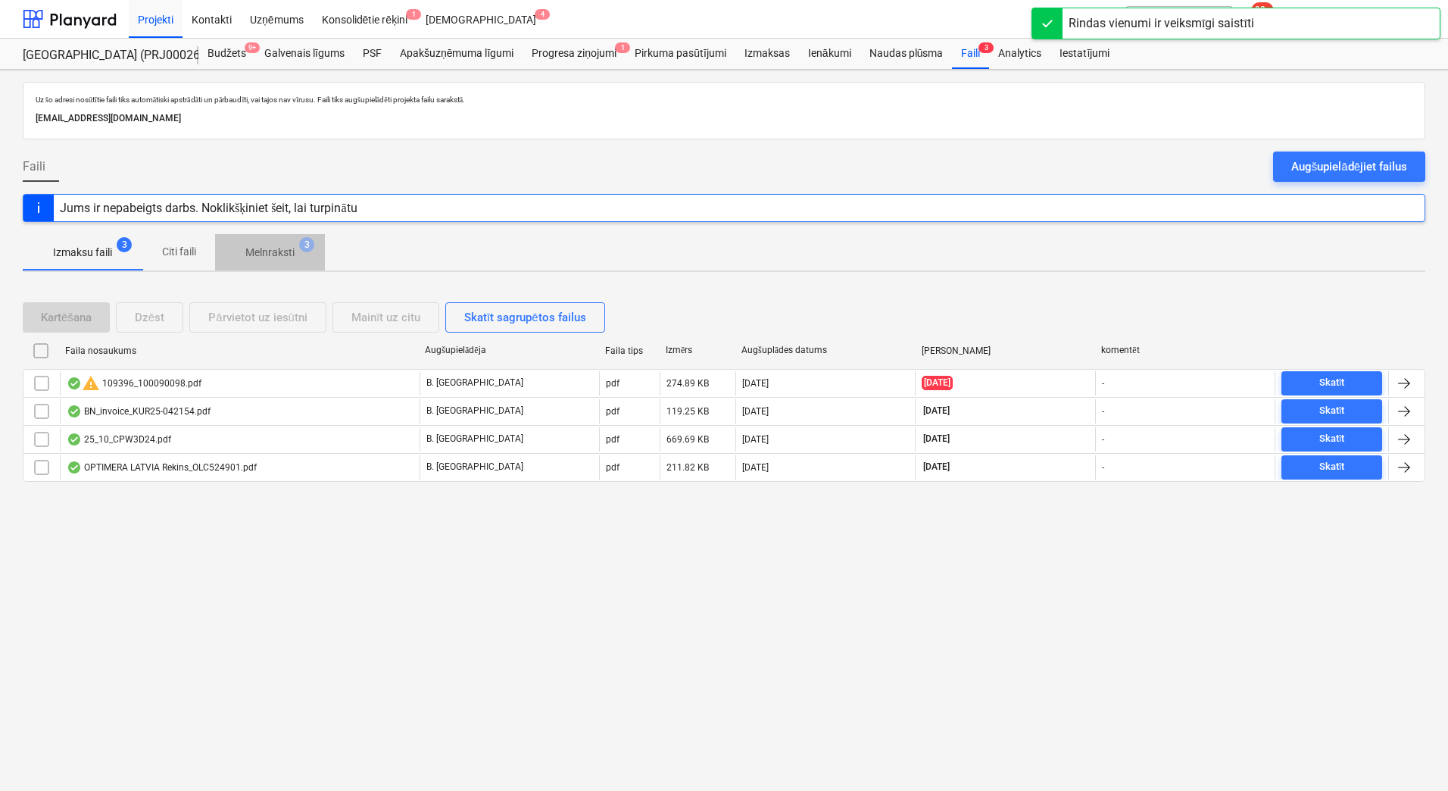
click at [291, 248] on p "Melnraksti" at bounding box center [269, 253] width 49 height 16
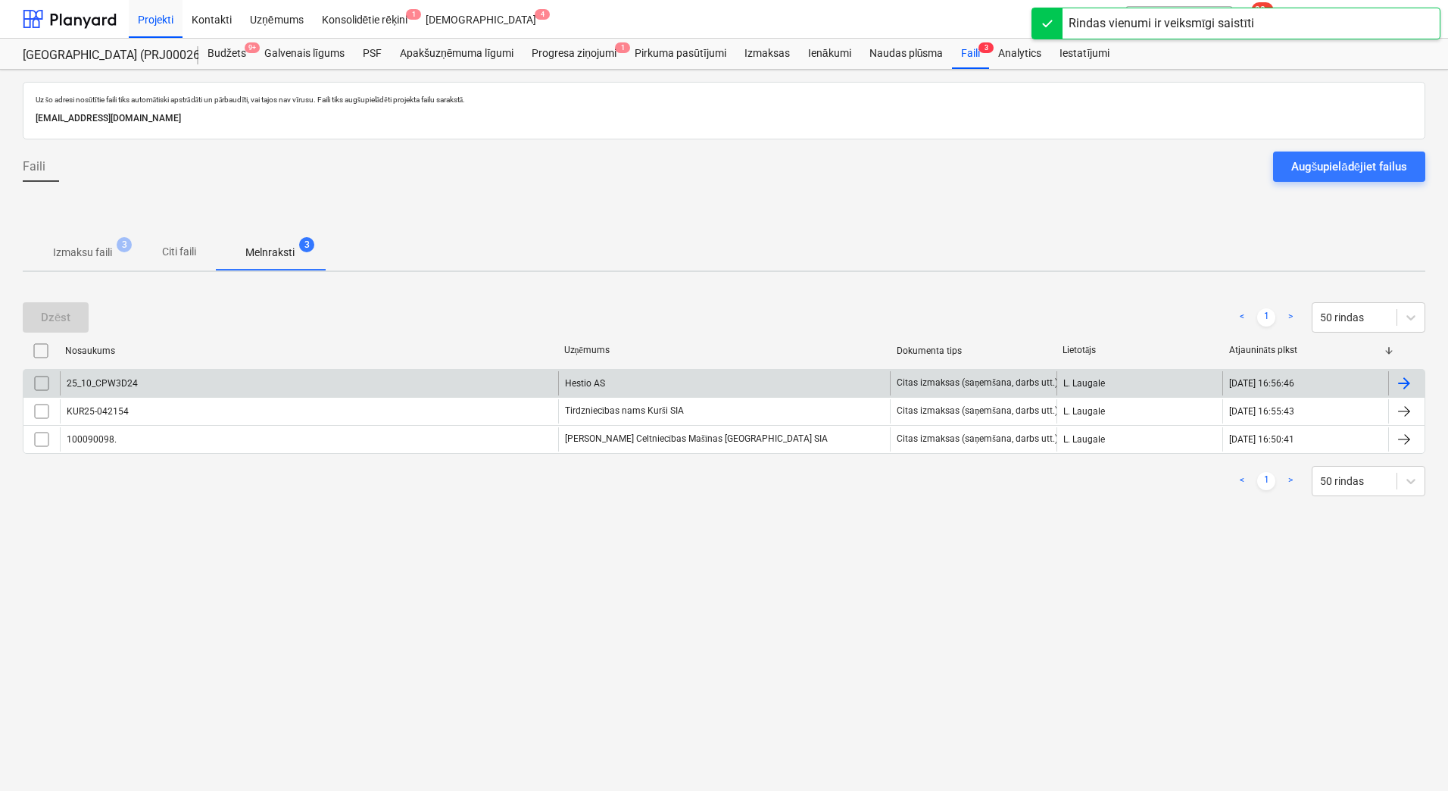
click at [665, 376] on div "Hestio AS" at bounding box center [724, 383] width 333 height 24
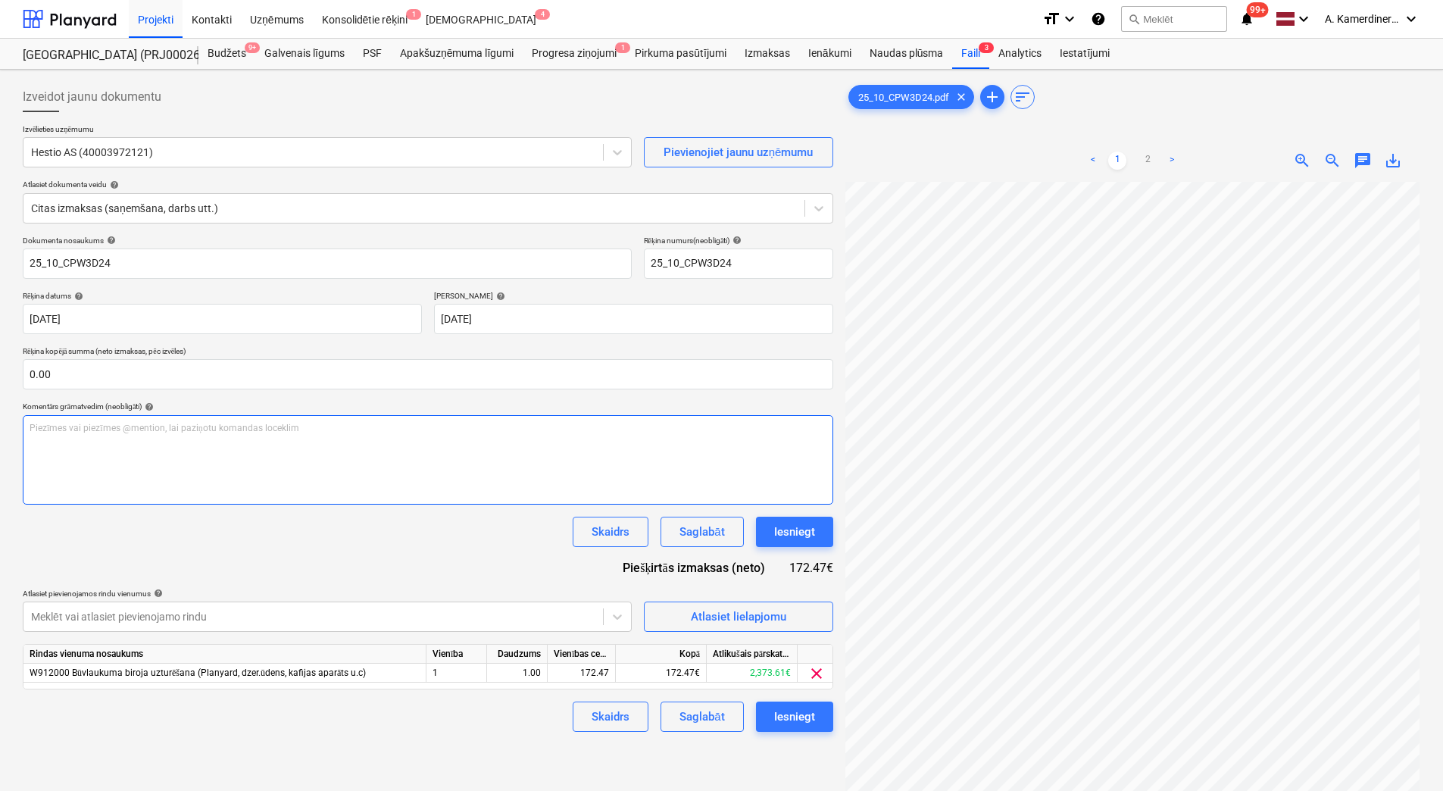
scroll to position [203, 110]
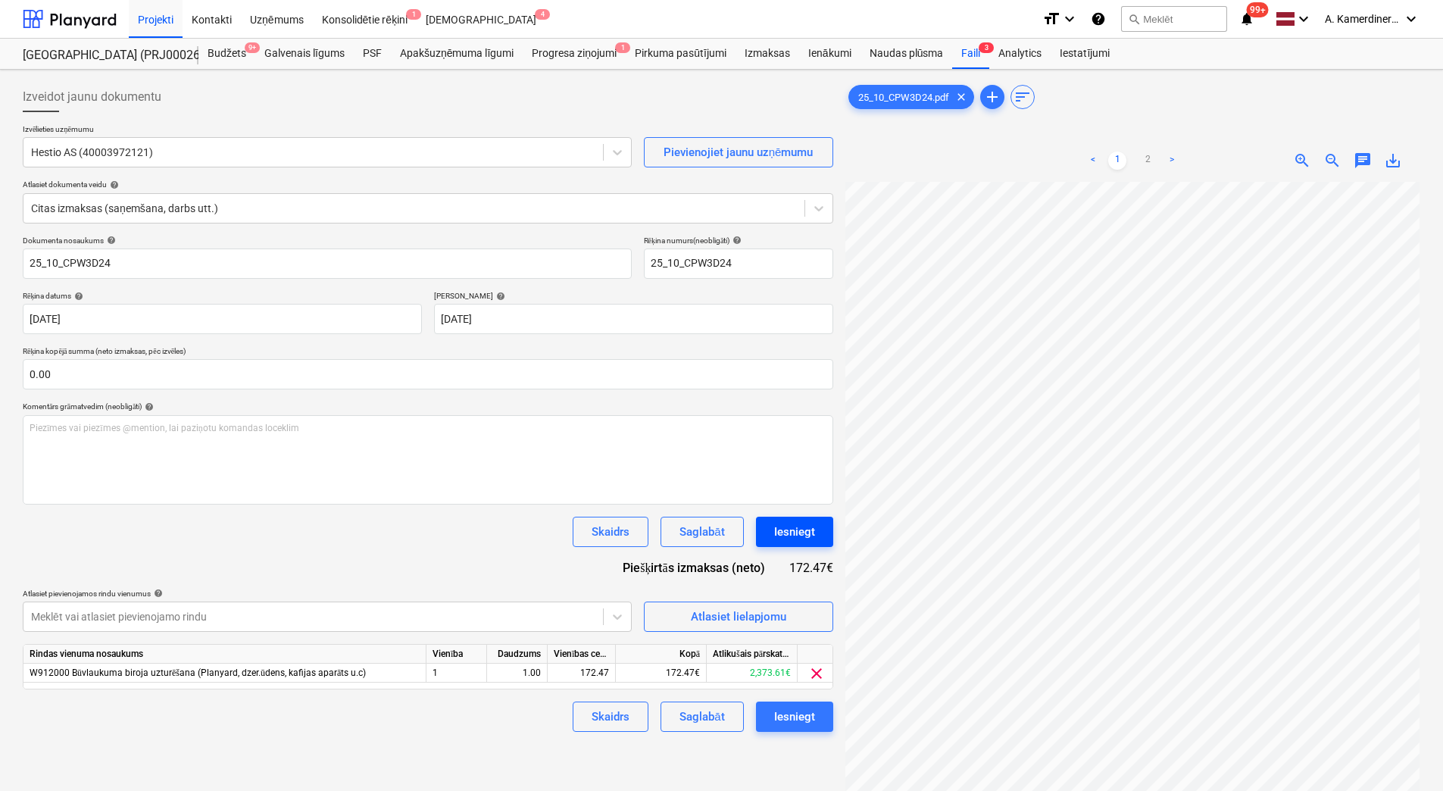
click at [812, 520] on button "Iesniegt" at bounding box center [794, 532] width 77 height 30
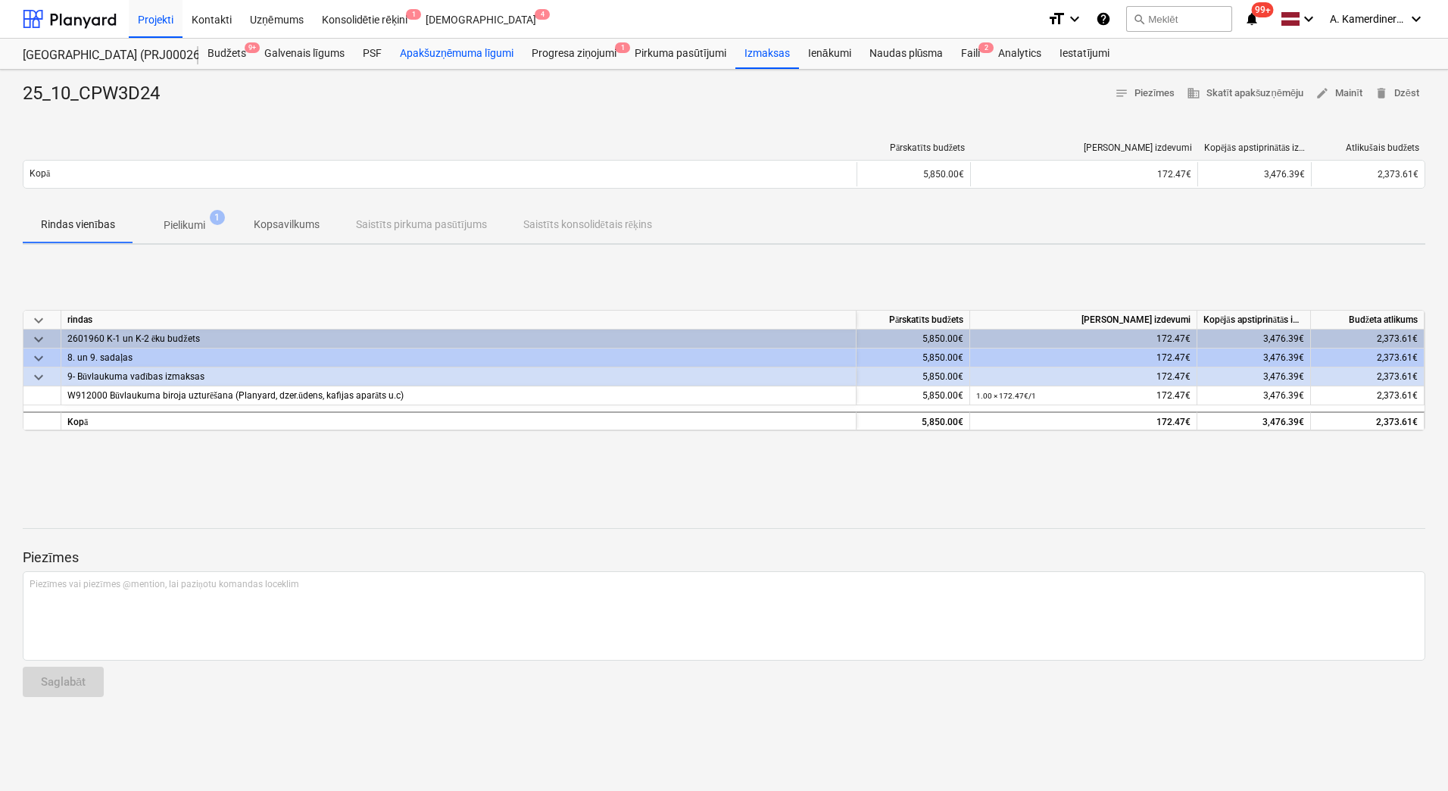
click at [478, 52] on div "Apakšuzņēmuma līgumi" at bounding box center [457, 54] width 132 height 30
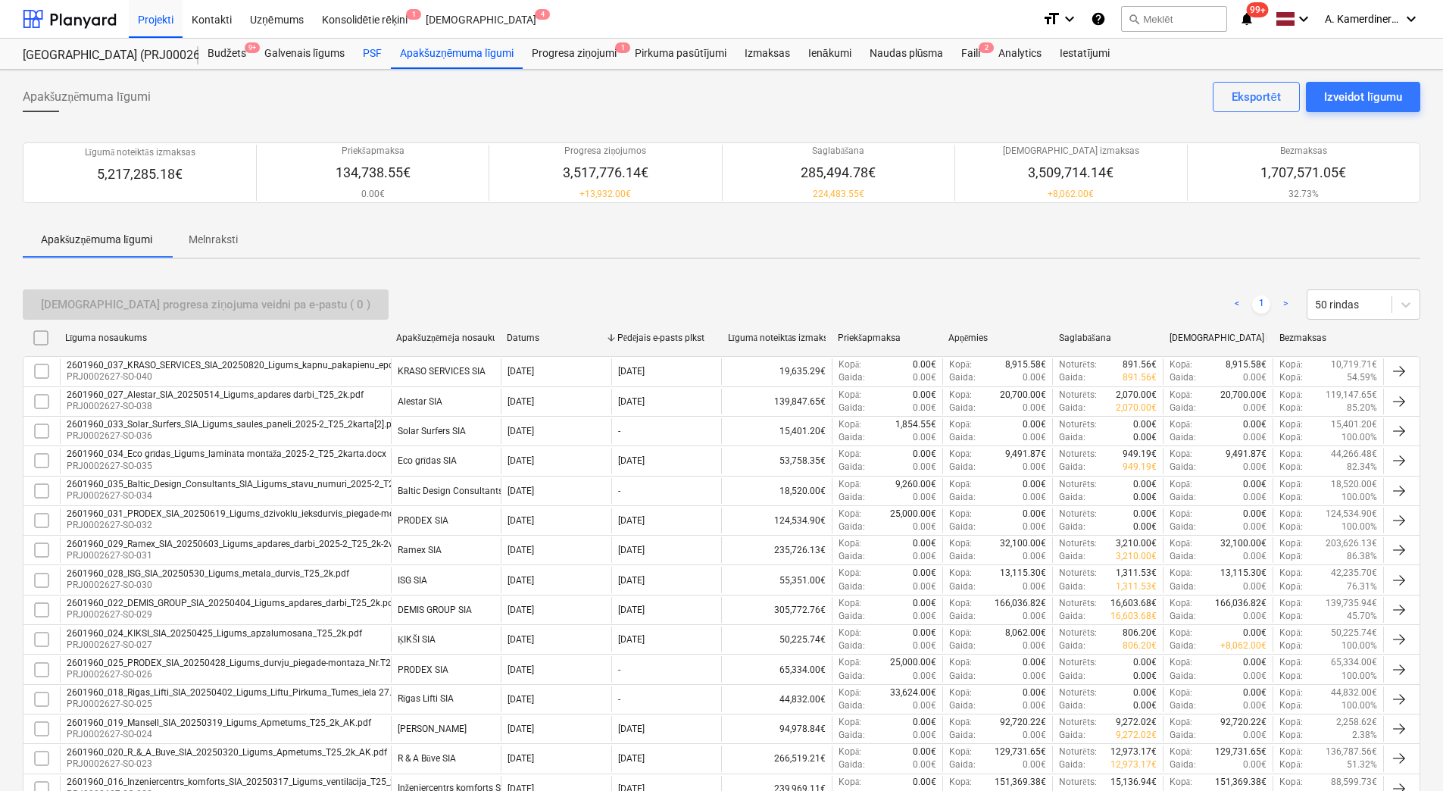
click at [360, 54] on div "PSF" at bounding box center [372, 54] width 37 height 30
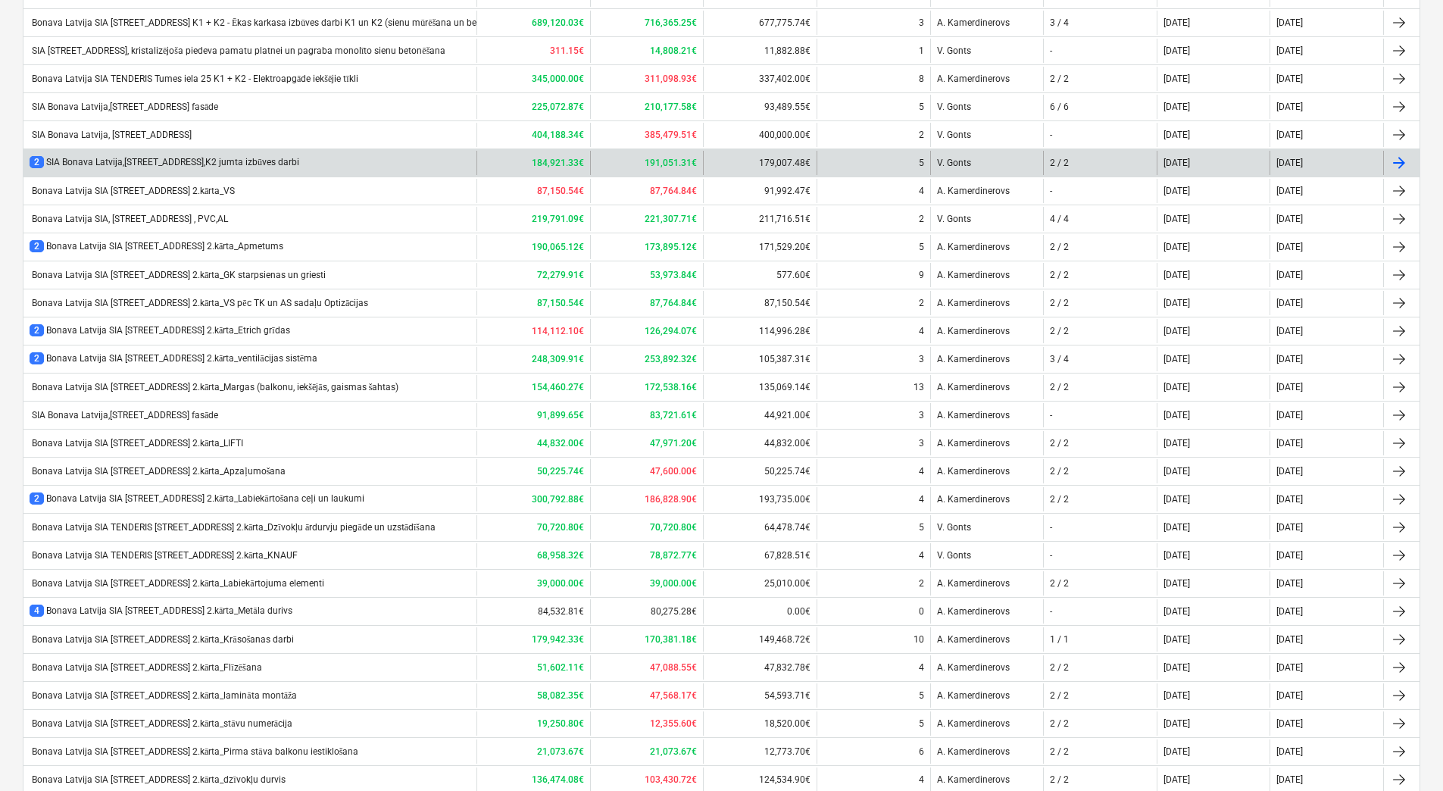
scroll to position [426, 0]
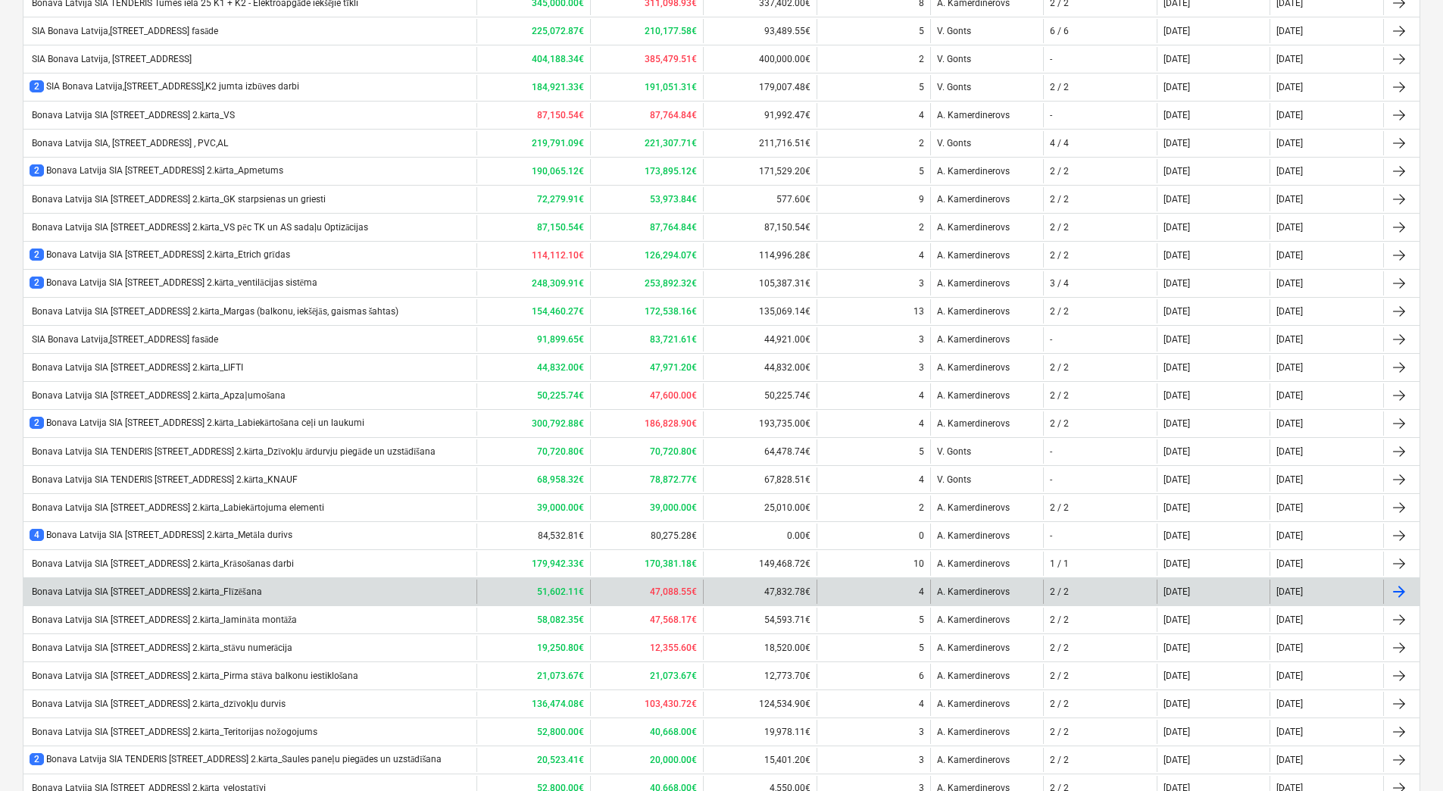
click at [239, 596] on div "Bonava Latvija SIA [STREET_ADDRESS] 2.kārta_Flīzēšana" at bounding box center [249, 591] width 453 height 24
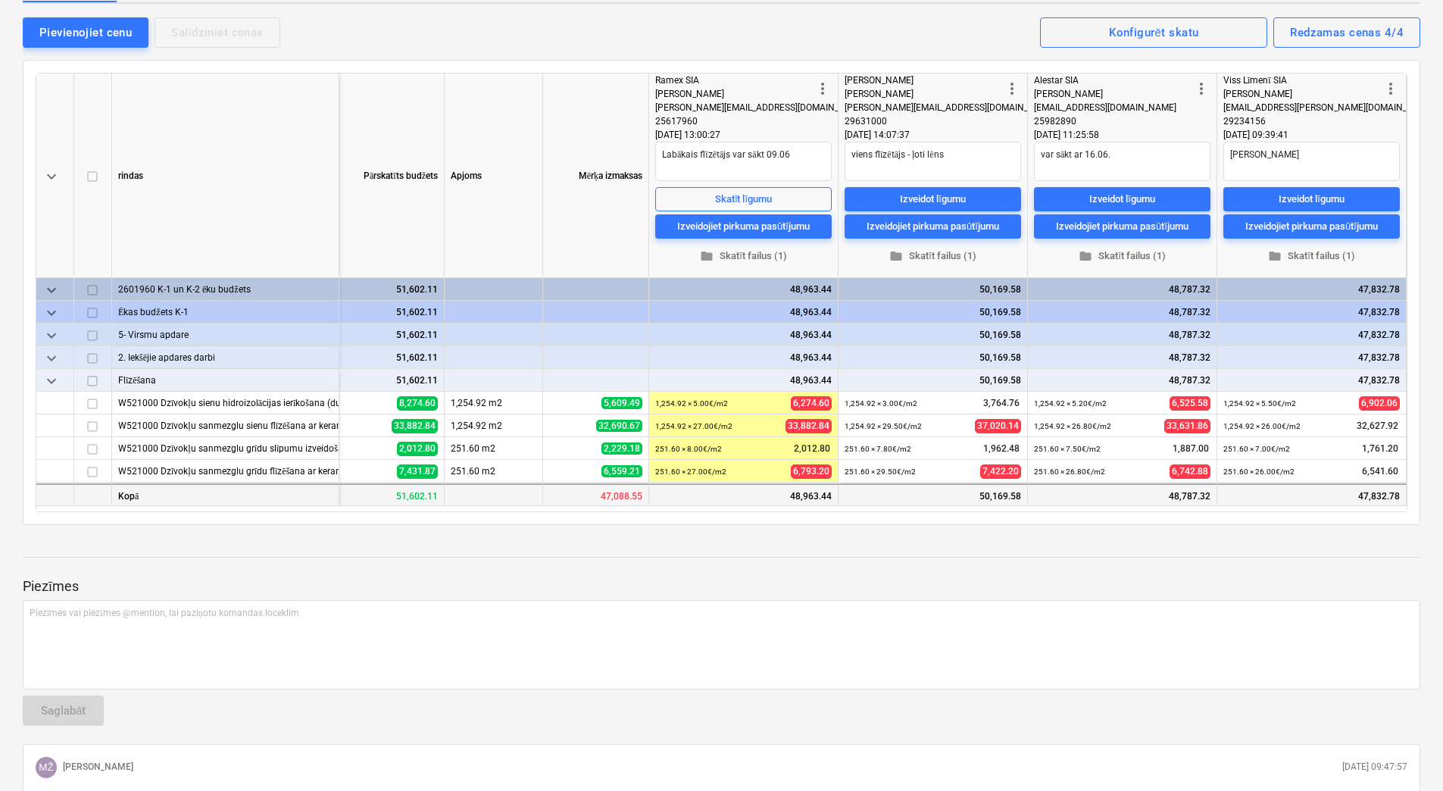
scroll to position [151, 0]
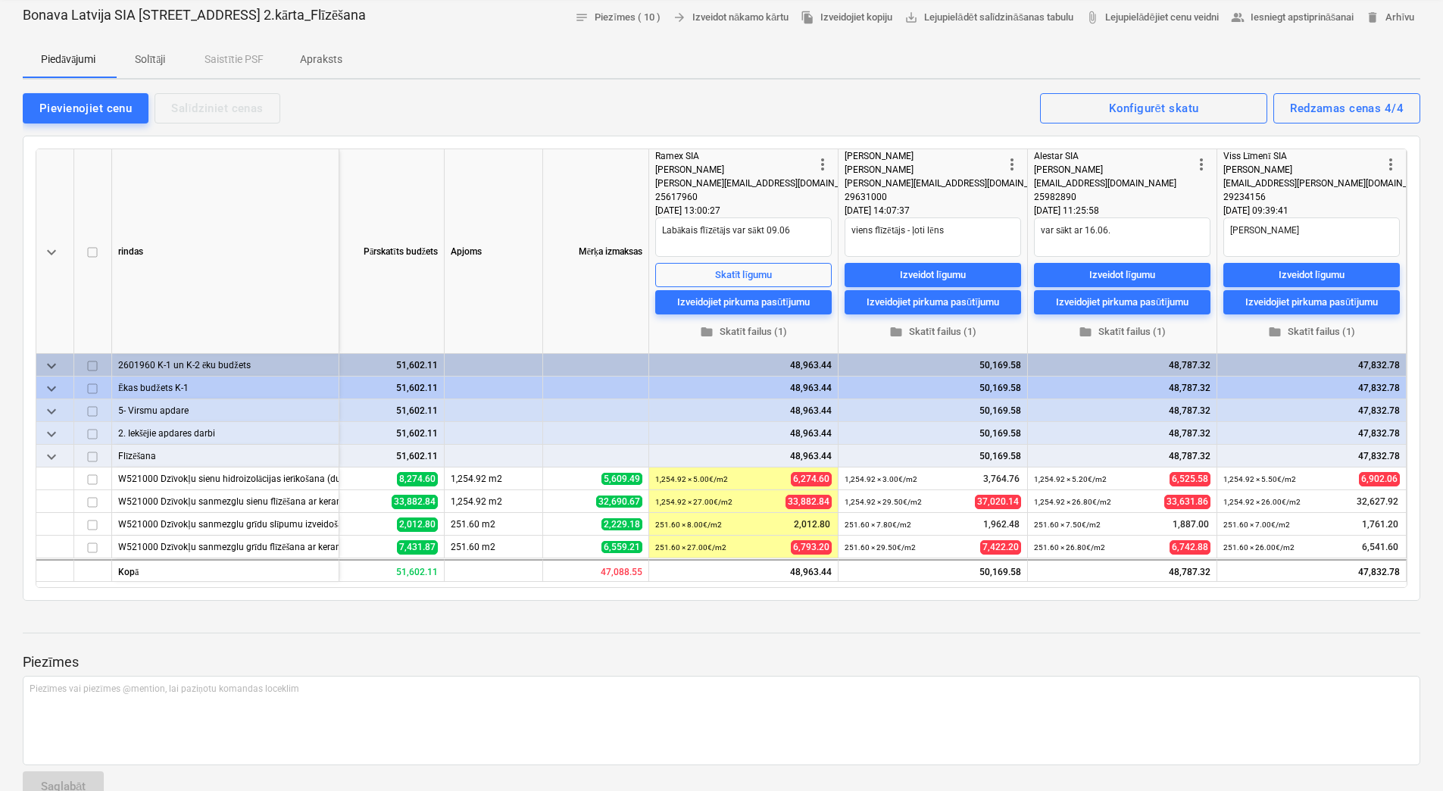
click at [1057, 656] on p "Piezīmes" at bounding box center [722, 662] width 1398 height 18
click at [1337, 277] on div "Izveidot līgumu" at bounding box center [1312, 274] width 66 height 17
type textarea "x"
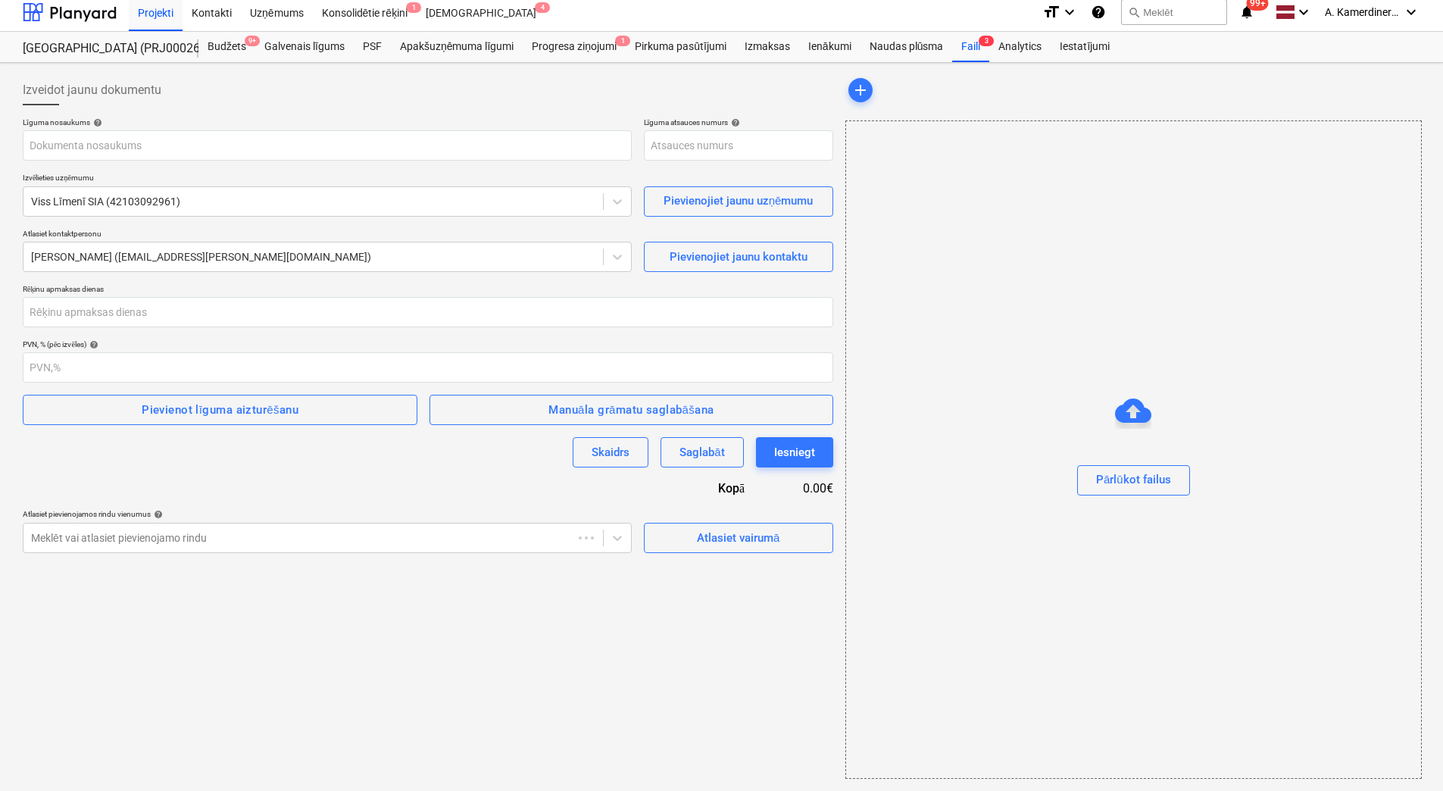
scroll to position [7, 0]
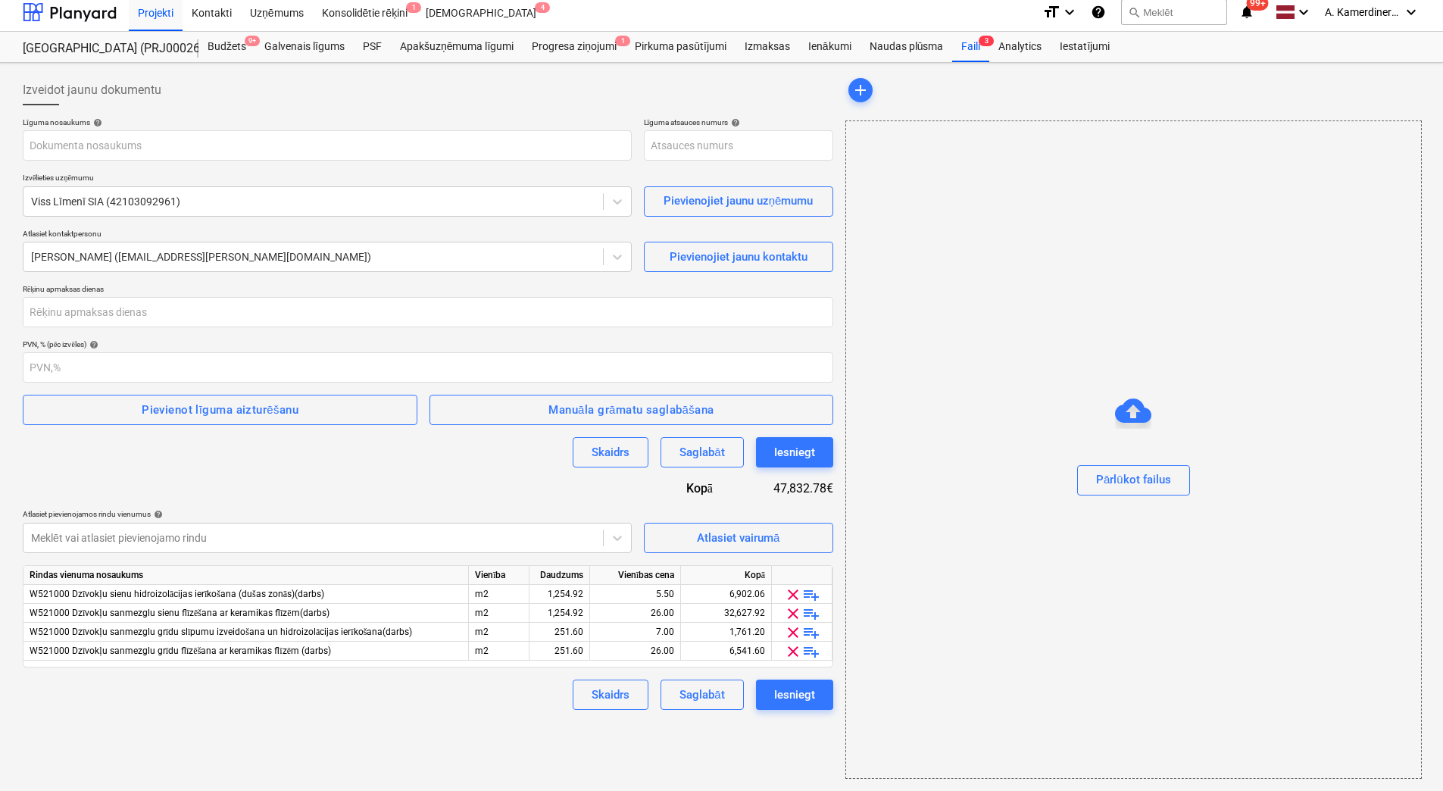
type input "PRJ0002627-SO-041"
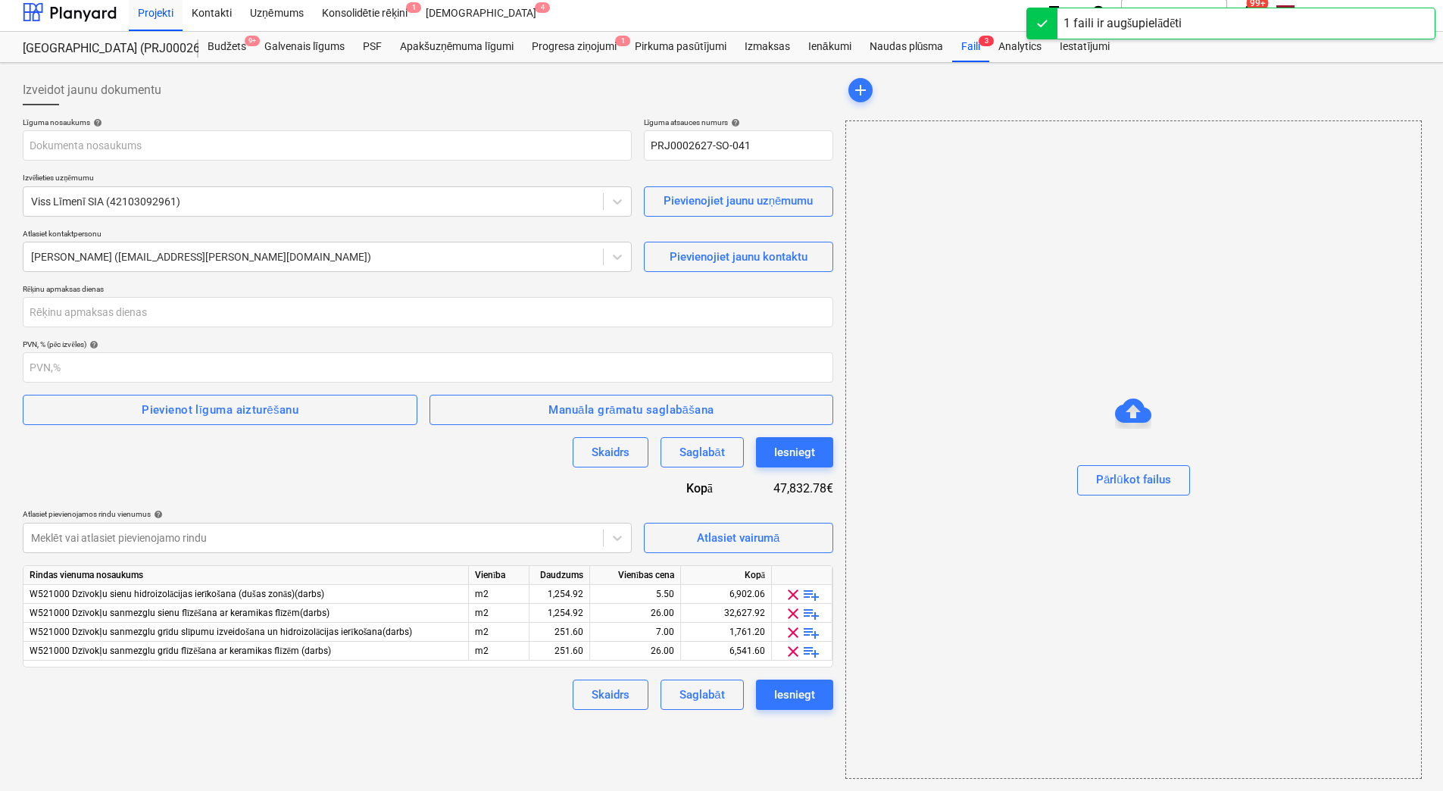
type input "2601960_038_KikMik_Buve_SIA_20250912_Ligums_apdares_darbi_2025-2_T25_2k.pdf"
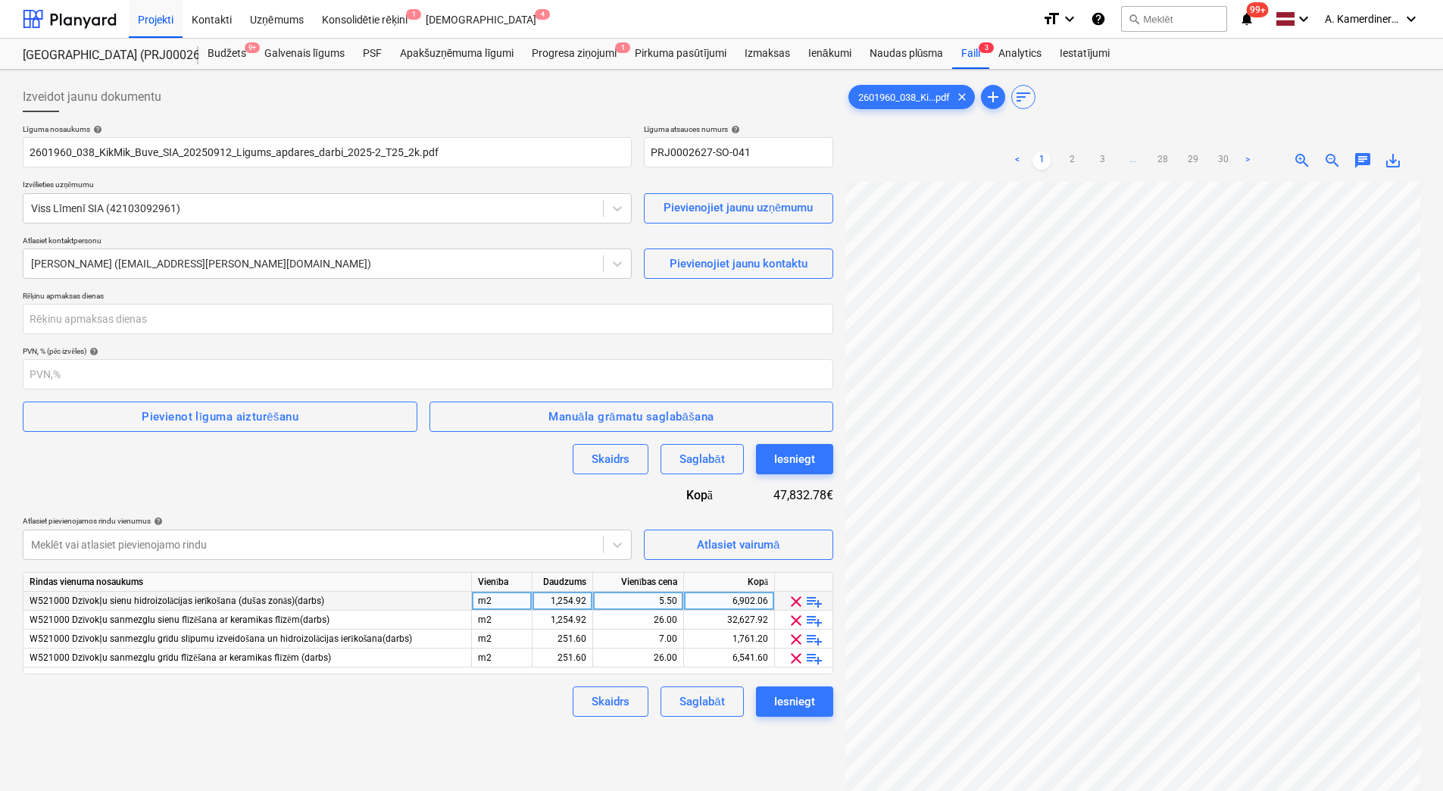
click at [561, 605] on div "1,254.92" at bounding box center [563, 601] width 48 height 19
type input "411"
click at [563, 623] on div "1,254.92" at bounding box center [563, 620] width 48 height 19
type input "411"
click at [405, 550] on div at bounding box center [313, 544] width 564 height 15
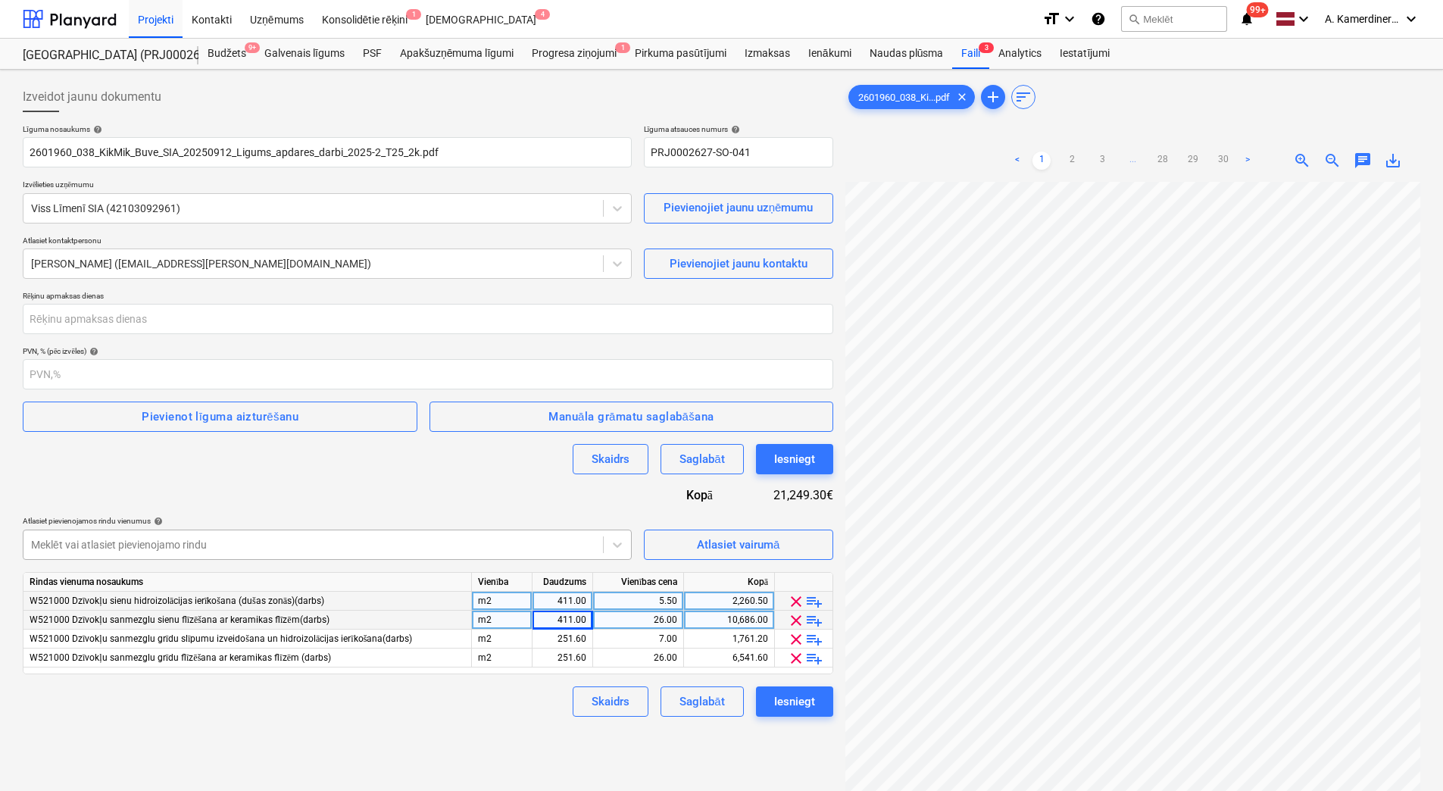
click at [403, 547] on div "Meklēt vai atlasiet pievienojamo rindu" at bounding box center [327, 544] width 609 height 30
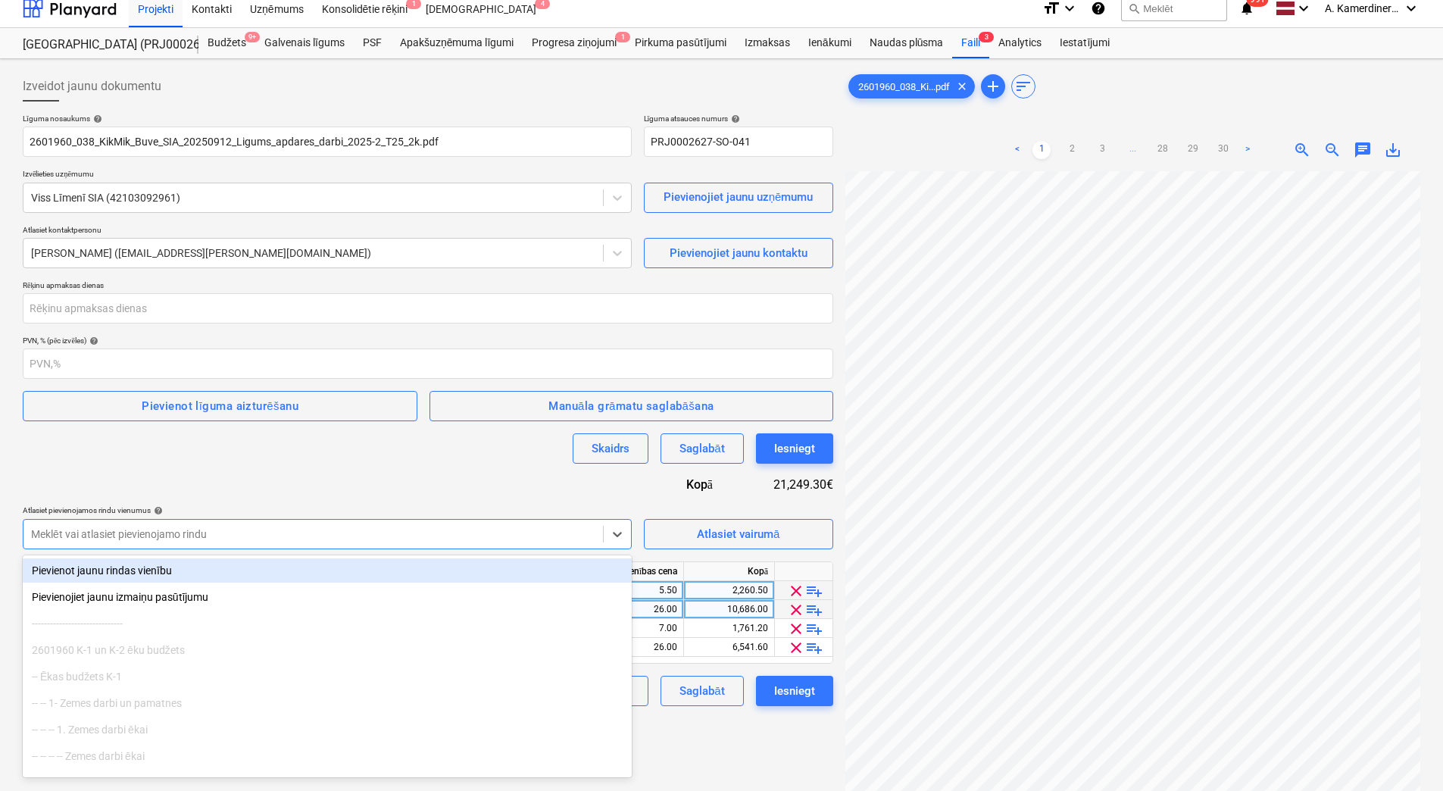
scroll to position [11, 0]
click at [389, 532] on div at bounding box center [313, 533] width 564 height 15
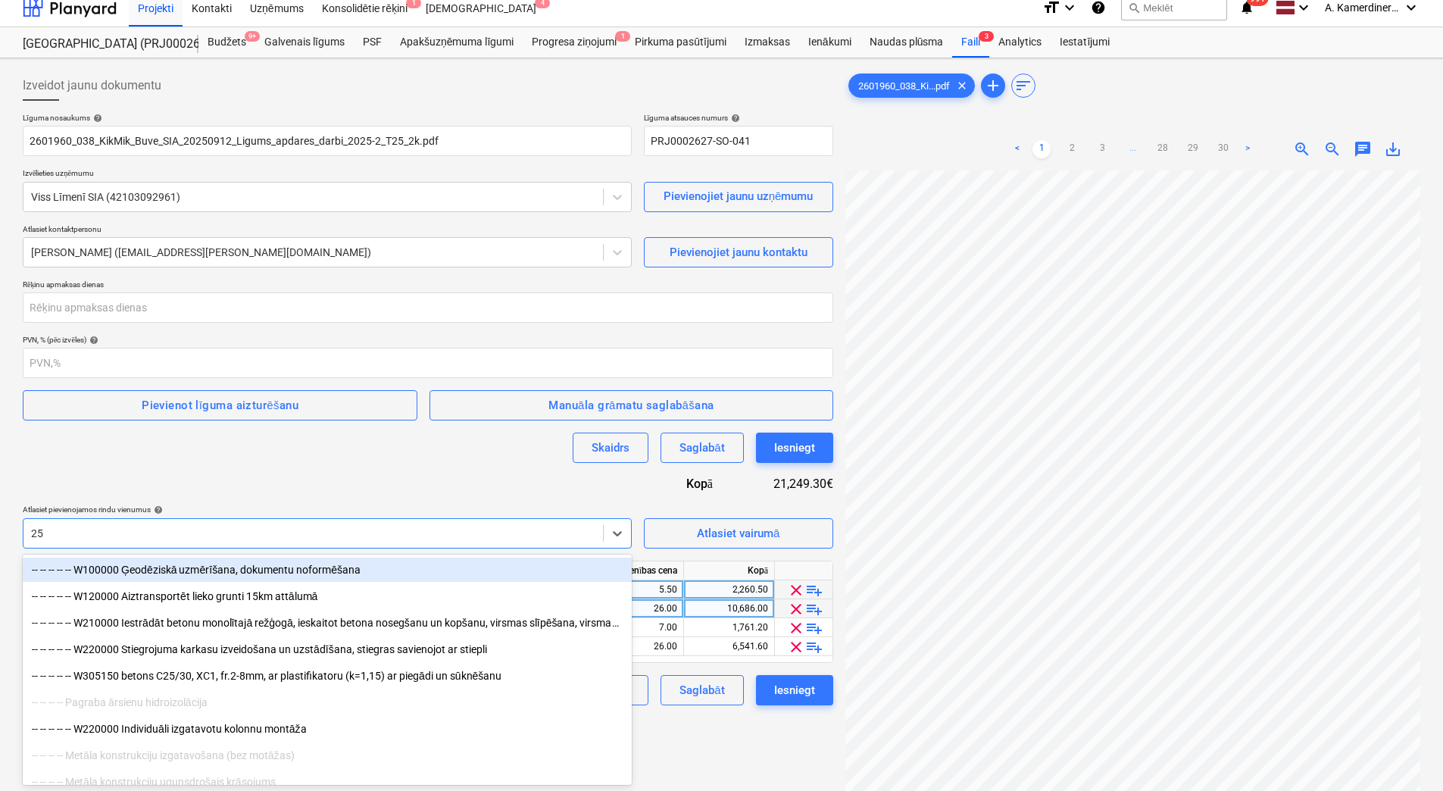
type input "2"
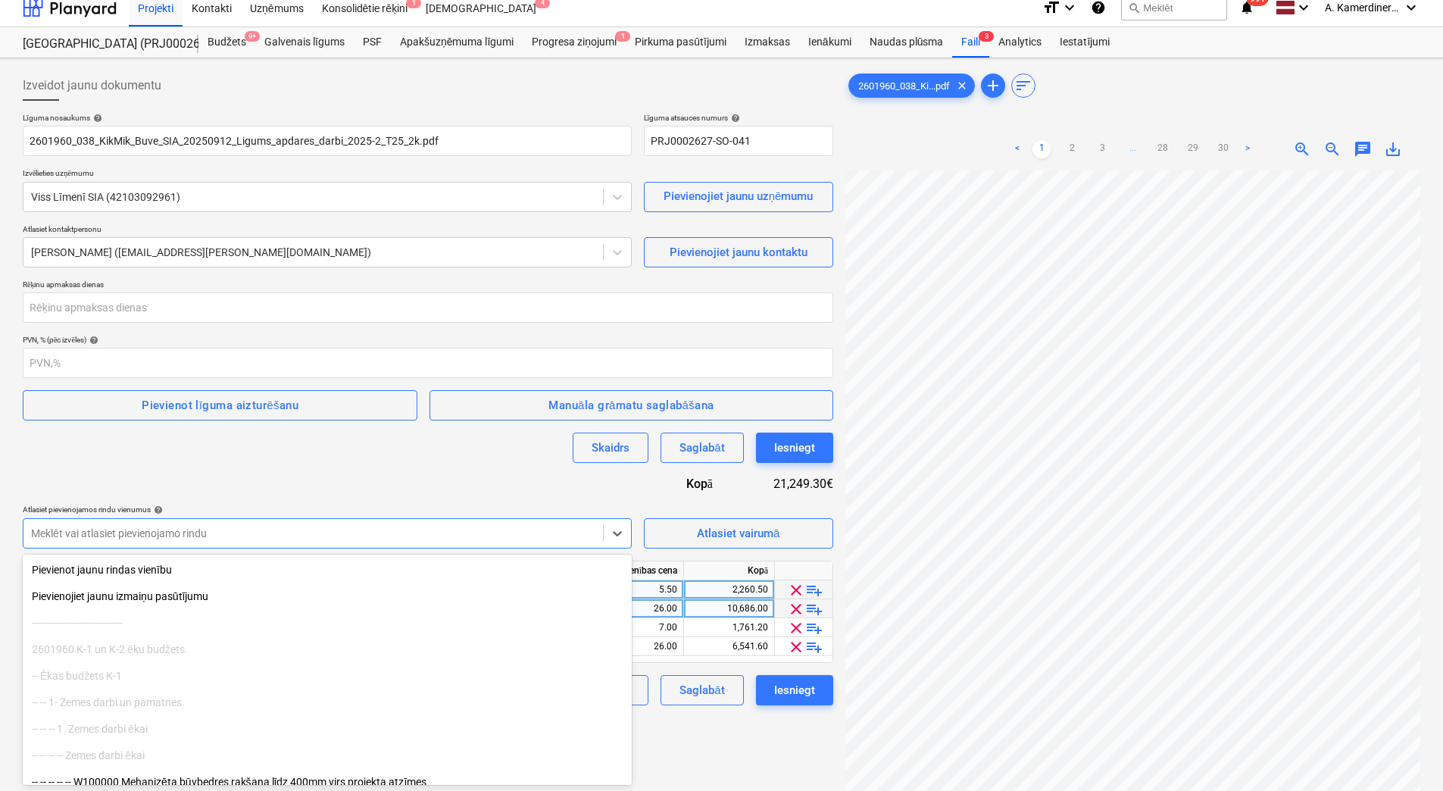
type input "ц"
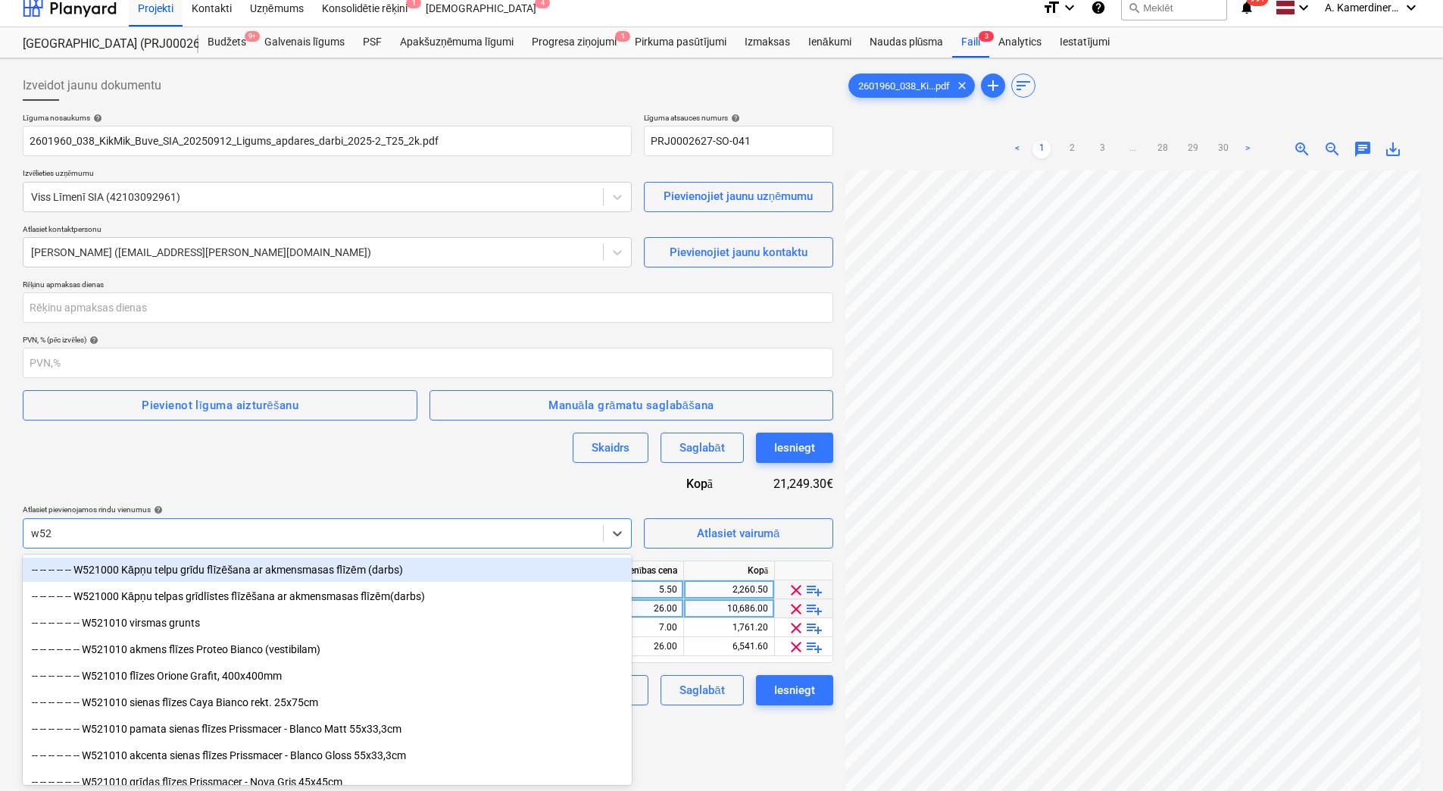
type input "w521"
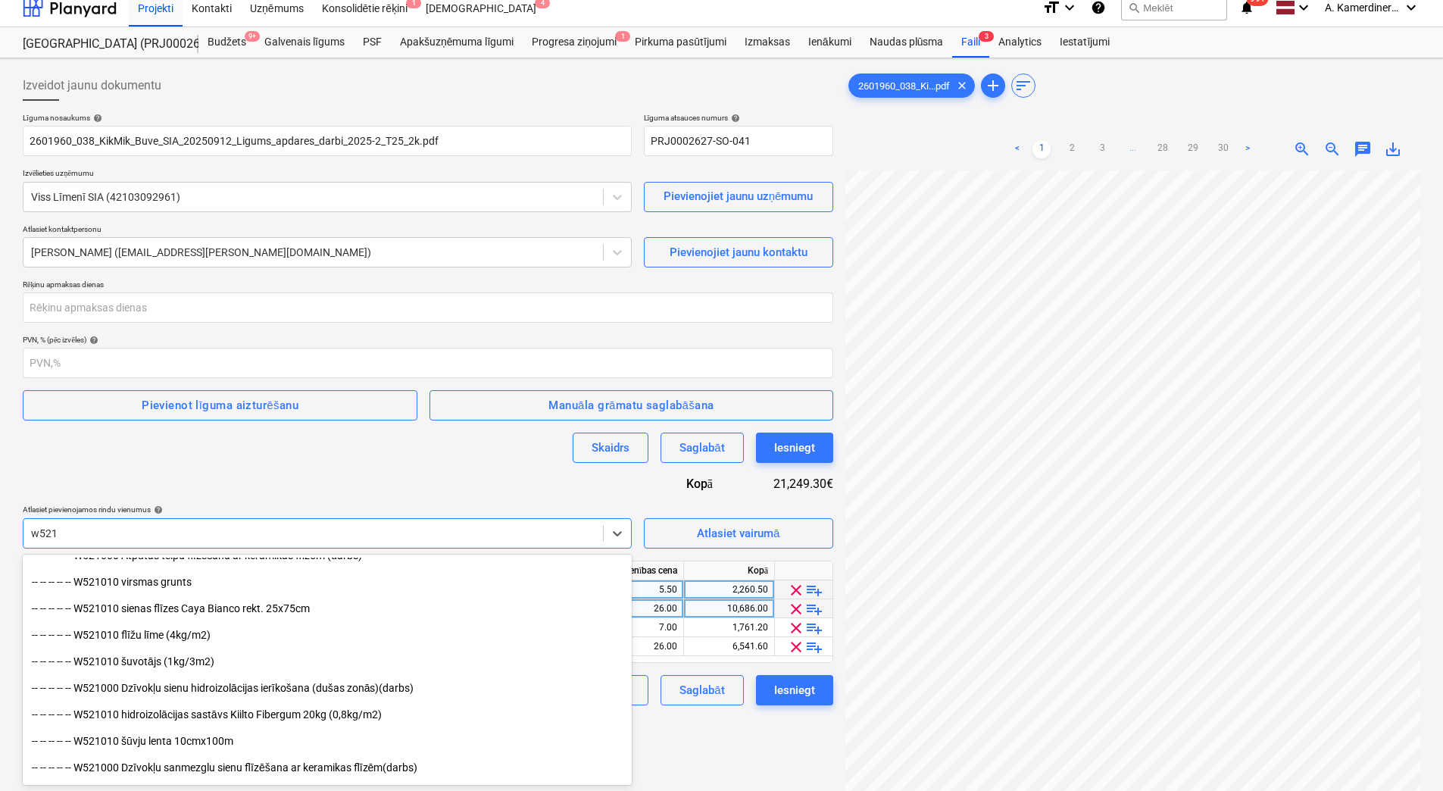
scroll to position [606, 0]
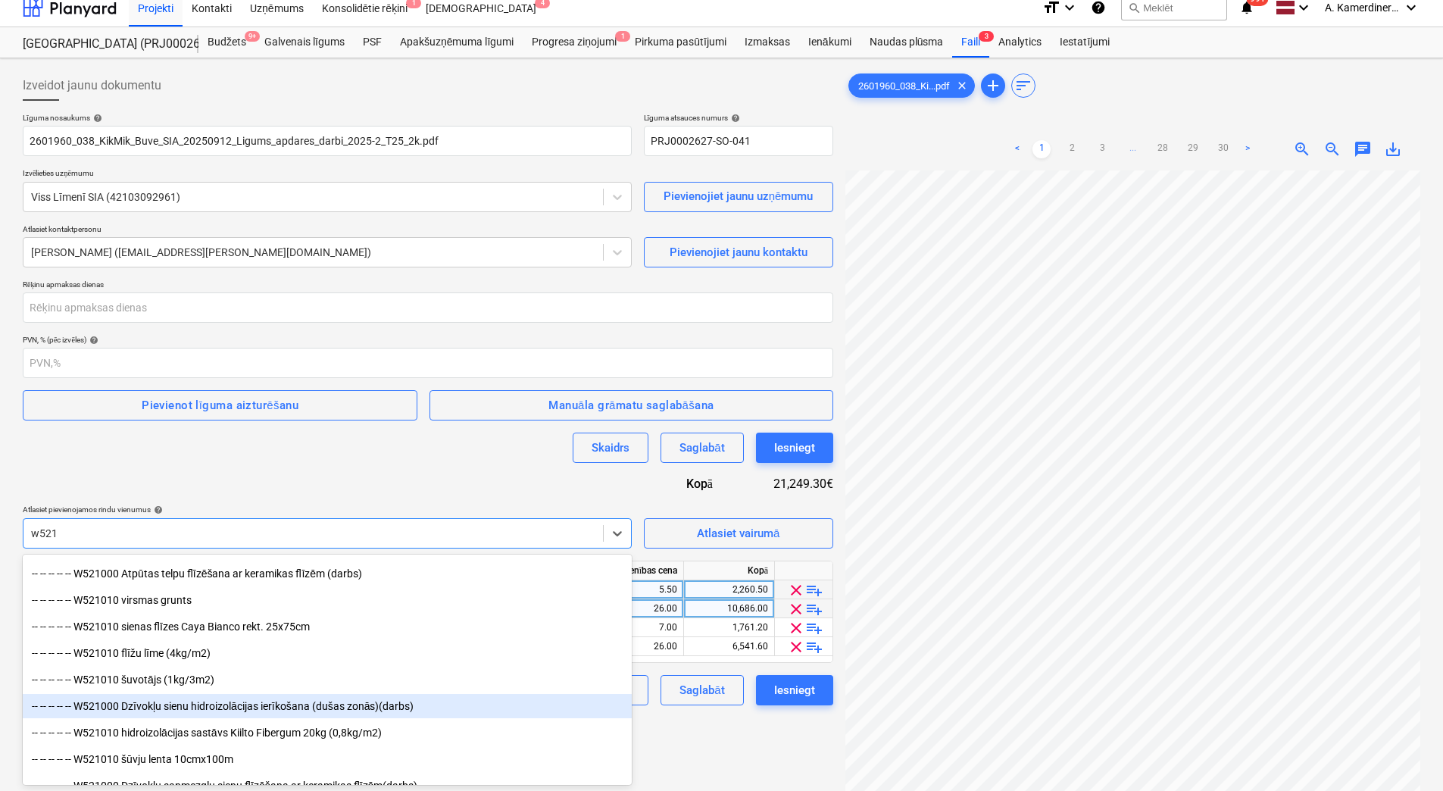
click at [281, 714] on div "-- -- -- -- -- W521000 Dzīvokļu sienu hidroizolācijas ierīkošana (dušas zonās)(…" at bounding box center [327, 706] width 609 height 24
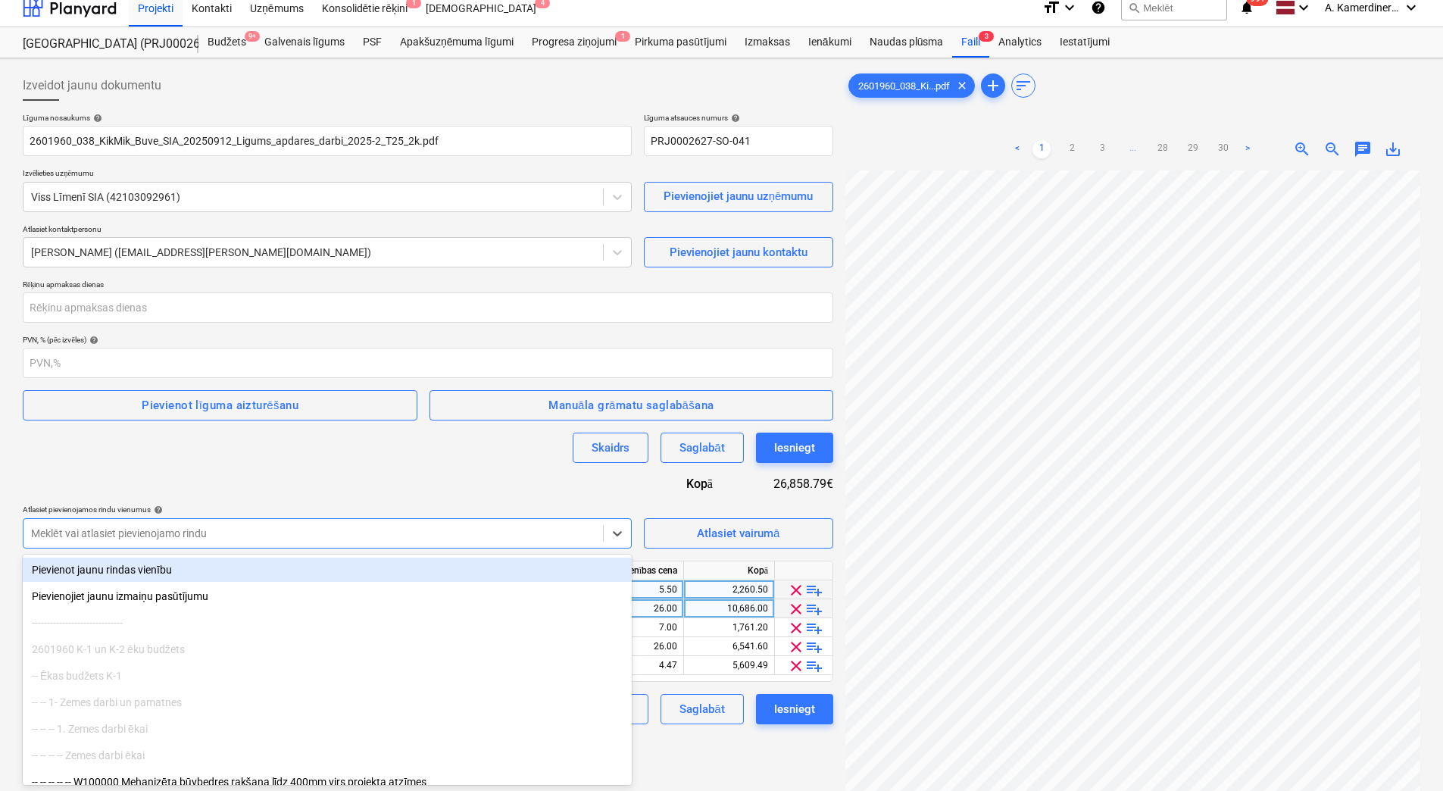
click at [291, 532] on div at bounding box center [313, 533] width 564 height 15
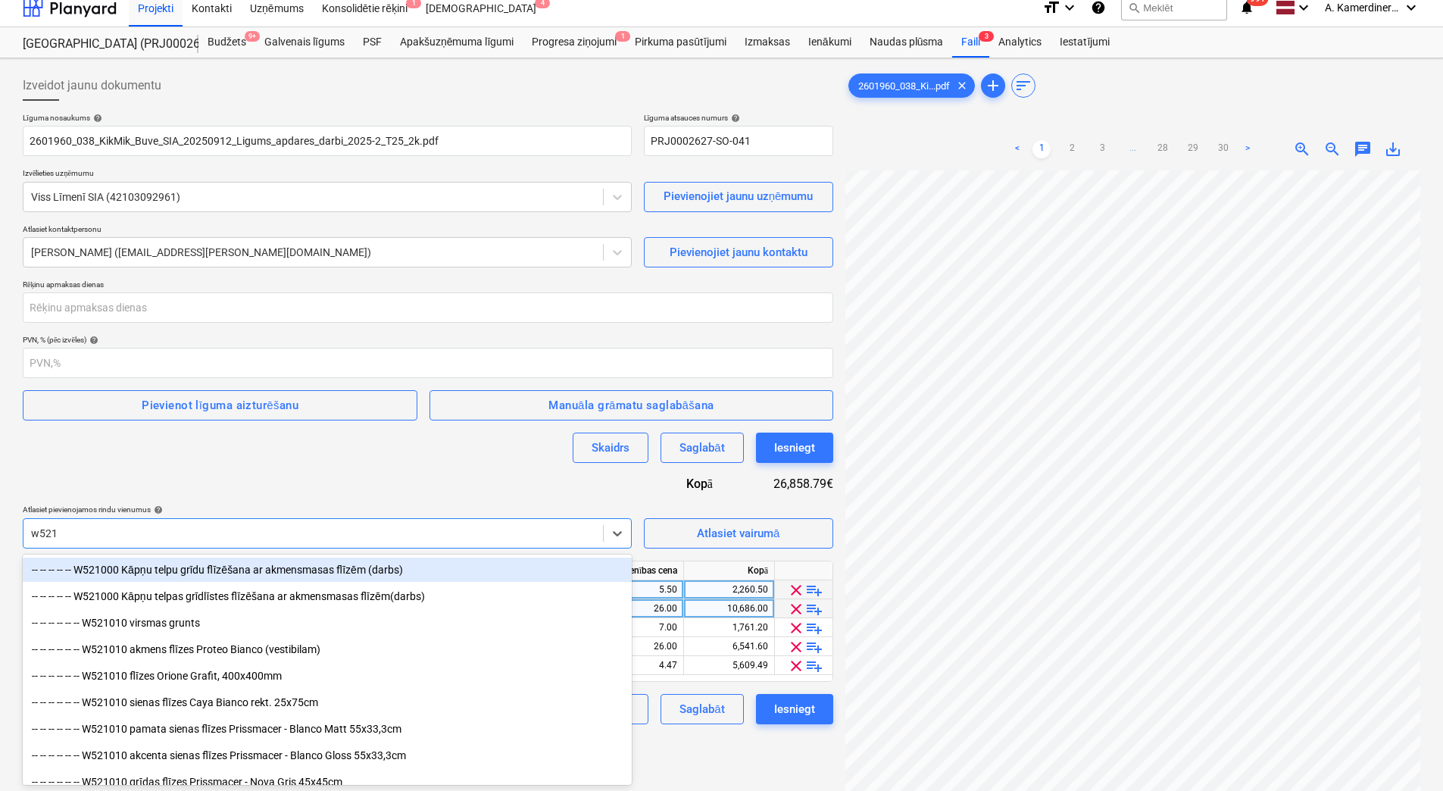
type input "w5210"
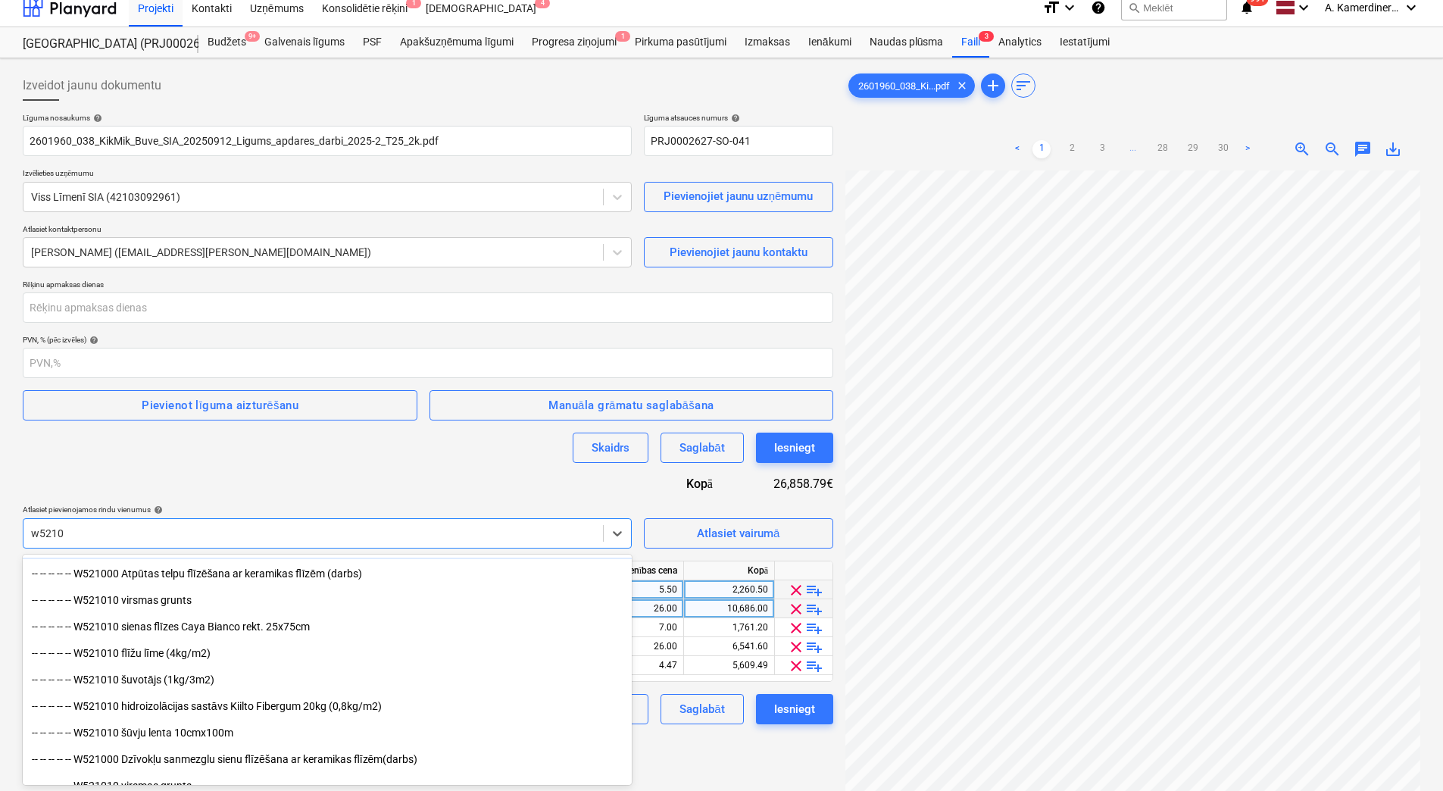
scroll to position [682, 0]
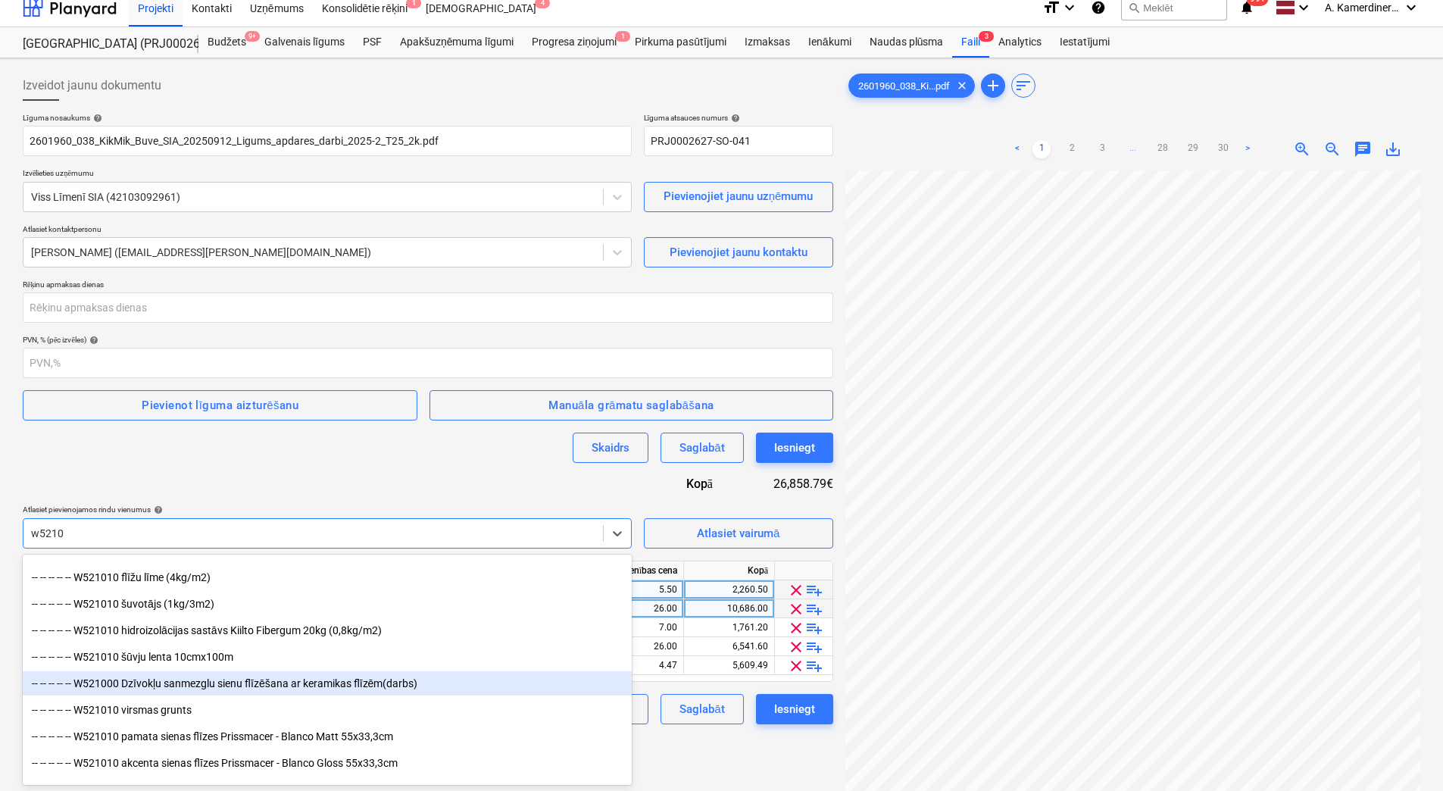
click at [258, 686] on div "-- -- -- -- -- W521000 Dzīvokļu sanmezglu sienu flīzēšana ar keramikas flīzēm(d…" at bounding box center [327, 683] width 609 height 24
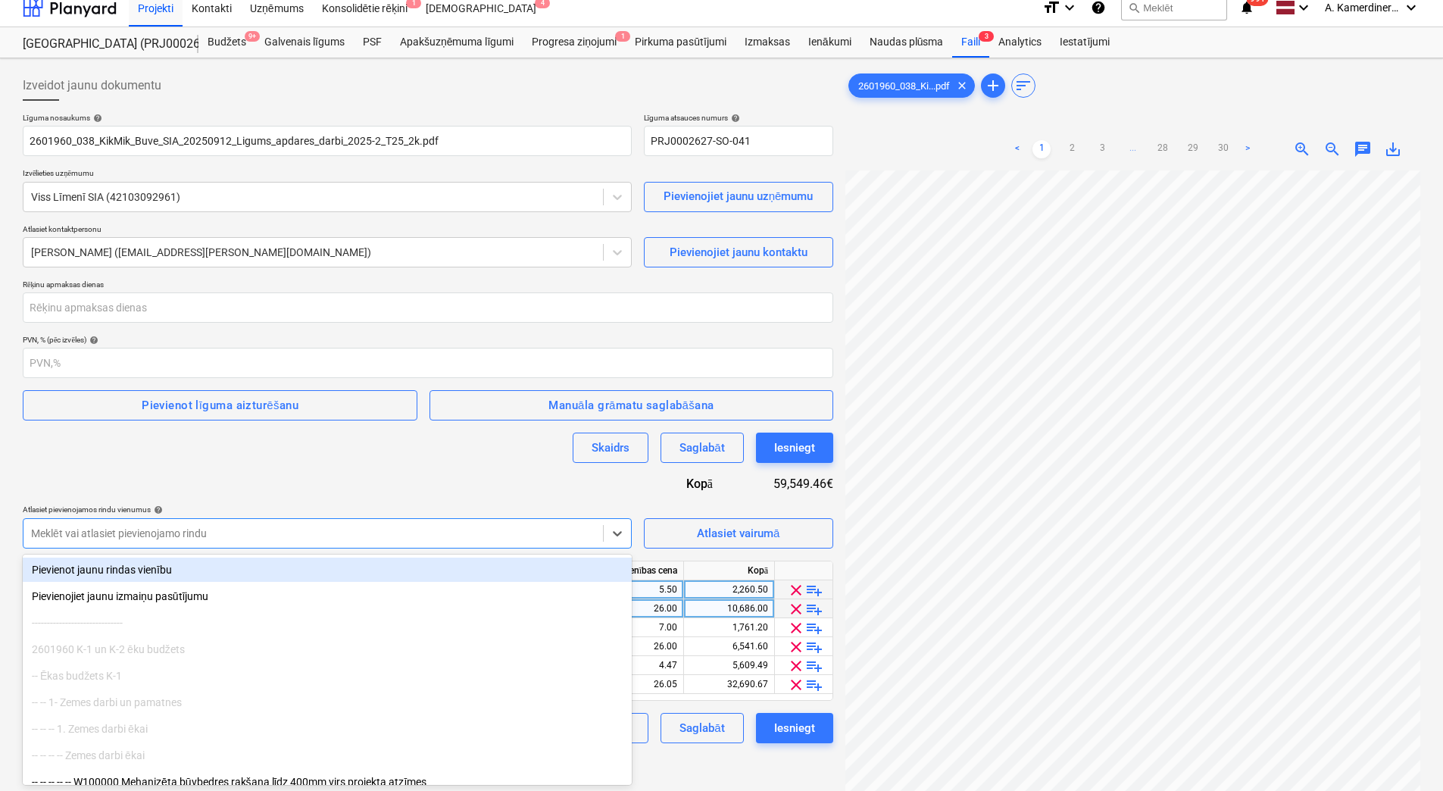
click at [258, 526] on div at bounding box center [313, 533] width 564 height 15
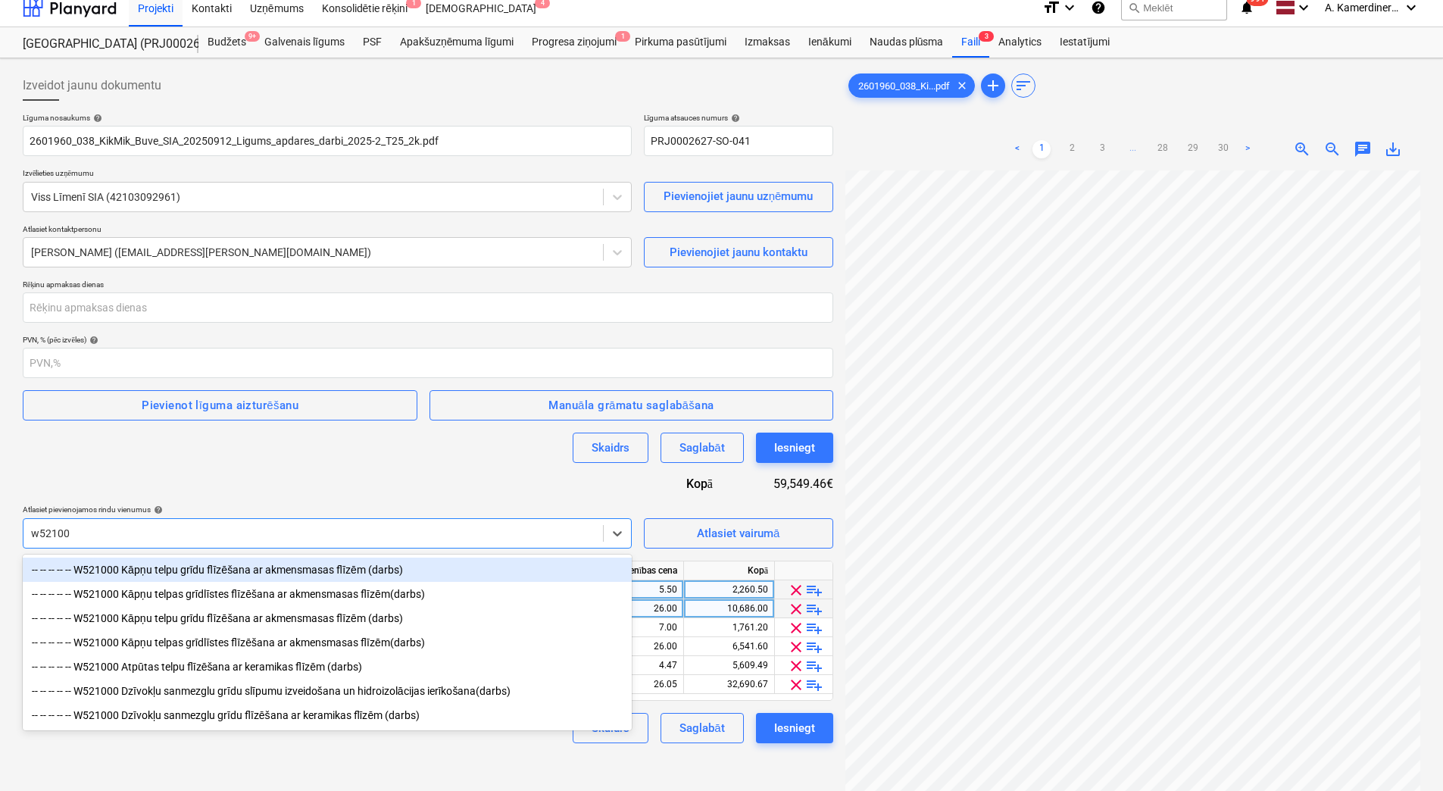
type input "w52100"
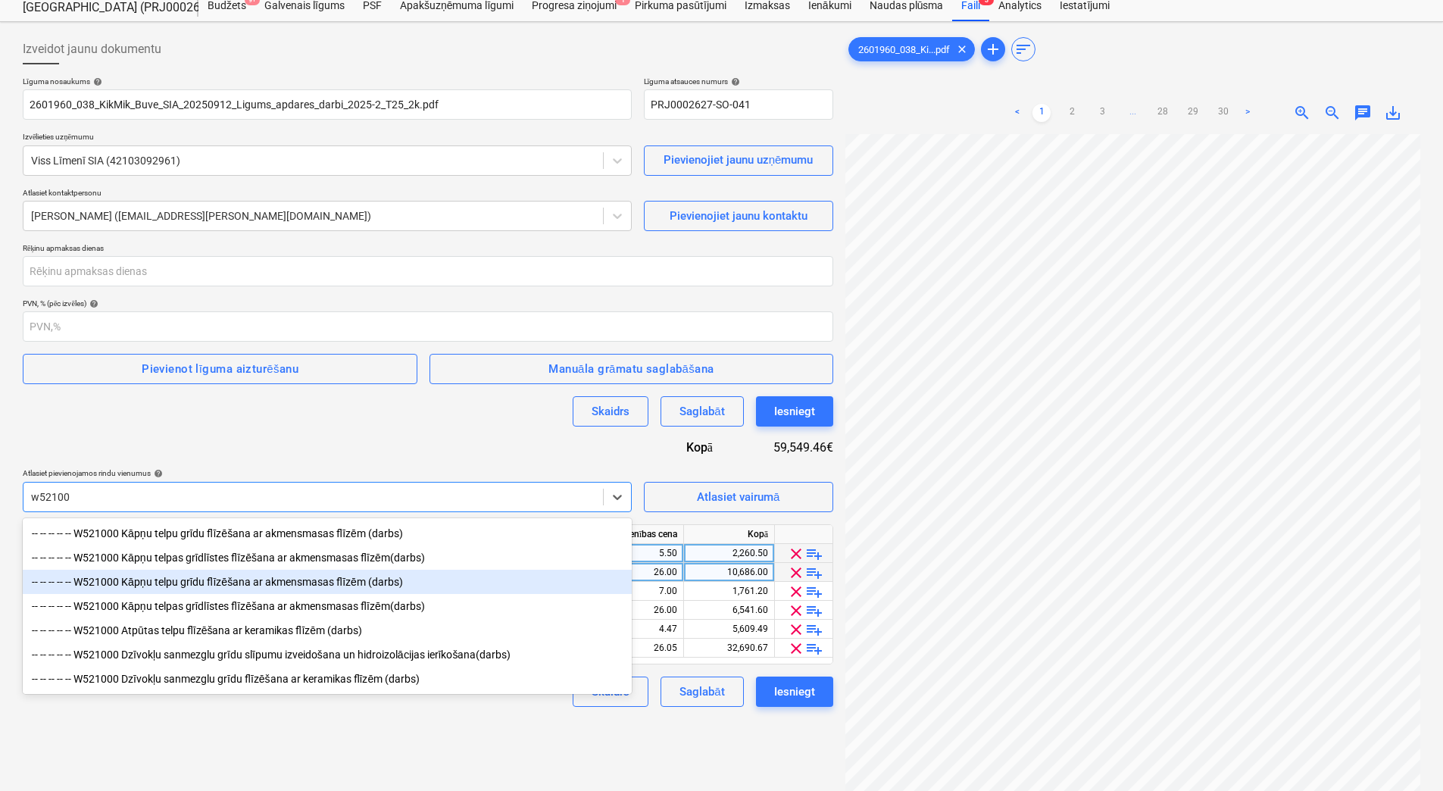
scroll to position [0, 0]
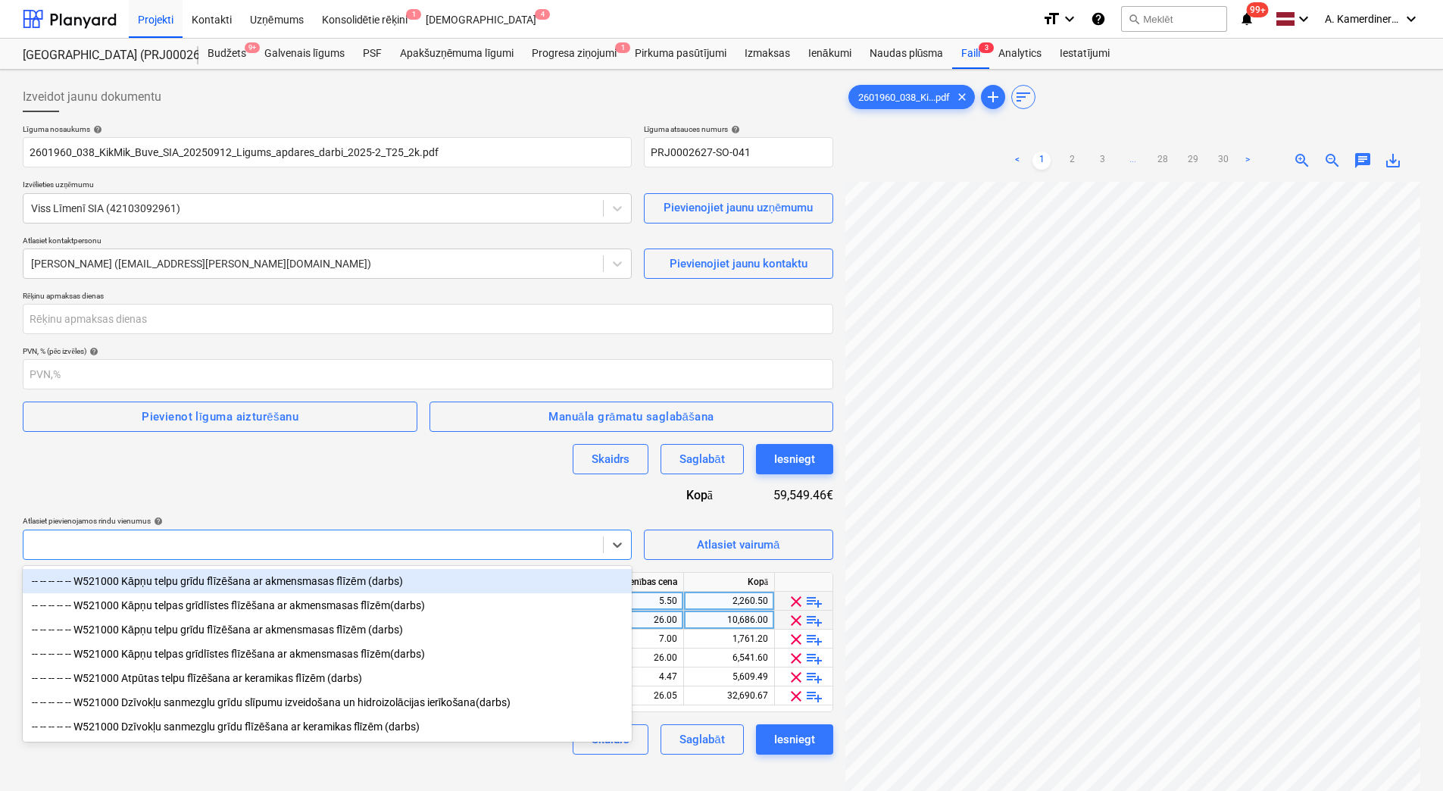
click at [92, 541] on div at bounding box center [313, 544] width 564 height 15
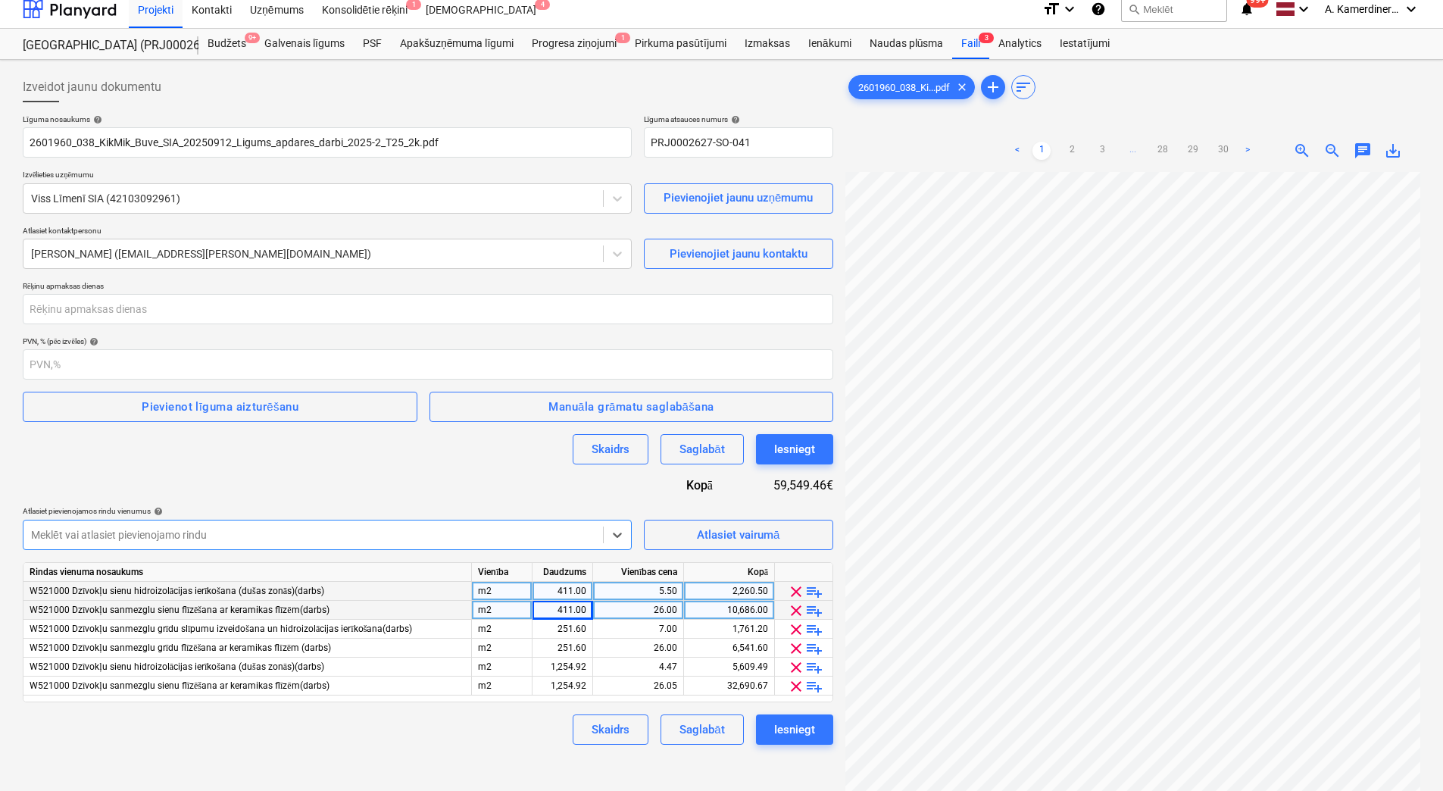
click at [92, 541] on div at bounding box center [313, 534] width 564 height 15
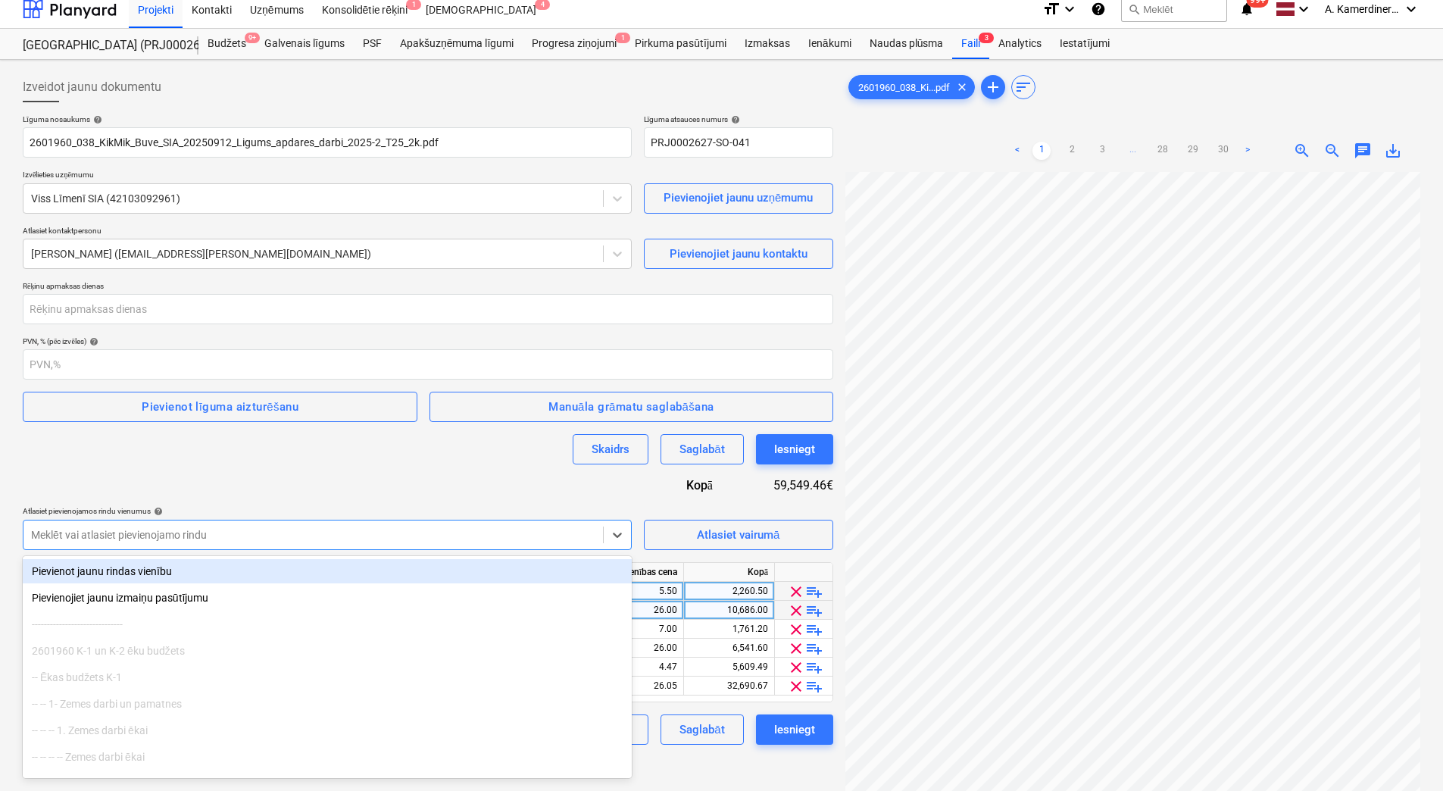
scroll to position [11, 0]
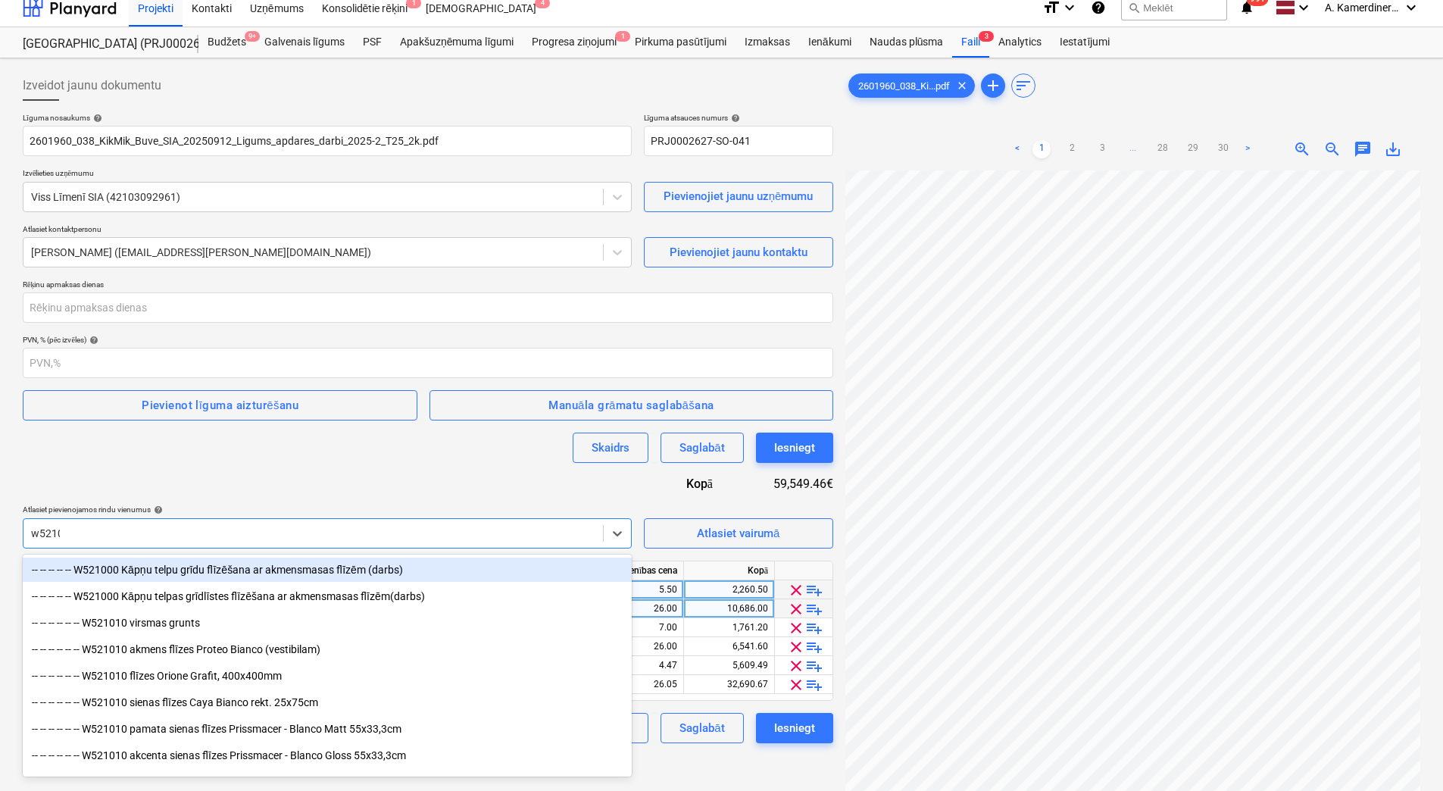
type input "w52100"
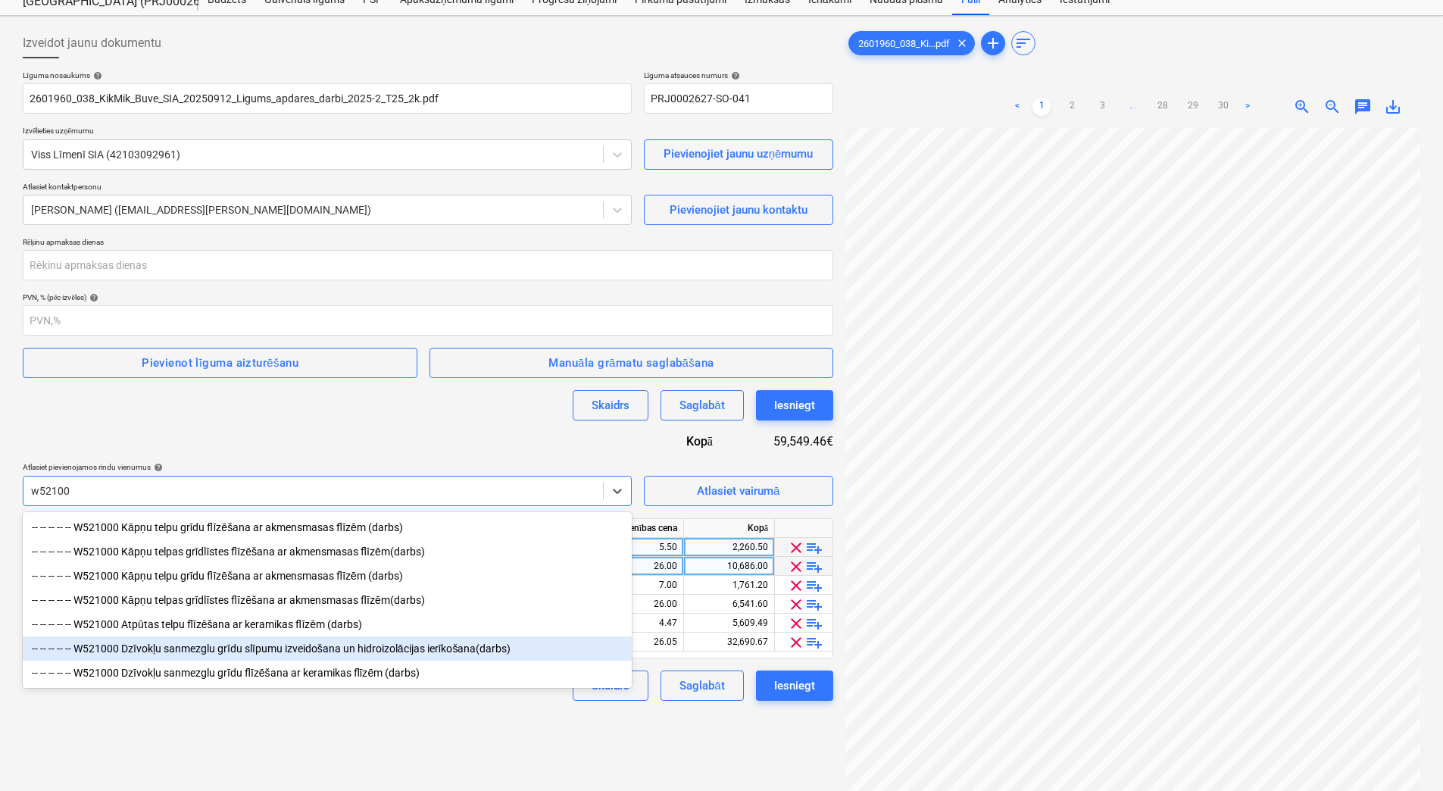
scroll to position [87, 0]
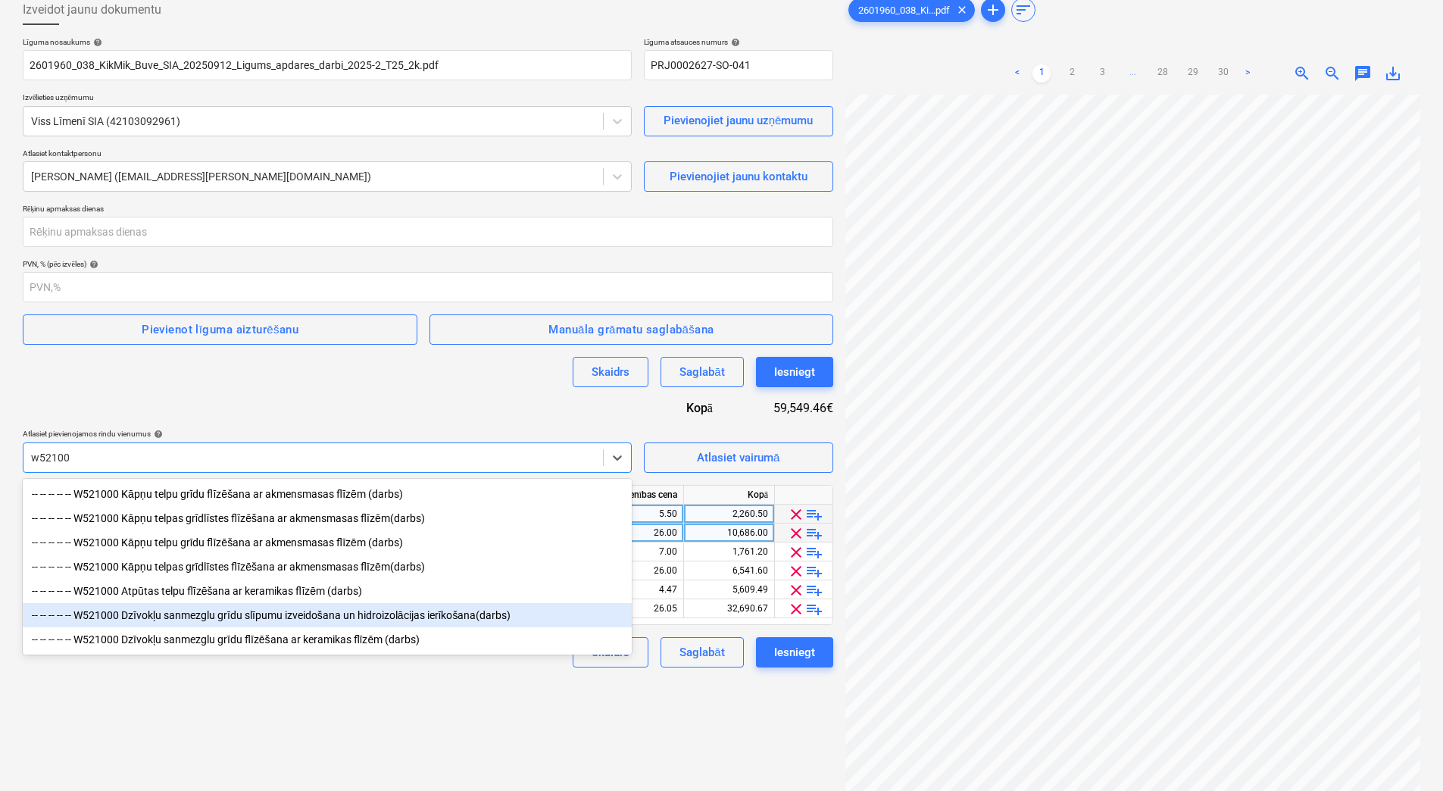
click at [308, 622] on div "-- -- -- -- -- W521000 Dzīvokļu sanmezglu grīdu slīpumu izveidošana un hidroizo…" at bounding box center [327, 615] width 609 height 24
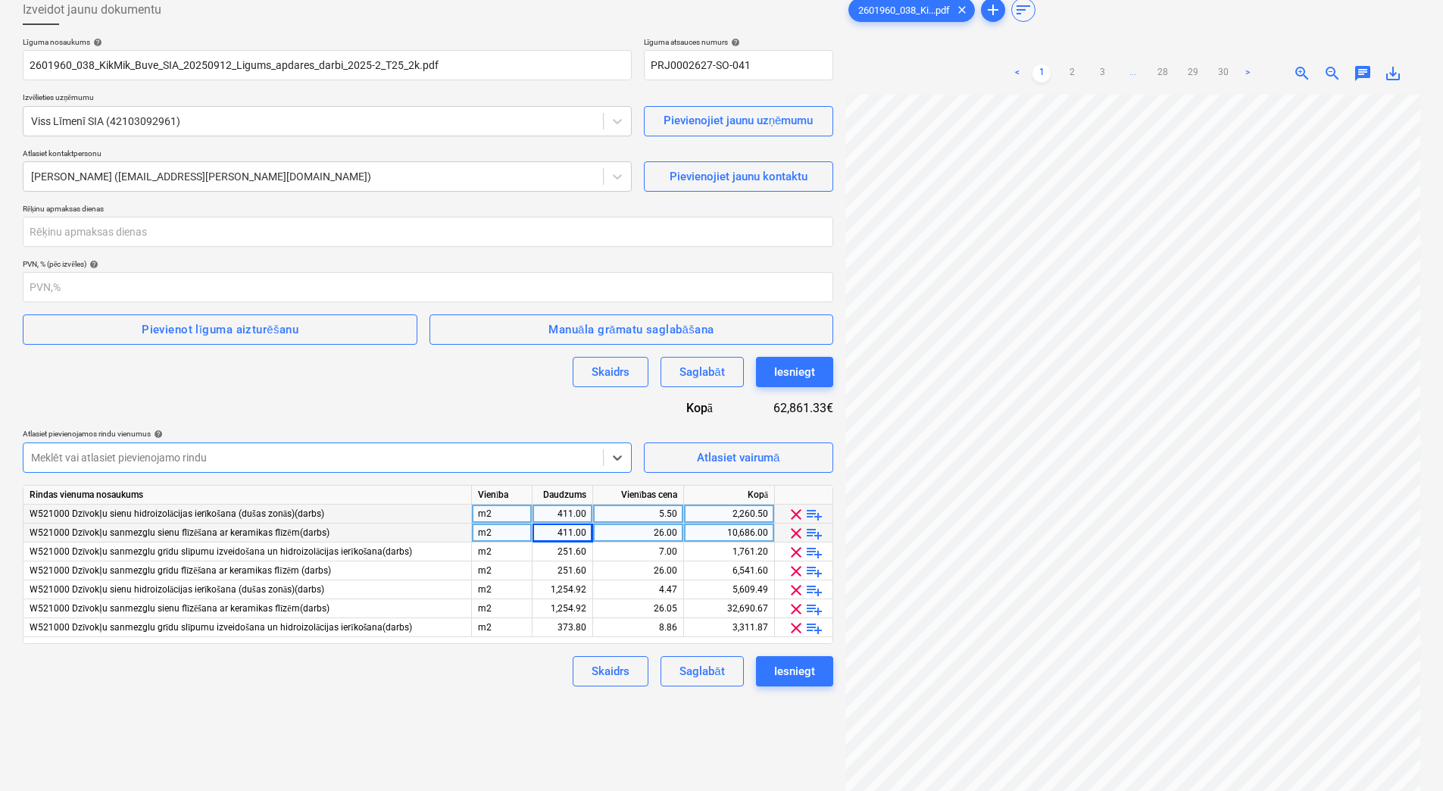
click at [235, 457] on div at bounding box center [313, 457] width 564 height 15
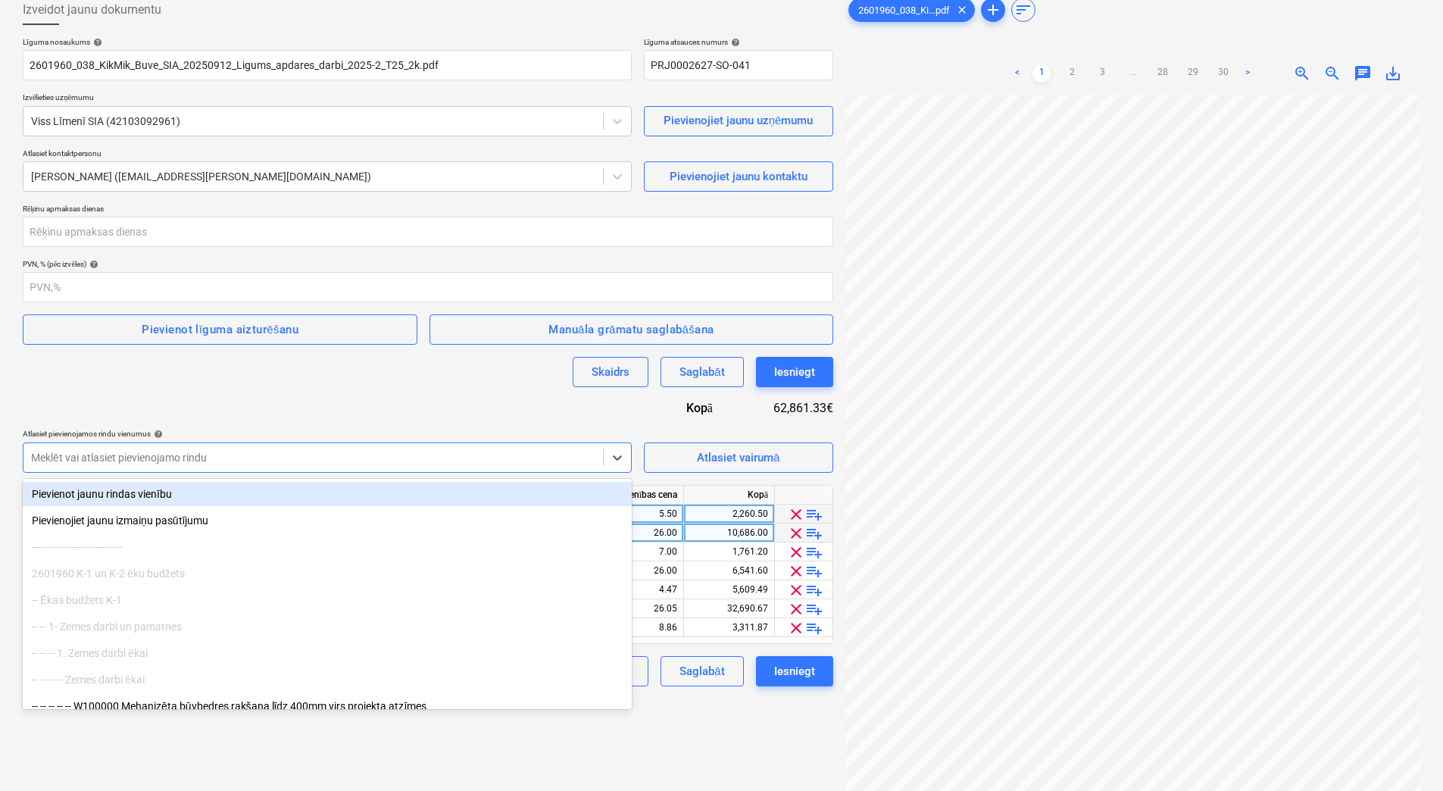
click at [235, 453] on div at bounding box center [313, 457] width 564 height 15
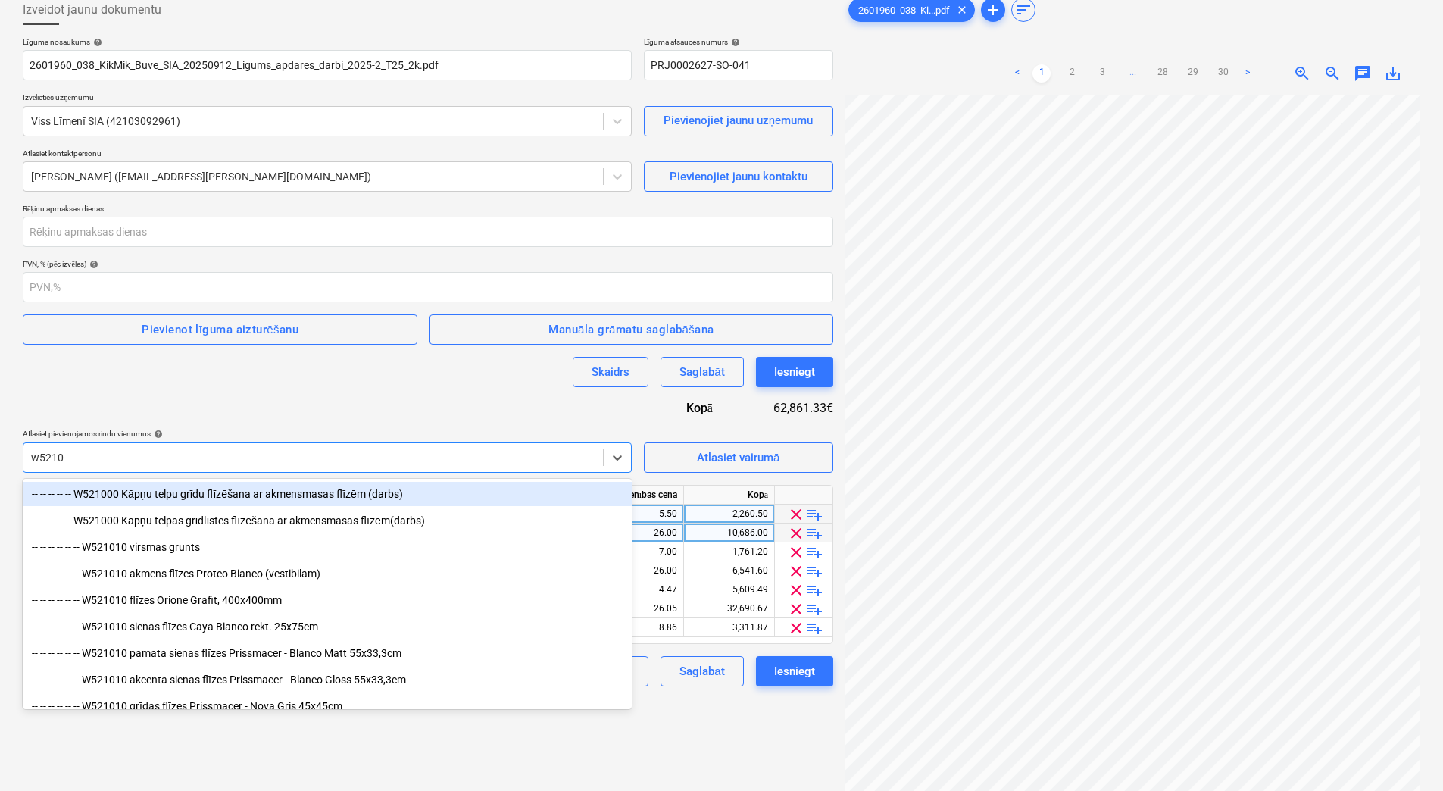
type input "w52100"
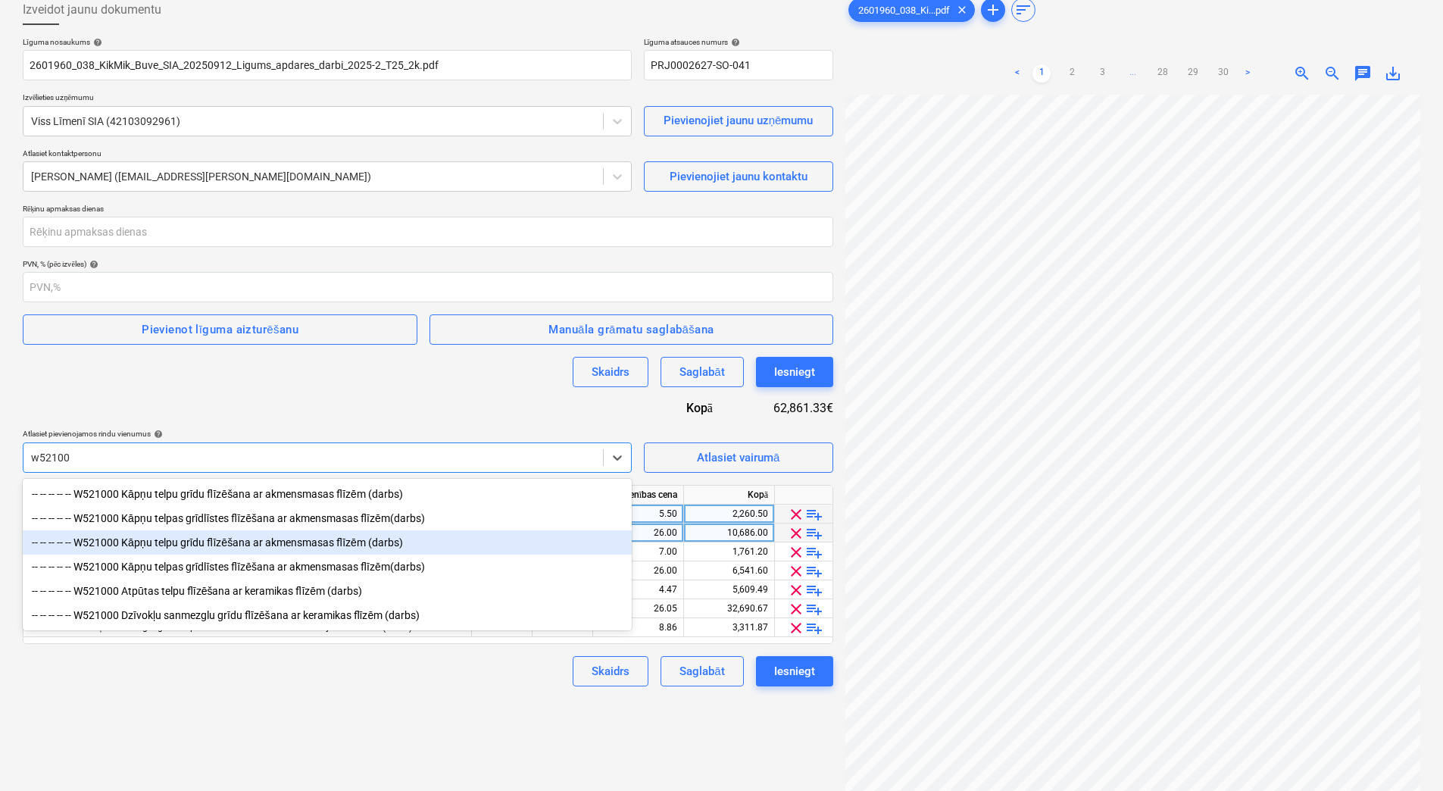
scroll to position [151, 0]
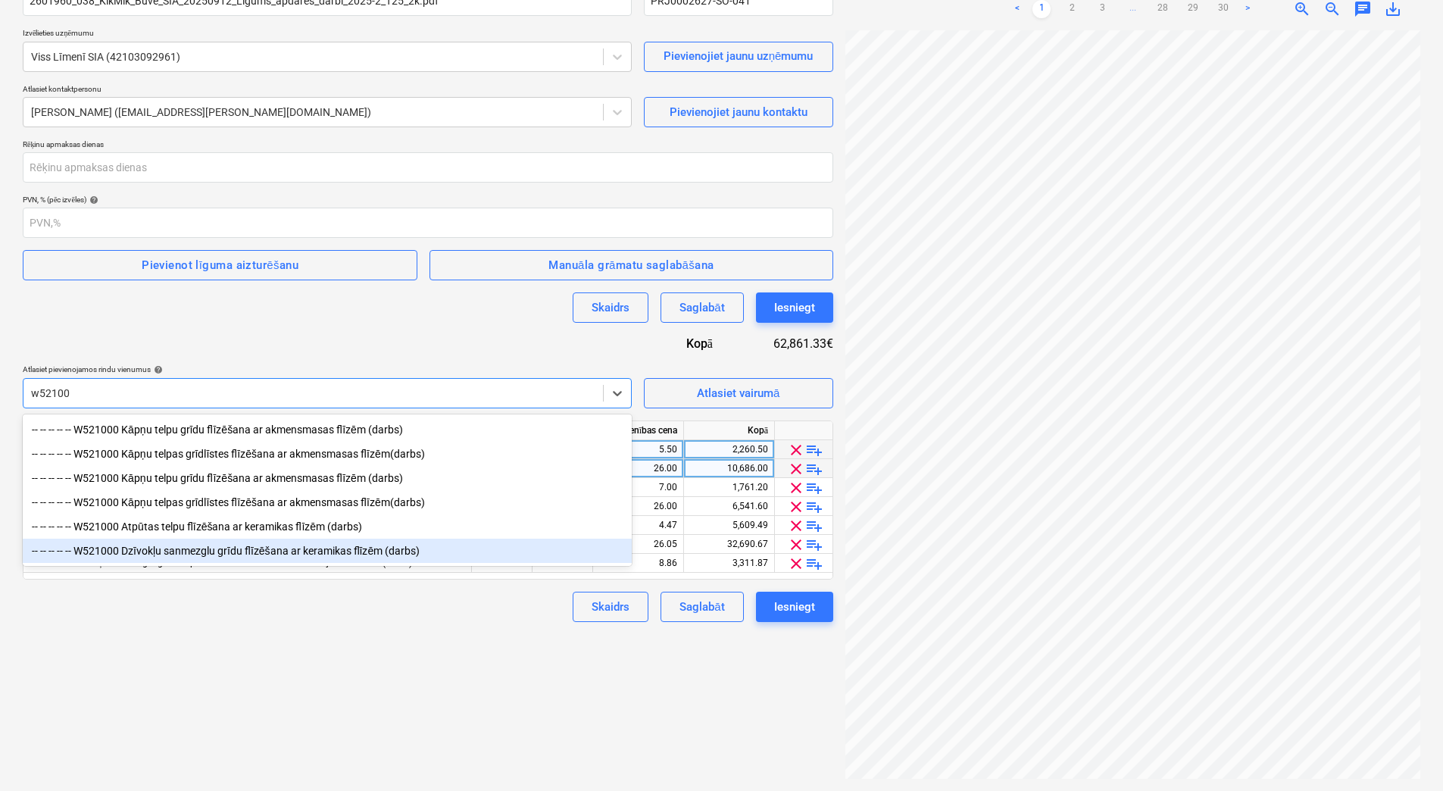
click at [285, 555] on div "-- -- -- -- -- W521000 Dzīvokļu sanmezglu grīdu flīzēšana ar keramikas flīzēm (…" at bounding box center [327, 551] width 609 height 24
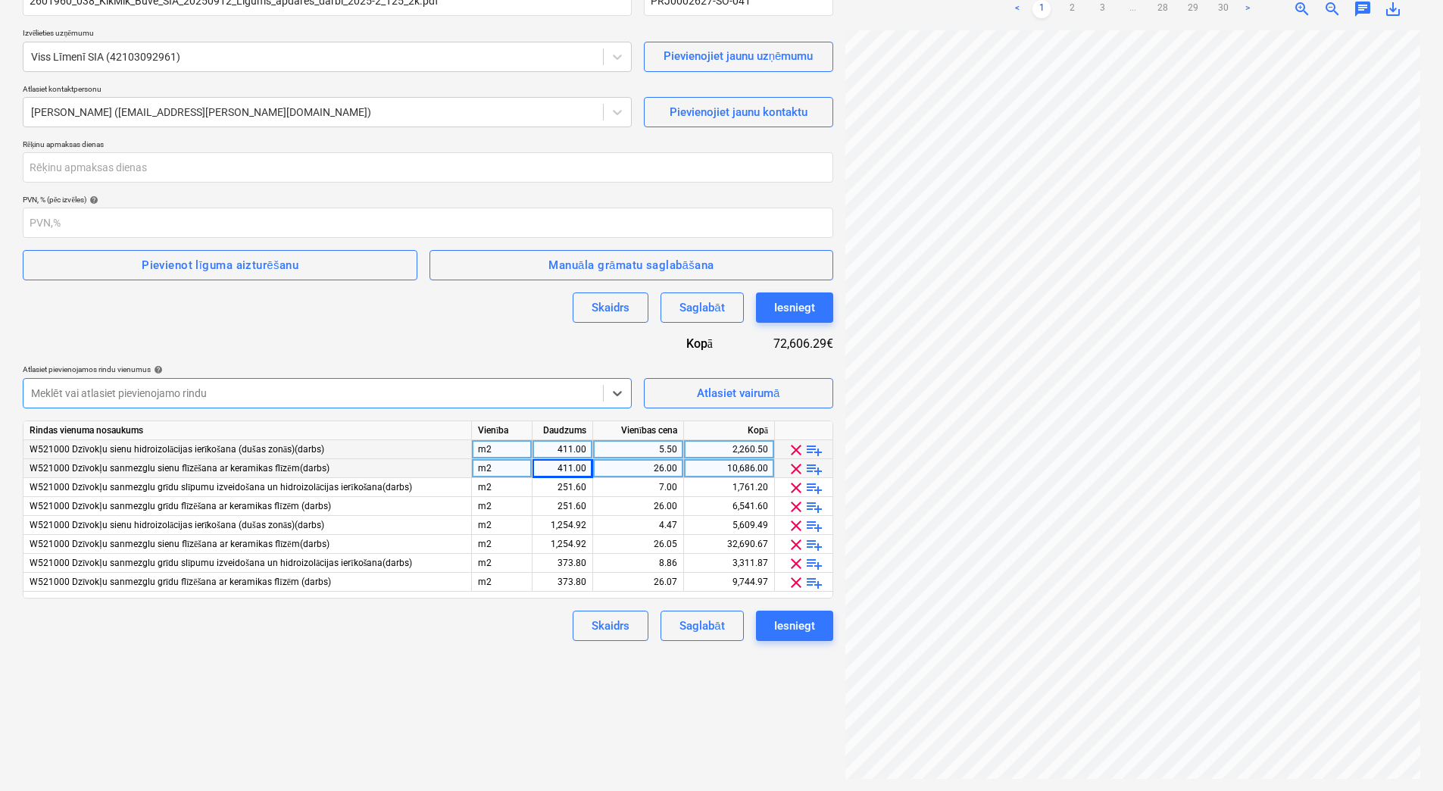
click at [679, 751] on div "Izveidot jaunu dokumentu Līguma nosaukums help 2601960_038_KikMik_Buve_SIA_2025…" at bounding box center [428, 354] width 823 height 861
click at [667, 526] on div "4.47" at bounding box center [638, 525] width 78 height 19
click at [667, 526] on input "4.47" at bounding box center [638, 525] width 90 height 18
type input "5.5"
click at [570, 524] on div "1,254.92" at bounding box center [563, 525] width 48 height 19
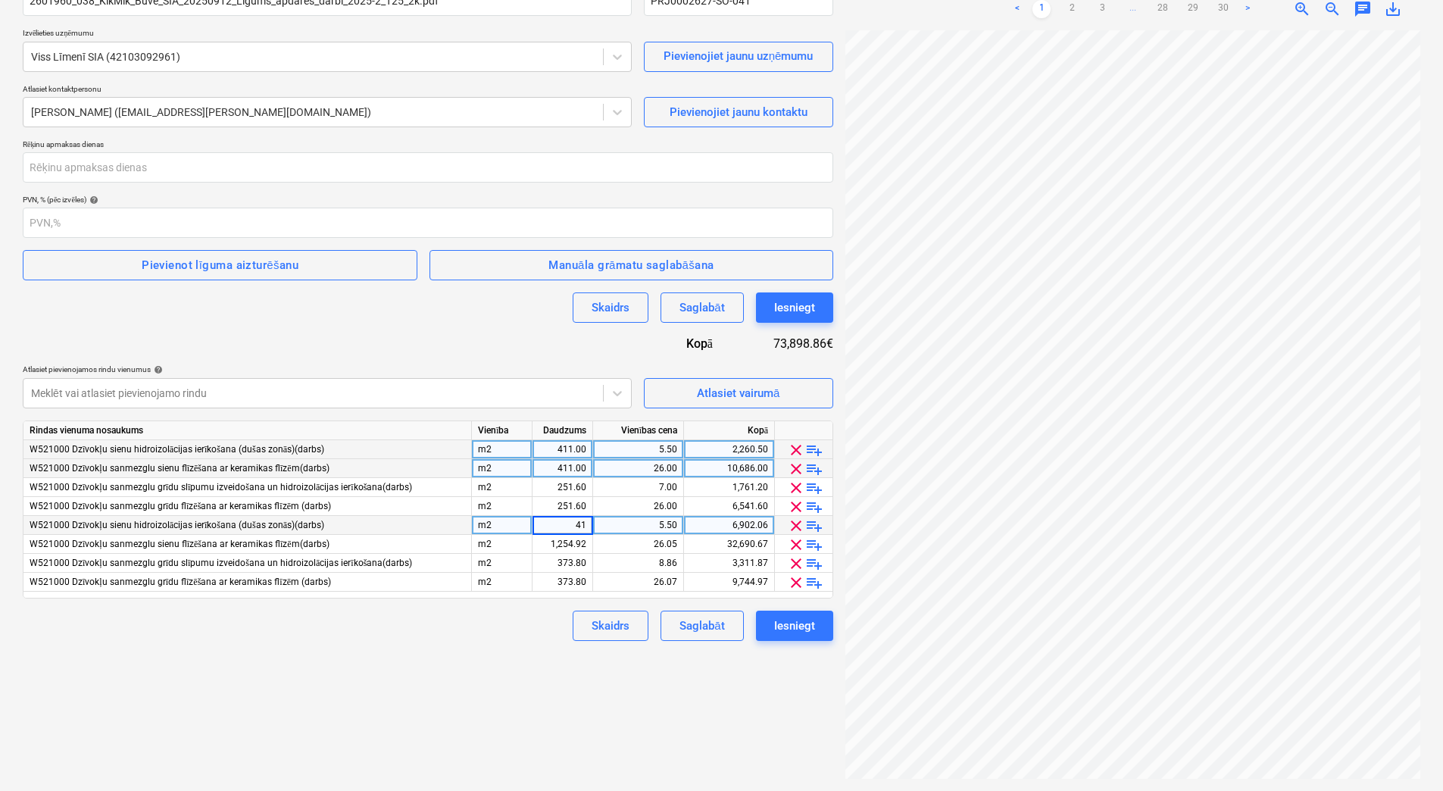
type input "411"
click at [570, 546] on div "1,254.92" at bounding box center [563, 544] width 48 height 19
type input "411"
click at [641, 546] on div "26.05" at bounding box center [638, 544] width 78 height 19
type input "26"
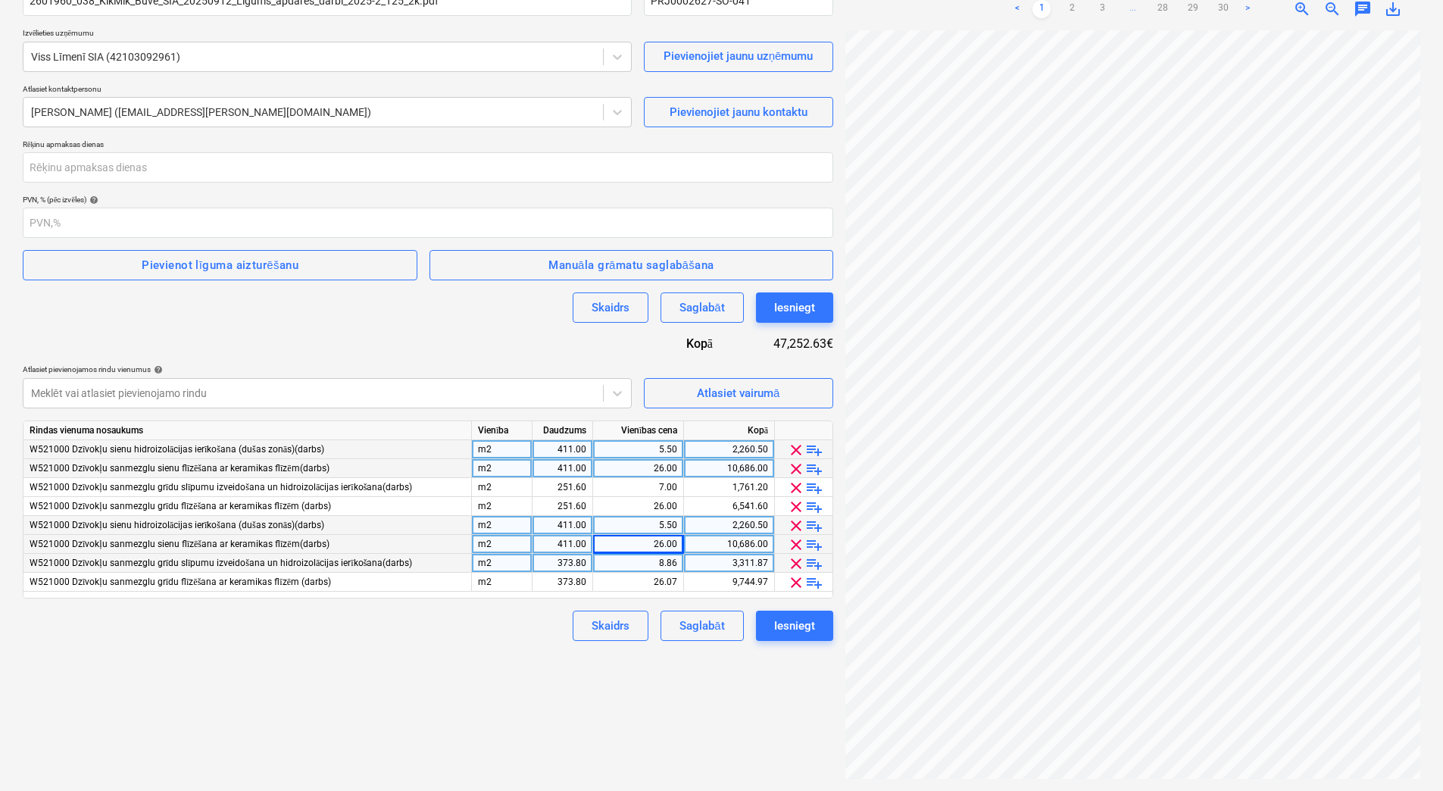
click at [572, 556] on div "373.80" at bounding box center [563, 563] width 48 height 19
type input "90.3"
click at [569, 576] on div "373.80" at bounding box center [563, 582] width 48 height 19
type input "140.7"
click at [654, 576] on div "26.07" at bounding box center [638, 582] width 78 height 19
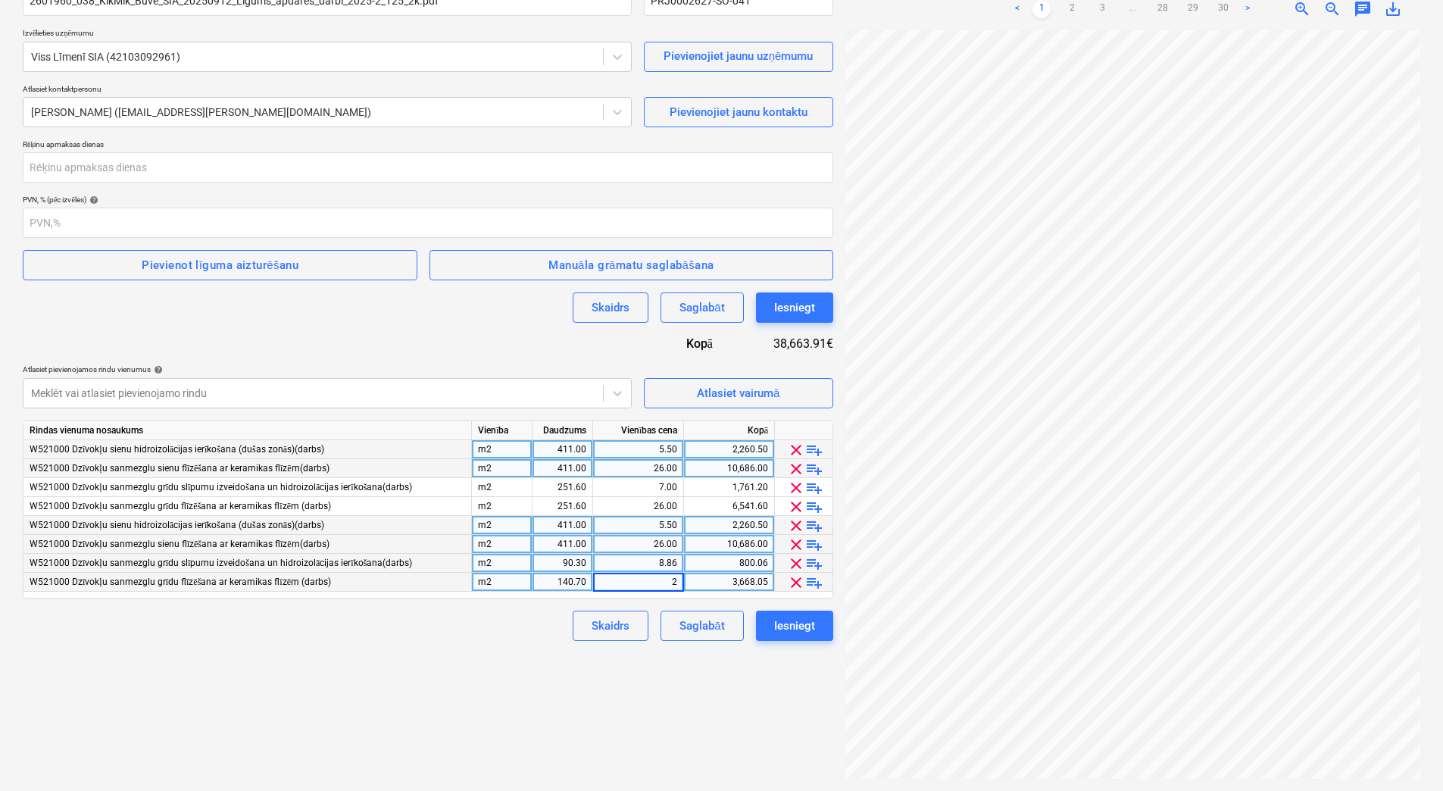
type input "26"
click at [652, 559] on div "8.86" at bounding box center [638, 563] width 78 height 19
type input "7"
click at [645, 540] on div "26.00" at bounding box center [638, 544] width 78 height 19
click at [646, 530] on div "5.50" at bounding box center [638, 525] width 78 height 19
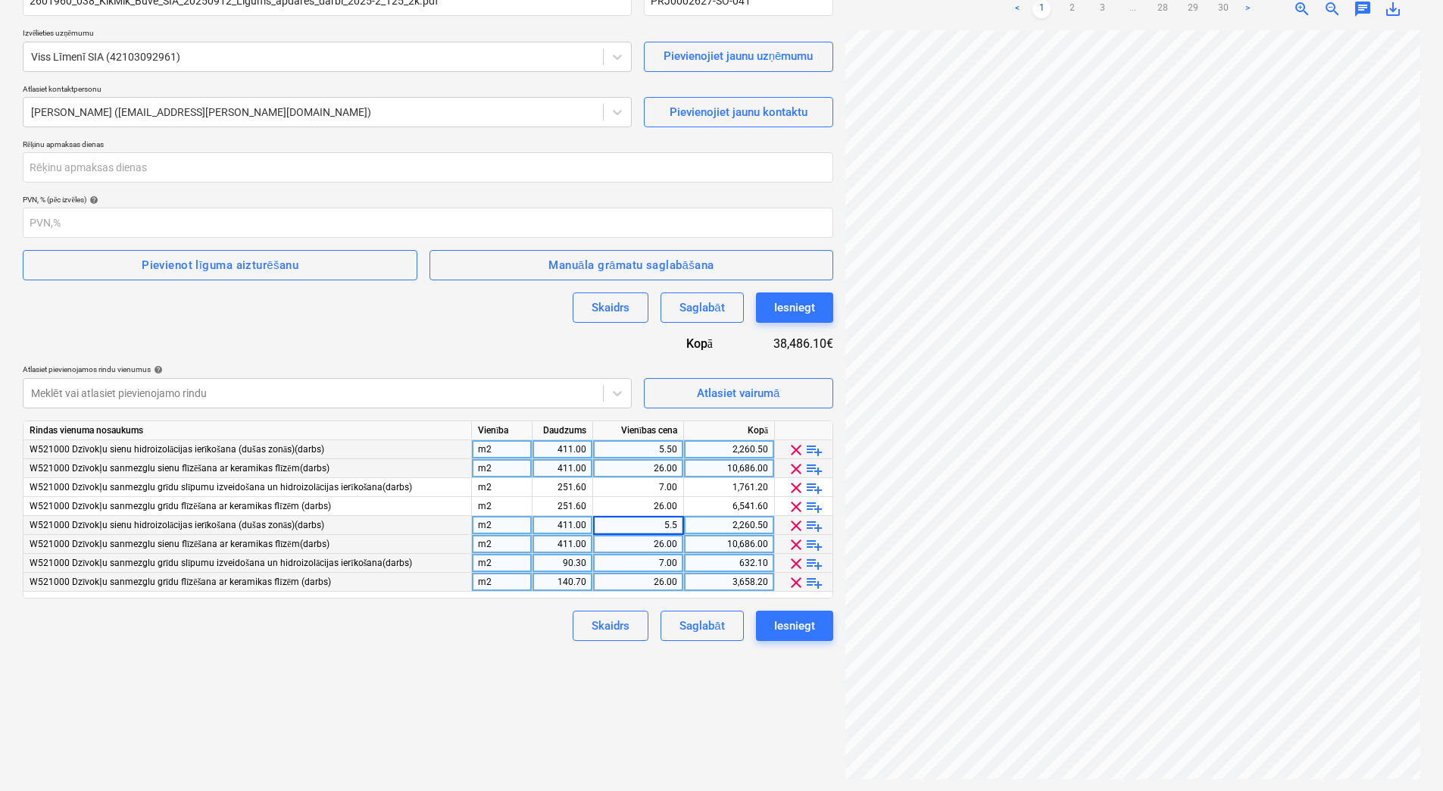
click at [798, 445] on span "clear" at bounding box center [796, 450] width 18 height 18
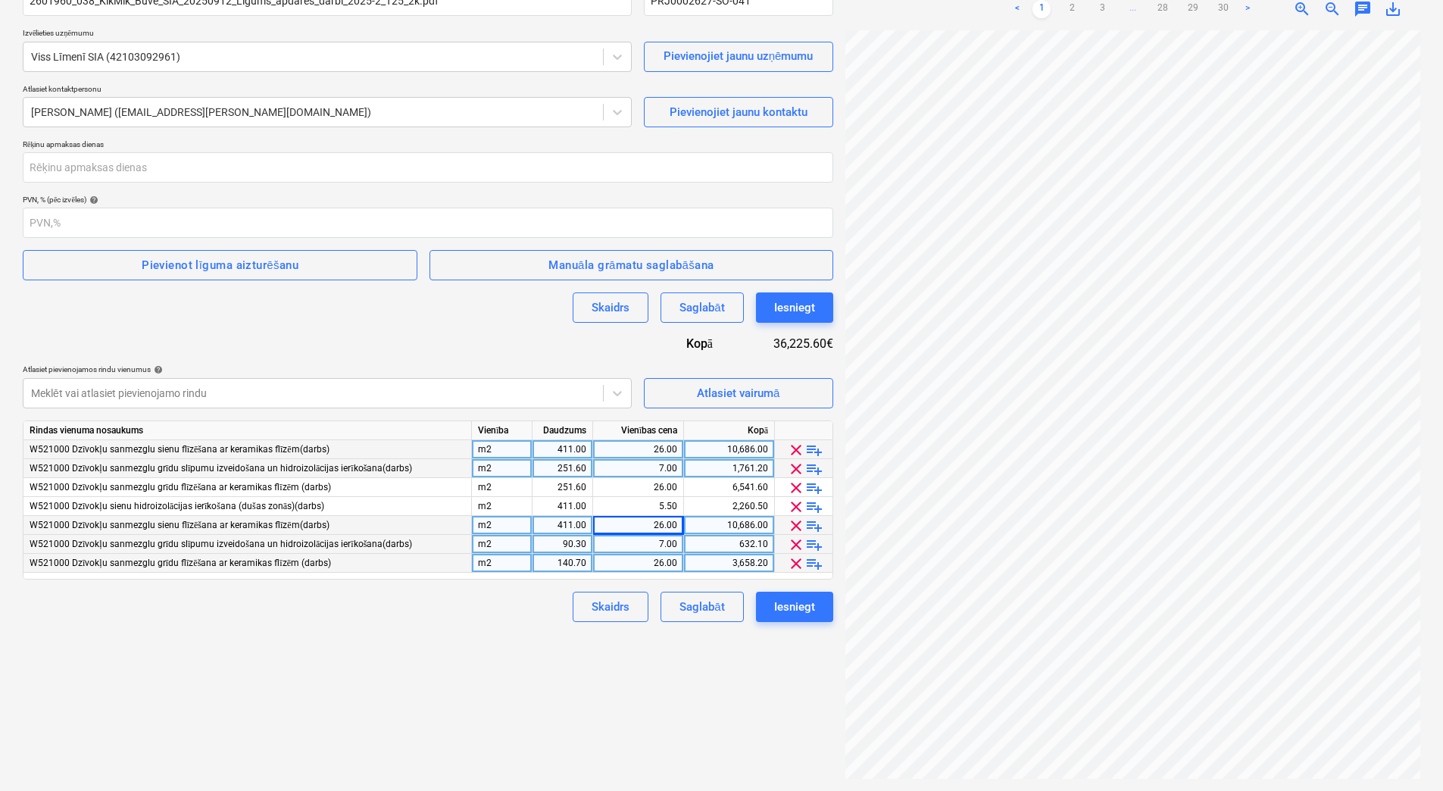
click at [798, 445] on span "clear" at bounding box center [796, 450] width 18 height 18
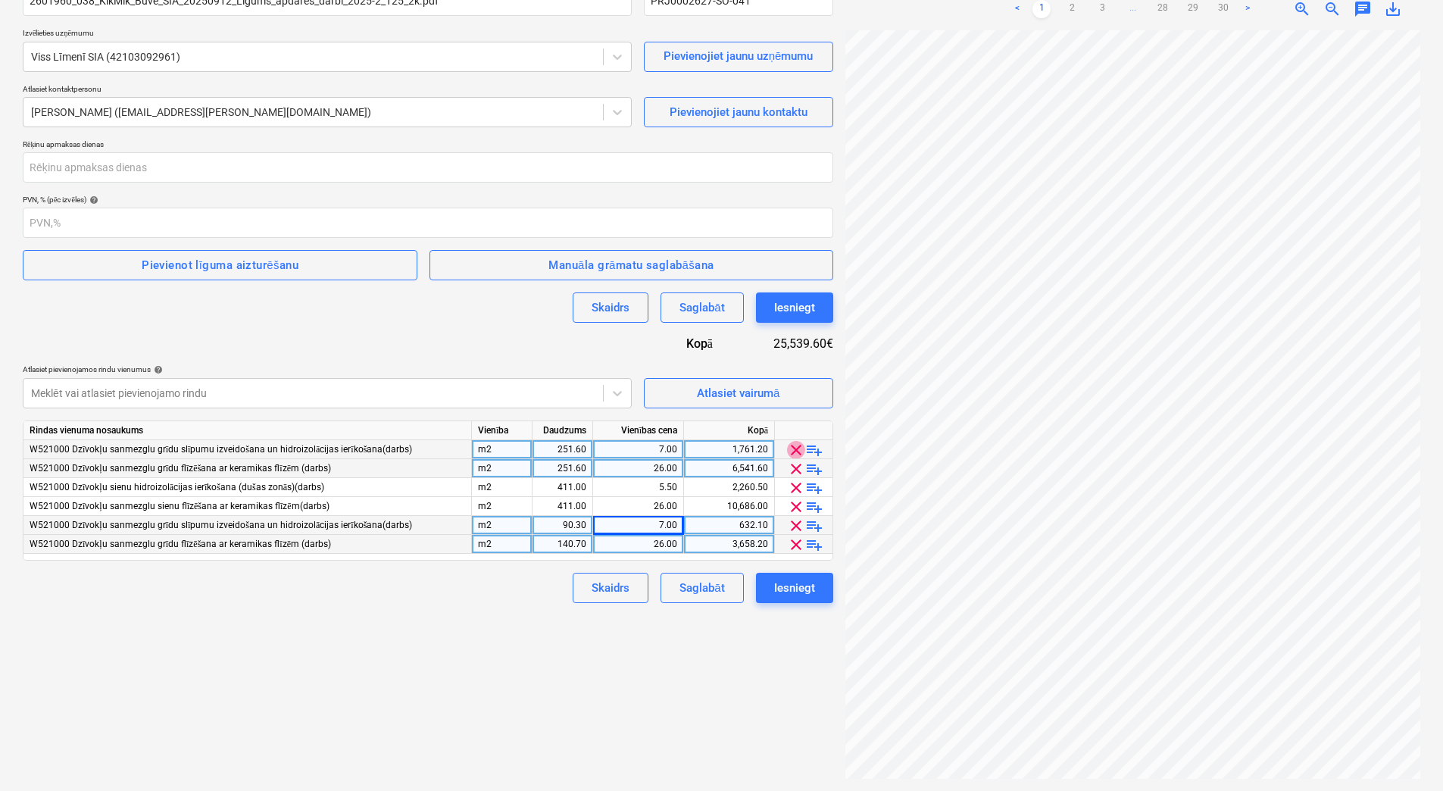
click at [798, 445] on span "clear" at bounding box center [796, 450] width 18 height 18
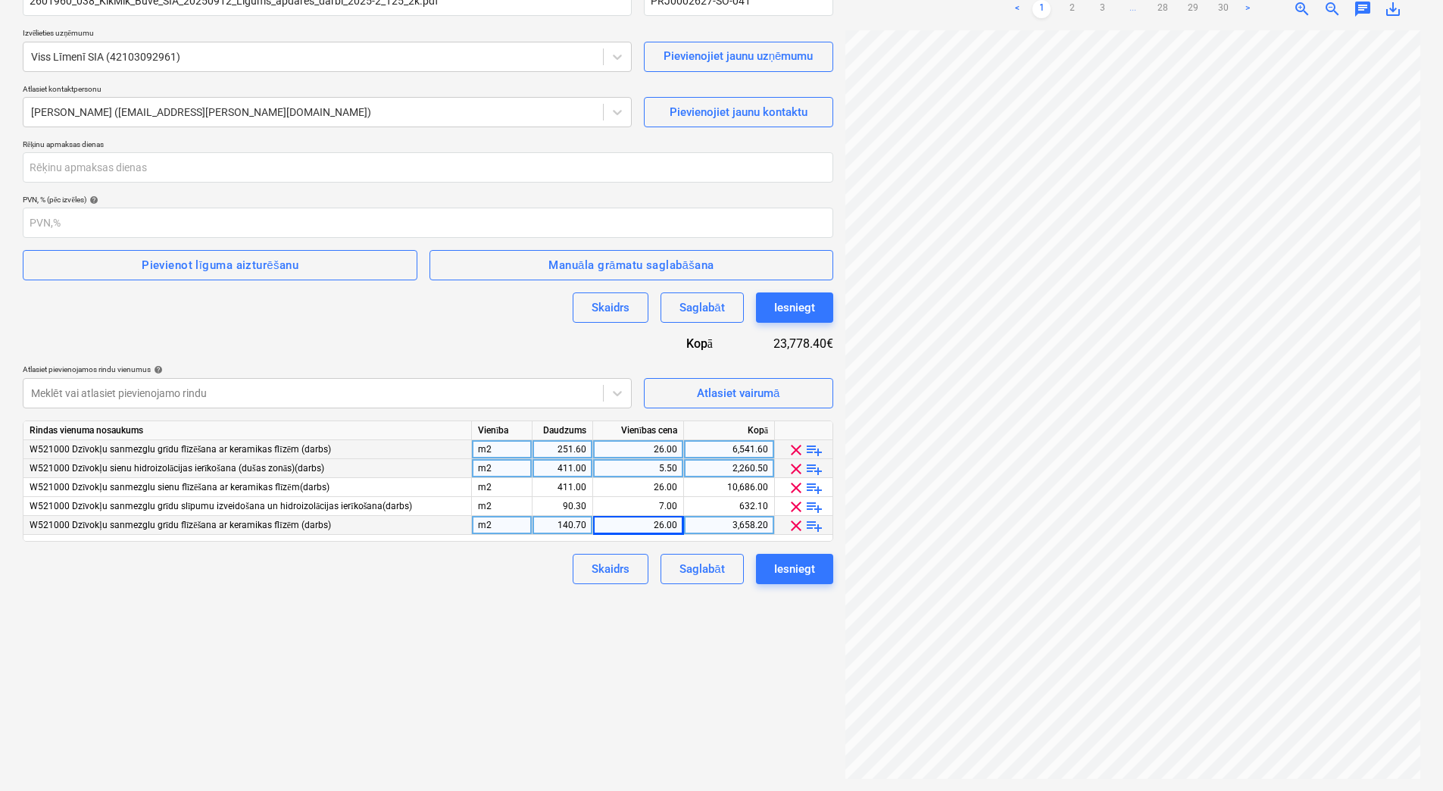
click at [798, 445] on span "clear" at bounding box center [796, 450] width 18 height 18
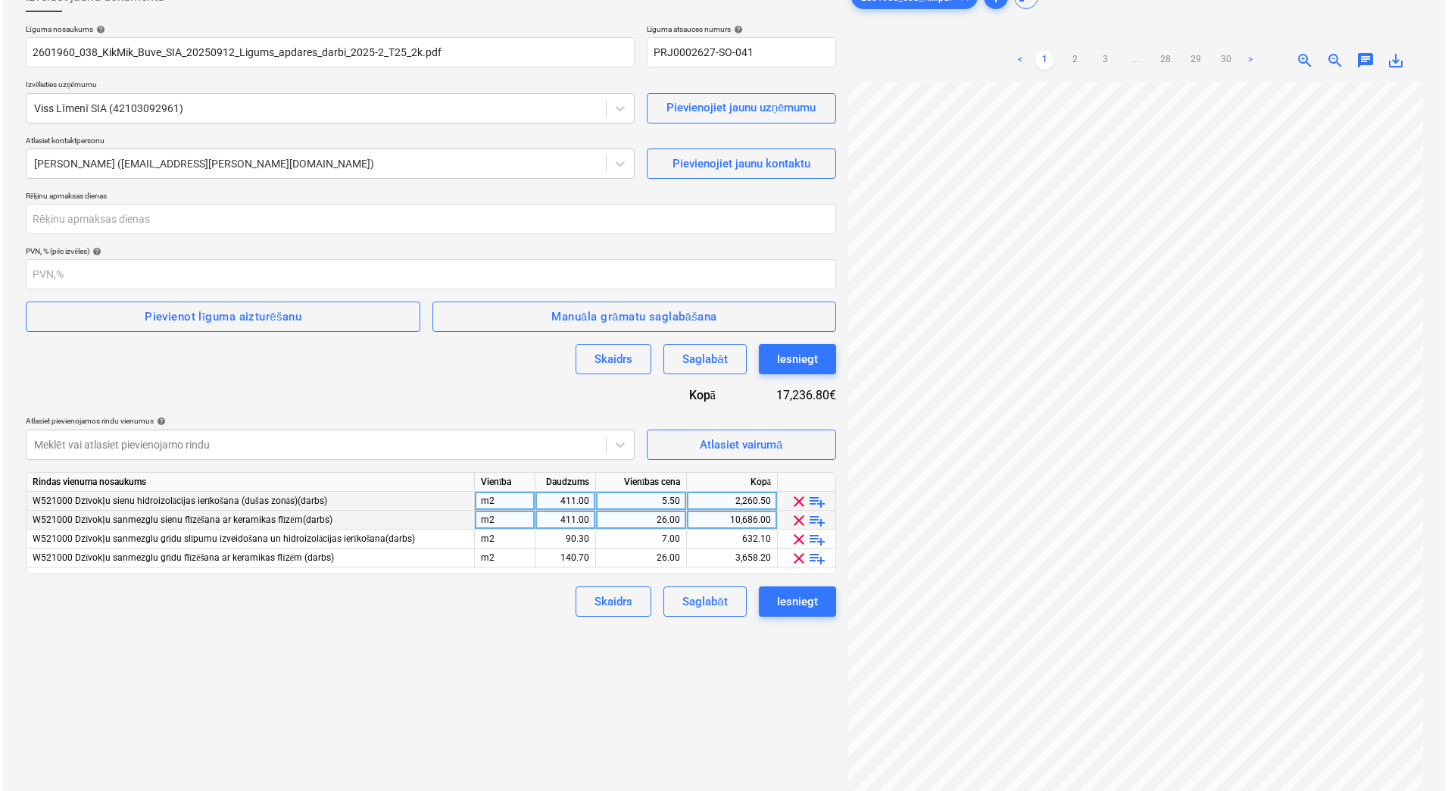
scroll to position [0, 0]
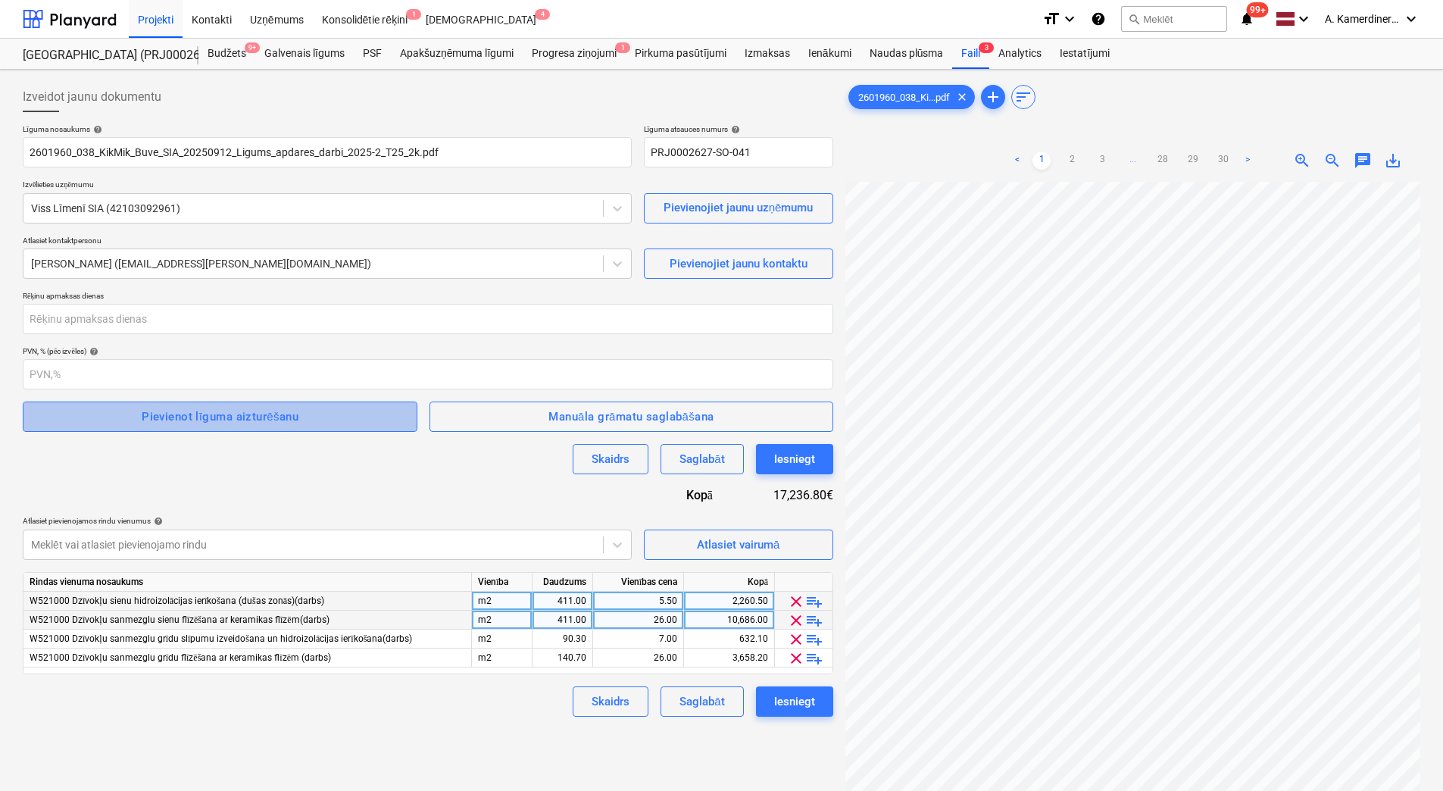
click at [359, 419] on span "Pievienot līguma aizturēšanu" at bounding box center [219, 417] width 361 height 20
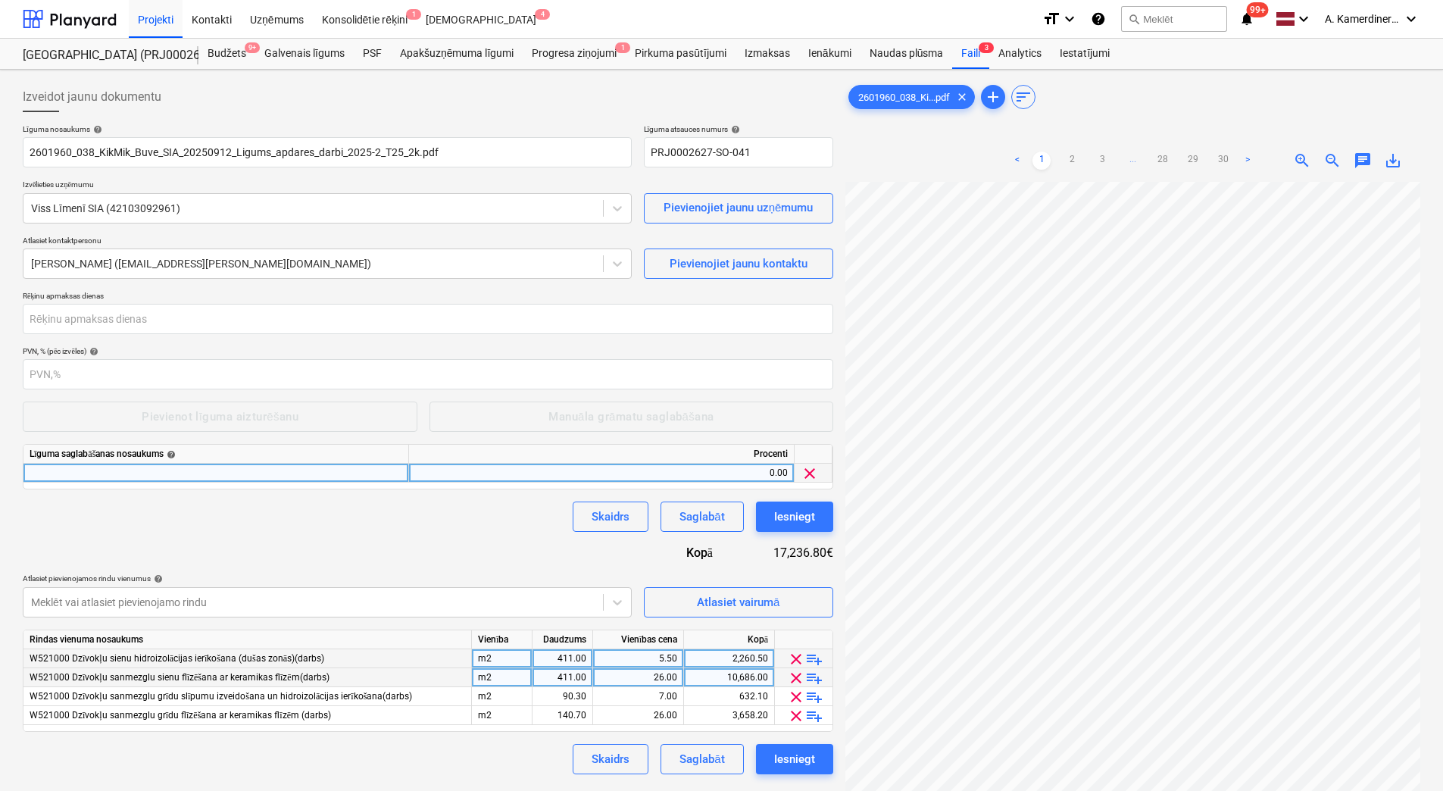
click at [281, 464] on div at bounding box center [216, 473] width 386 height 19
type input "Darbi izpildes garantija"
type input "10"
click at [281, 472] on div "Darbi izpildes garantija" at bounding box center [216, 473] width 386 height 19
click at [52, 471] on input "Darbi izpildes garantija" at bounding box center [215, 473] width 385 height 18
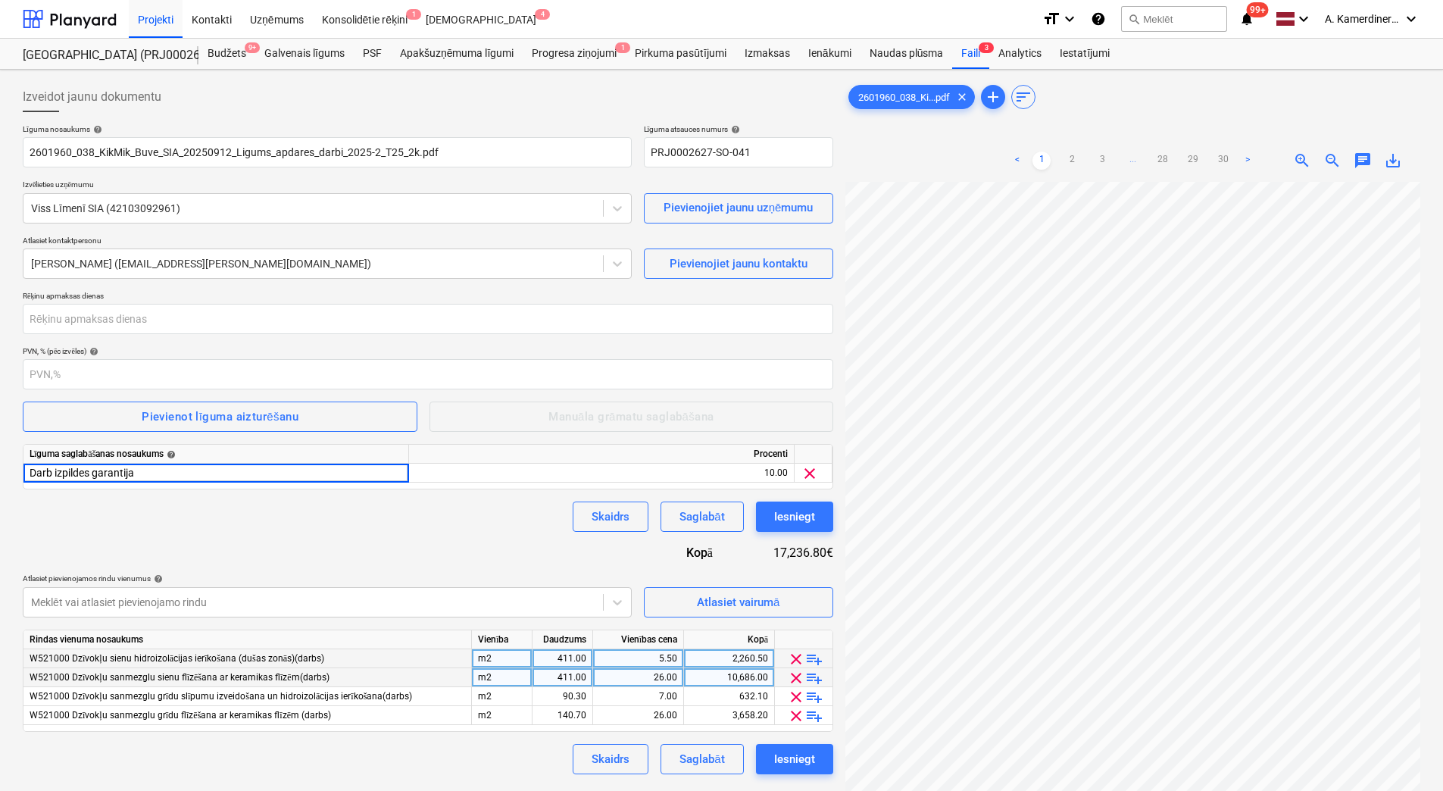
type input "Darbu izpildes garantija"
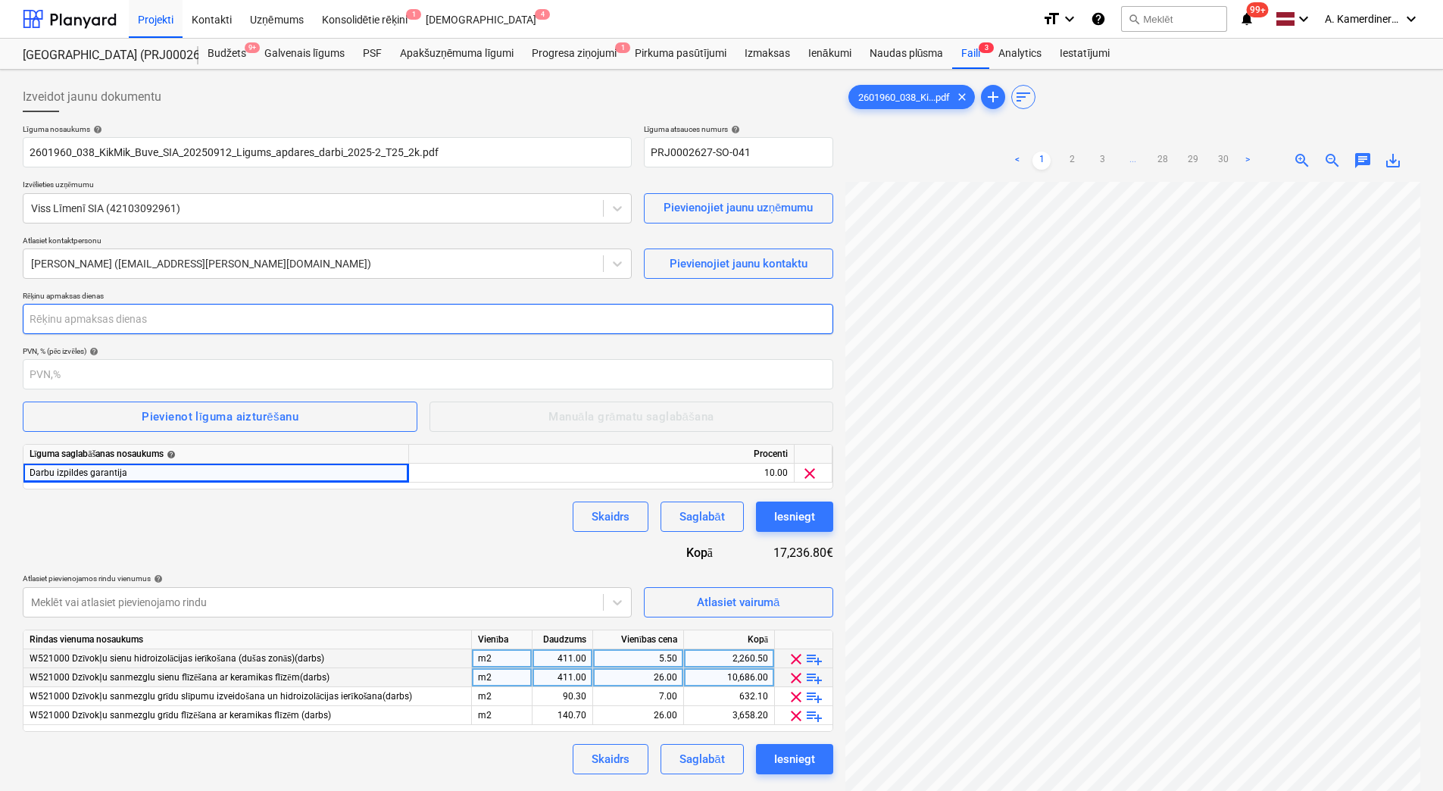
click at [385, 317] on input "number" at bounding box center [428, 319] width 811 height 30
type input "14"
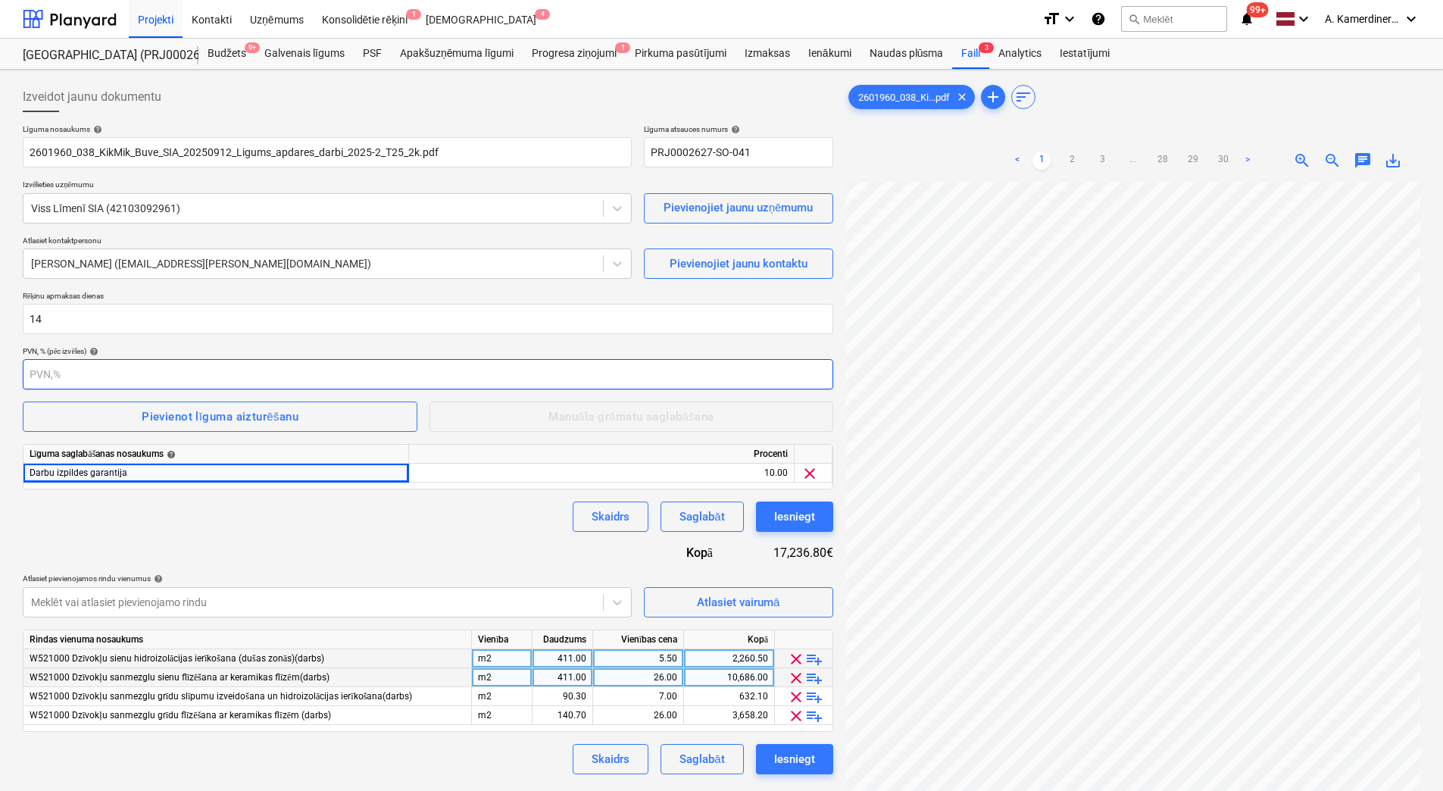
click at [386, 376] on input "number" at bounding box center [428, 374] width 811 height 30
click at [801, 508] on div "Iesniegt" at bounding box center [794, 517] width 41 height 20
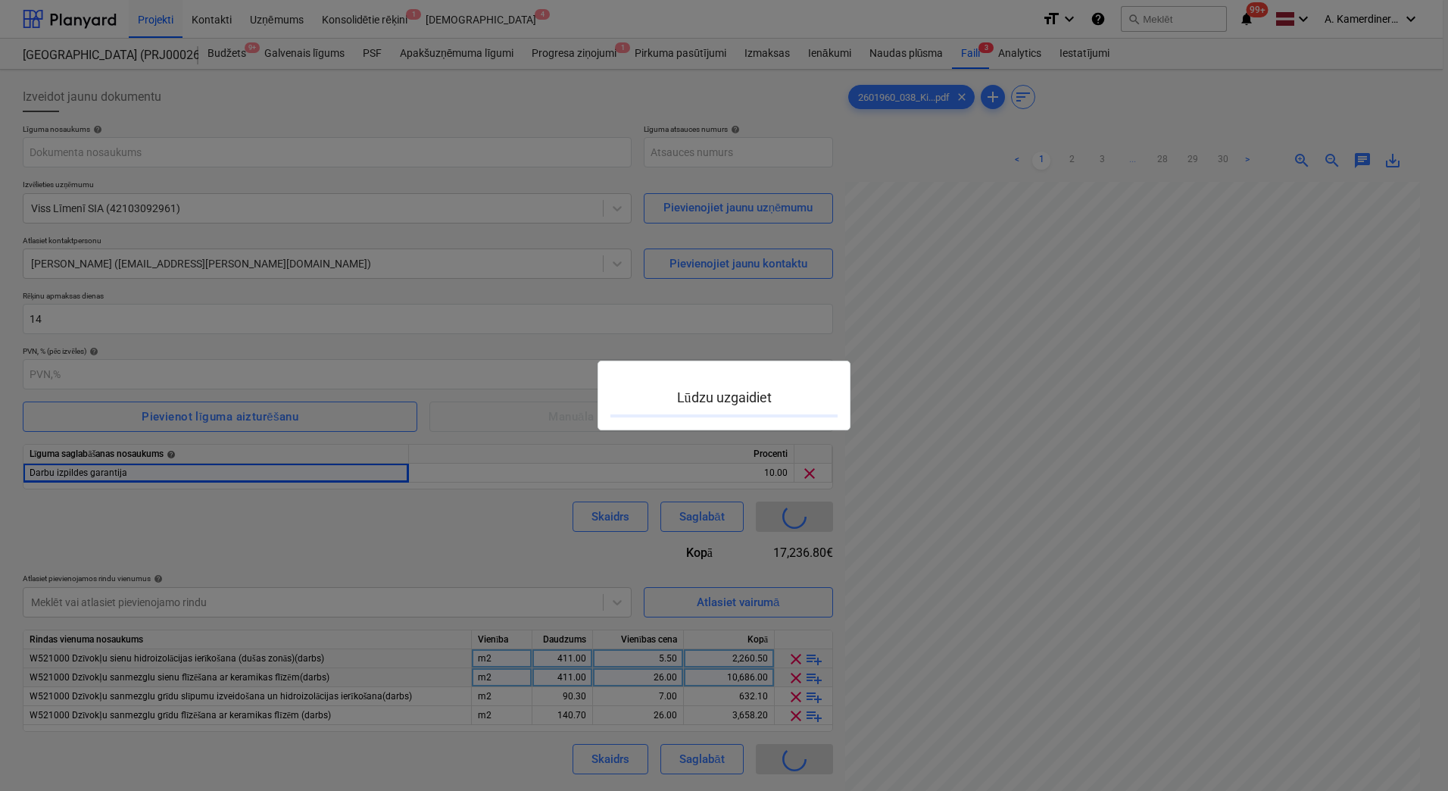
type input "PRJ0002627-SO-041"
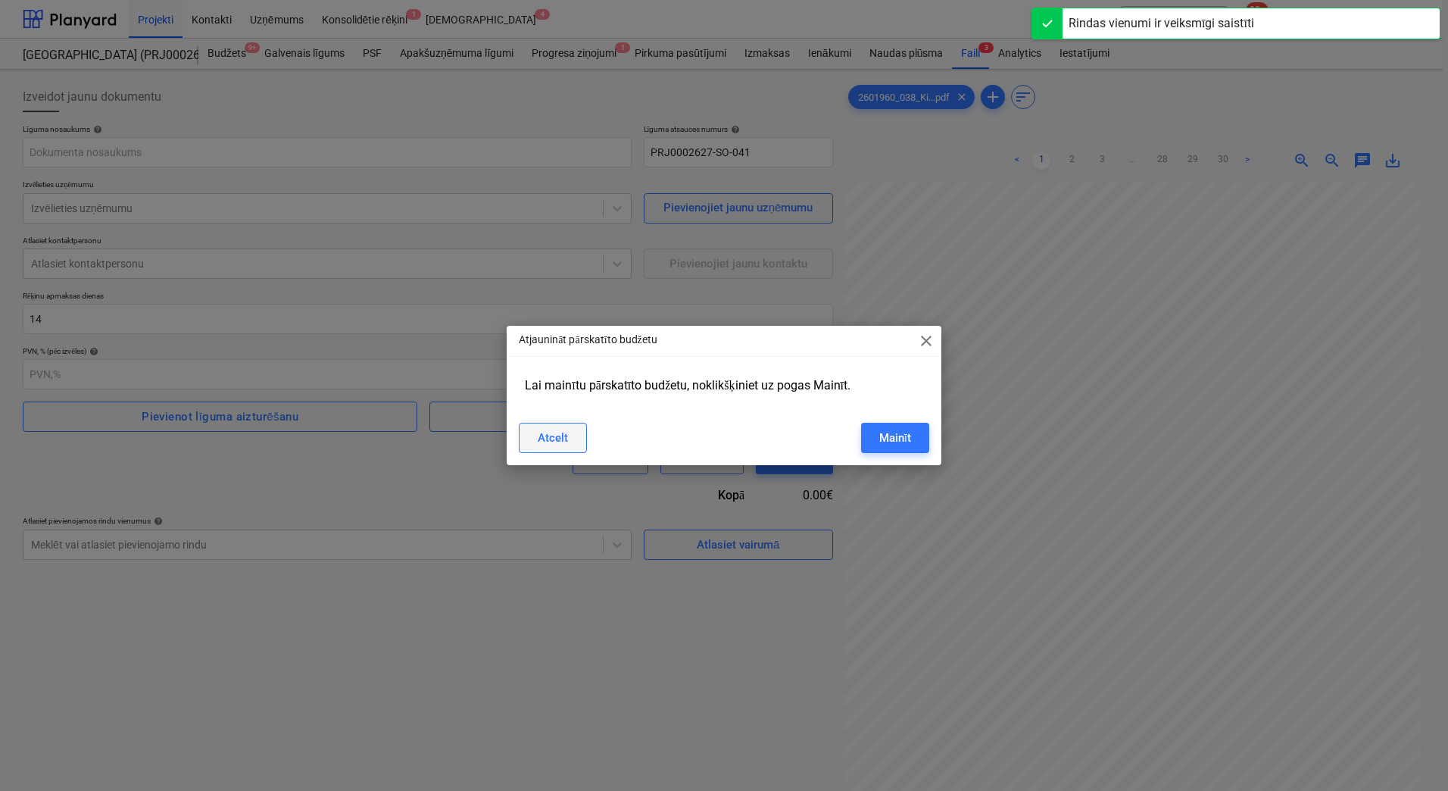
click at [533, 434] on button "Atcelt" at bounding box center [553, 438] width 68 height 30
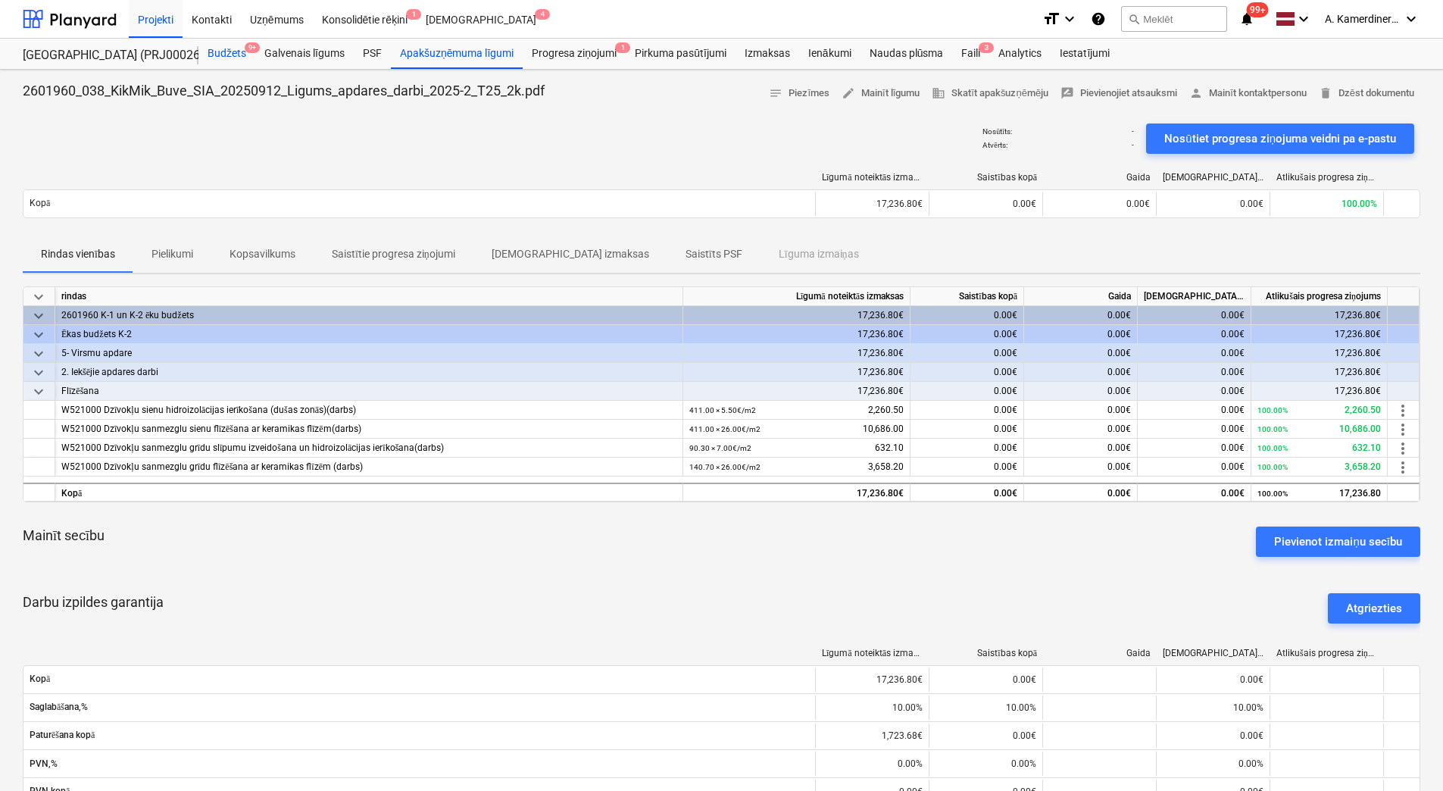
click at [245, 51] on span "9+" at bounding box center [252, 47] width 15 height 11
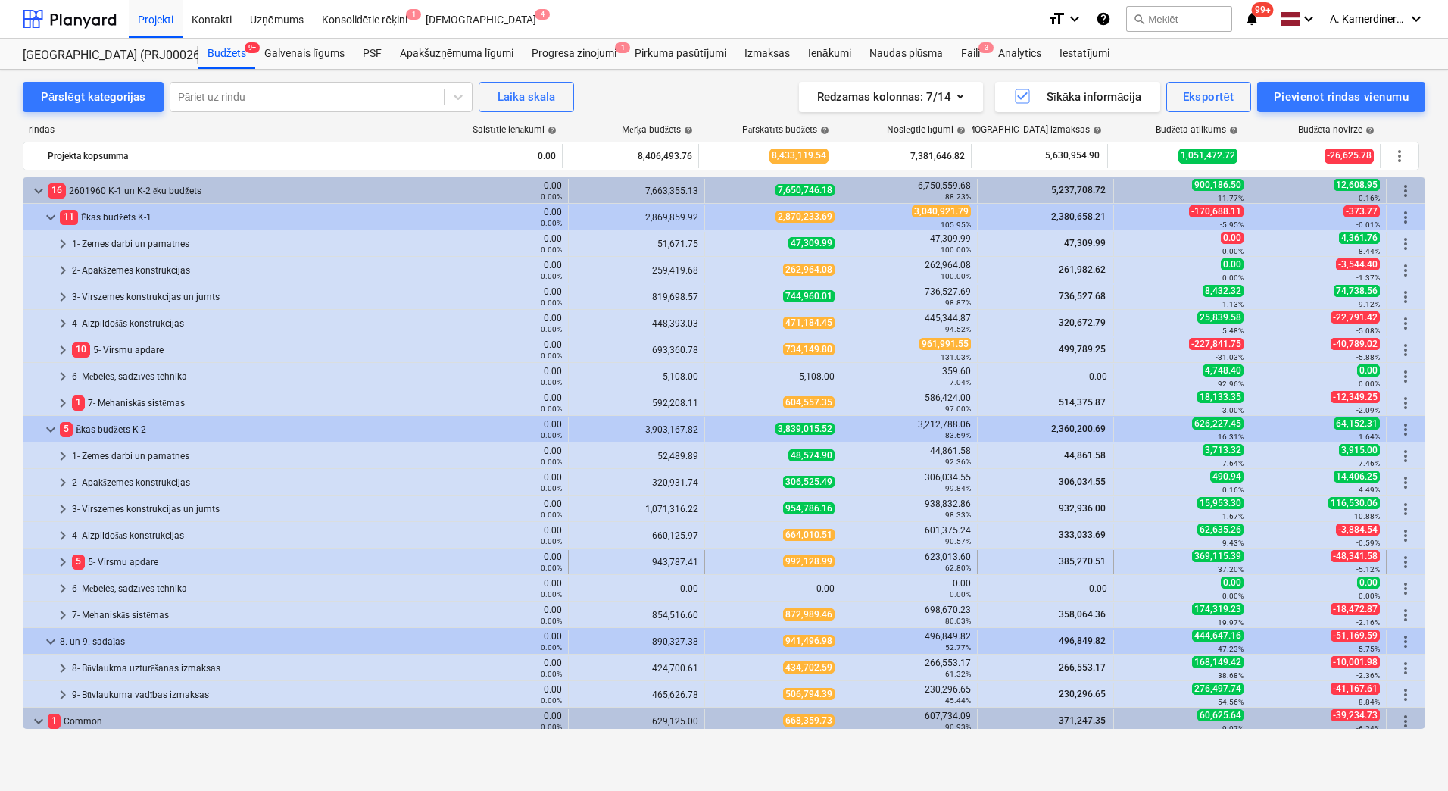
click at [158, 566] on div "5 5- Virsmu apdare" at bounding box center [249, 562] width 354 height 24
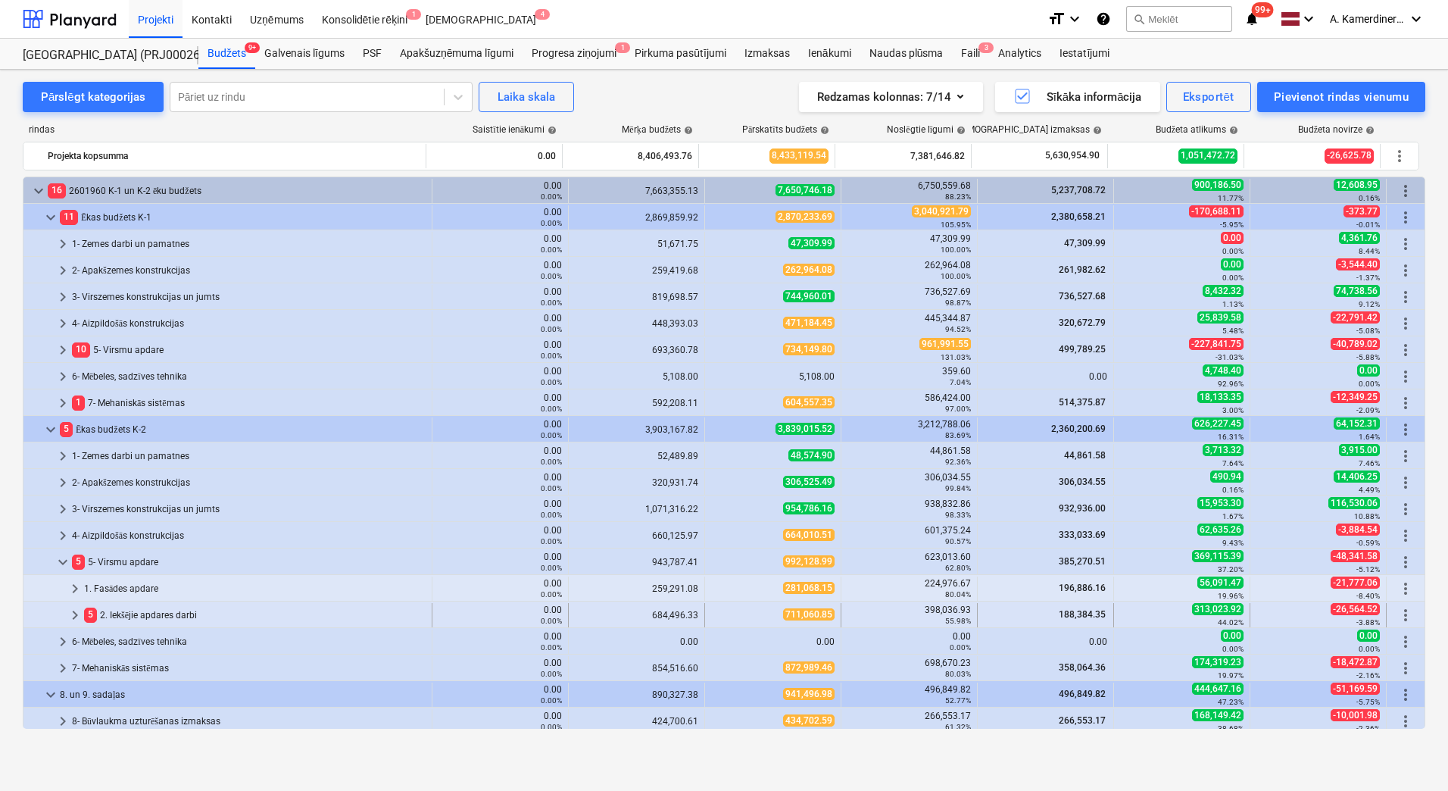
click at [149, 617] on div "5 2. Iekšējie apdares darbi" at bounding box center [255, 615] width 342 height 24
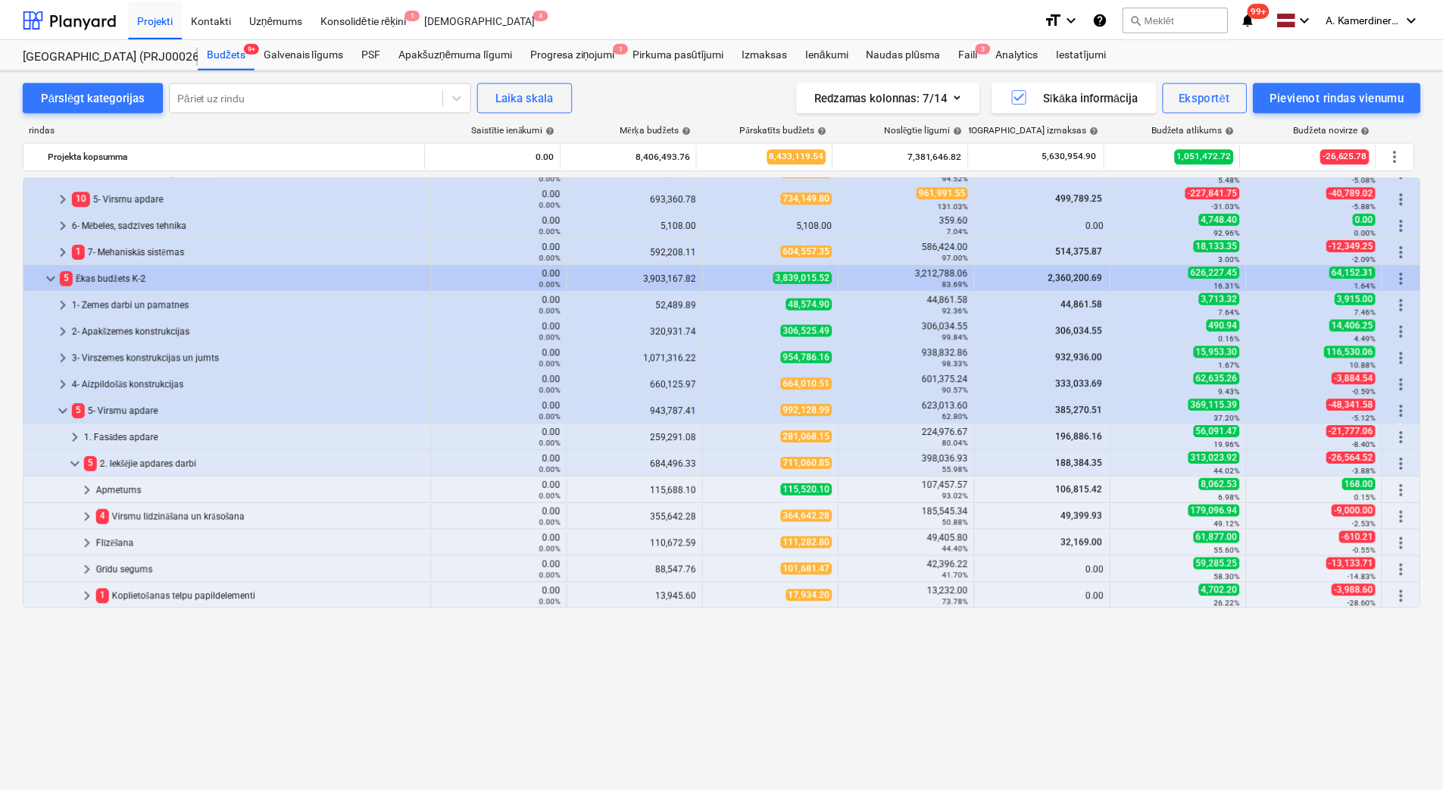
scroll to position [151, 0]
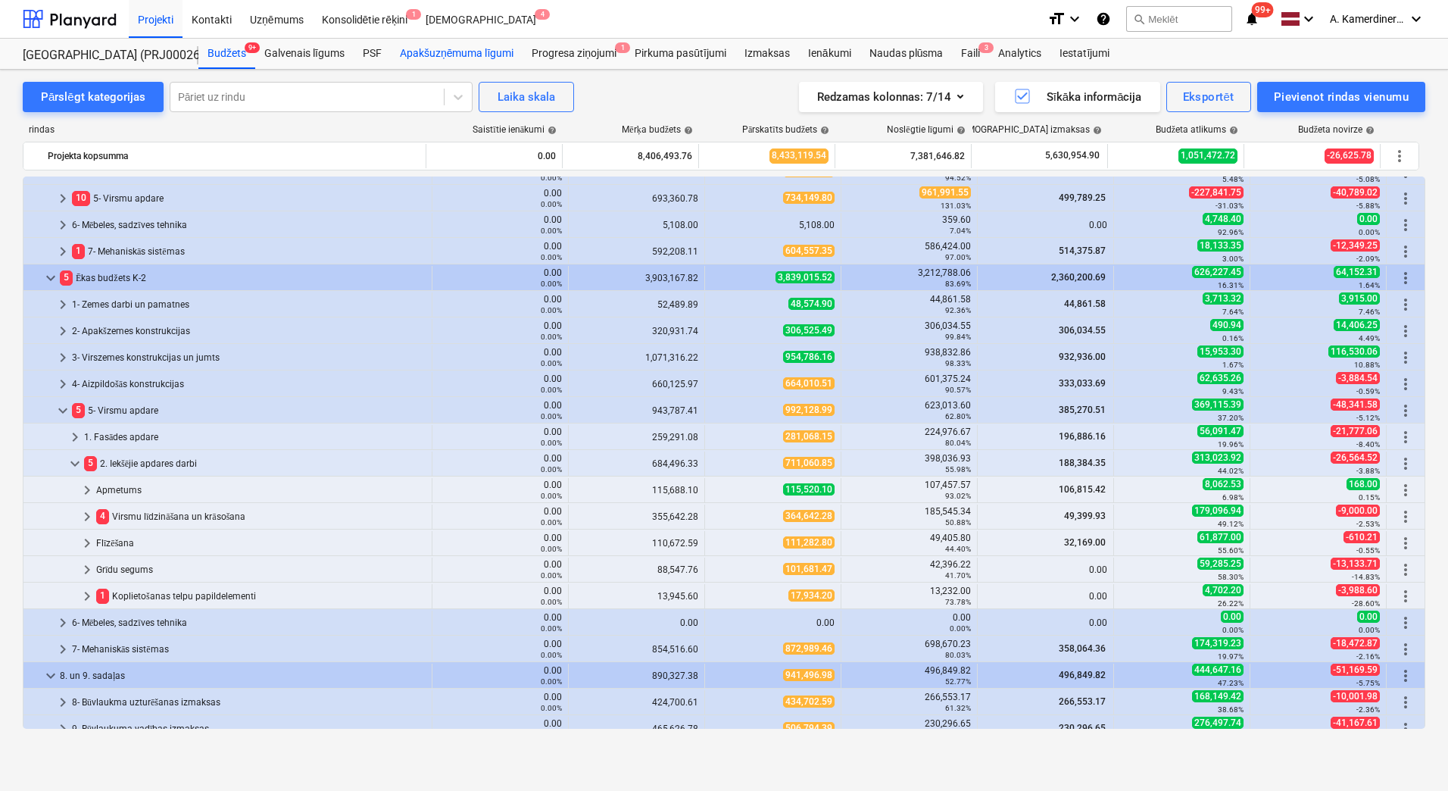
click at [478, 46] on div "Apakšuzņēmuma līgumi" at bounding box center [457, 54] width 132 height 30
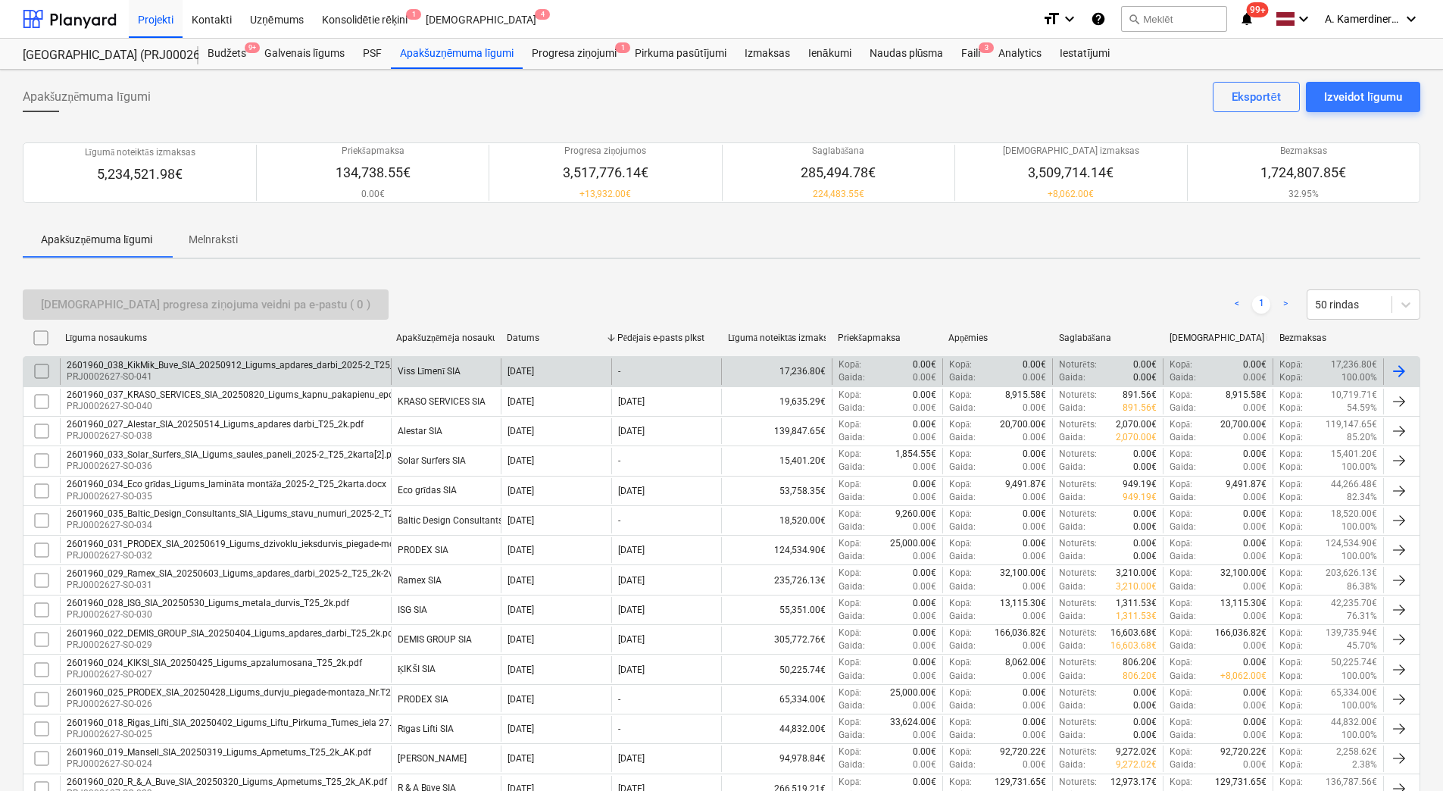
click at [311, 373] on p "PRJ0002627-SO-041" at bounding box center [243, 376] width 353 height 13
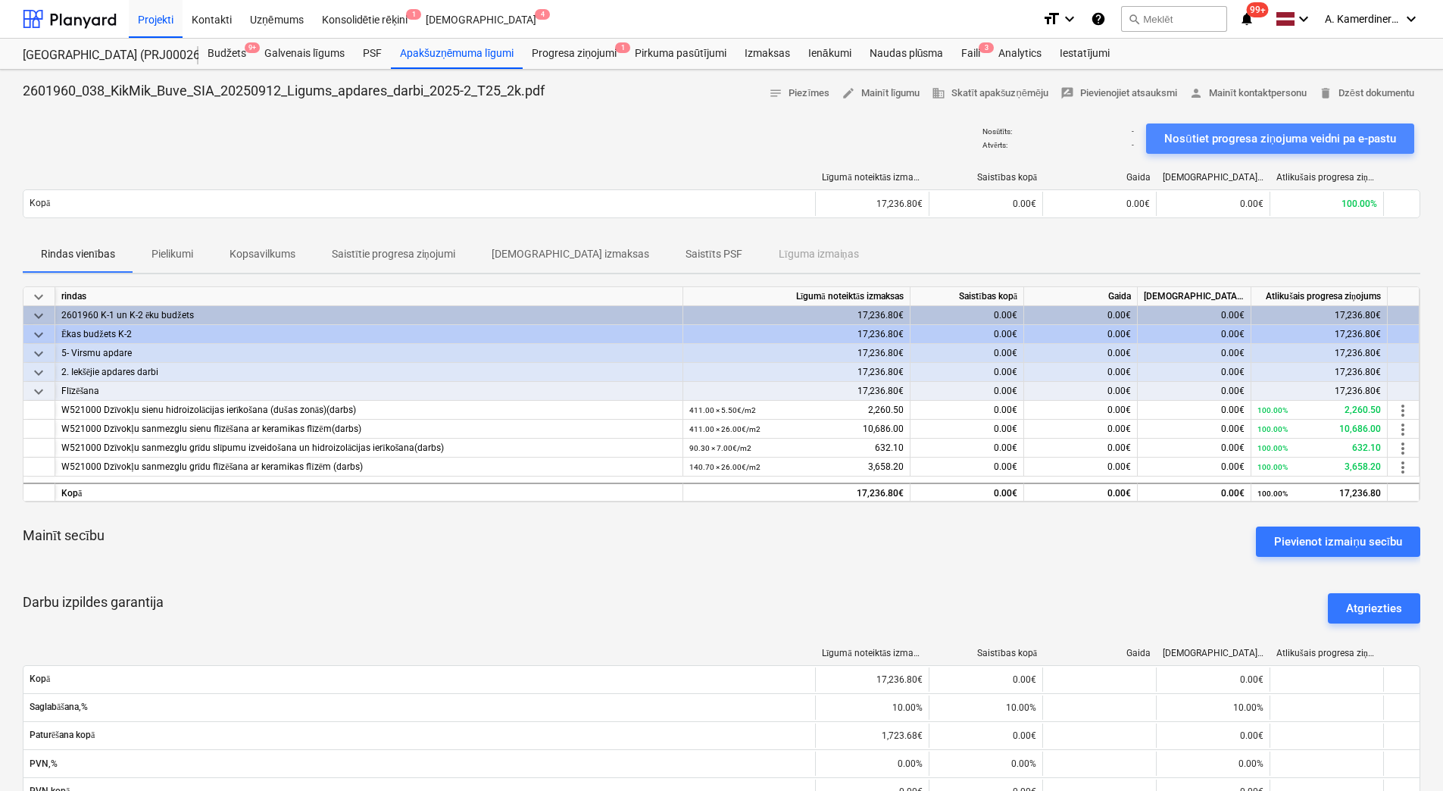
click at [1264, 135] on div "Nosūtiet progresa ziņojuma veidni pa e-pastu" at bounding box center [1280, 139] width 232 height 20
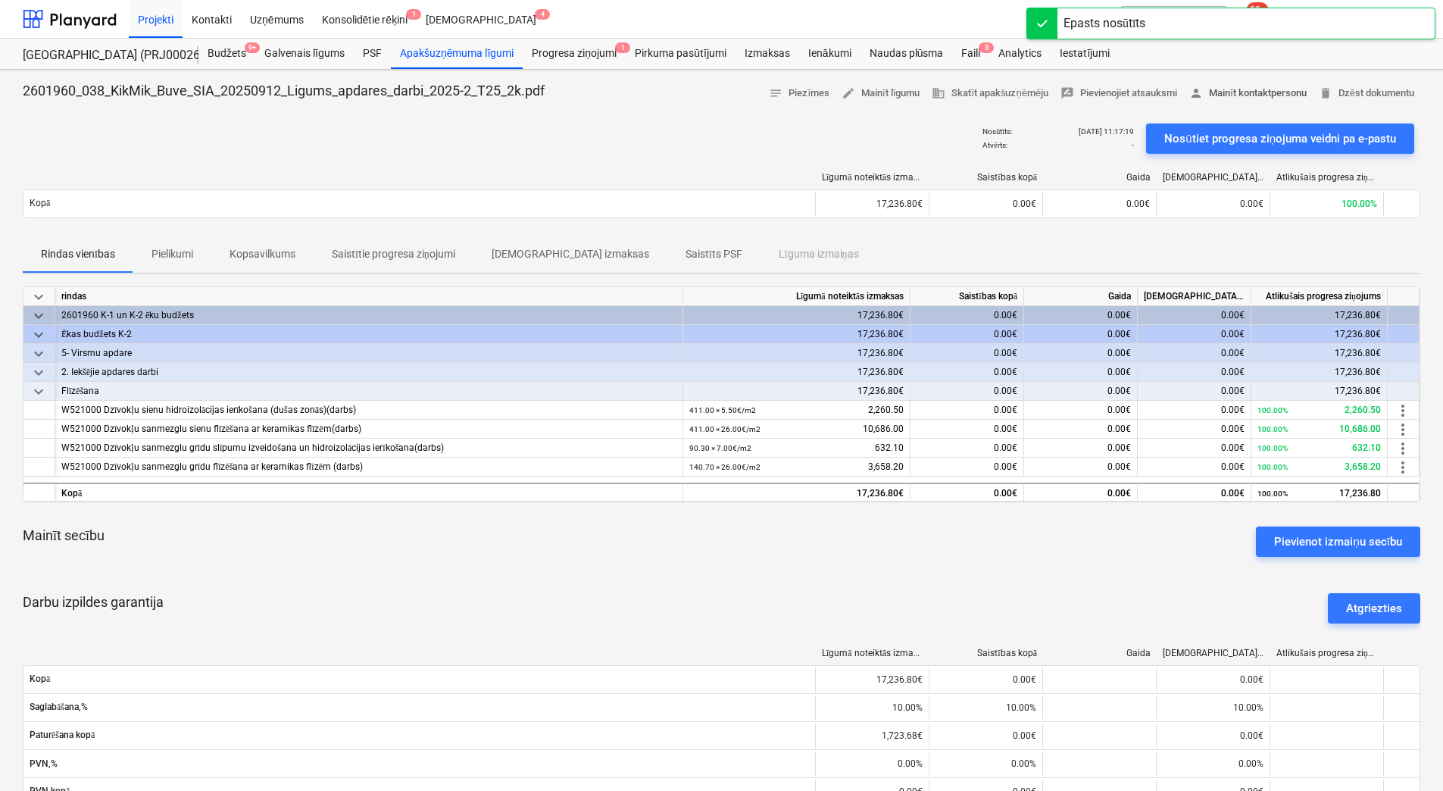
click at [1270, 92] on span "person Mainīt kontaktpersonu" at bounding box center [1247, 93] width 117 height 17
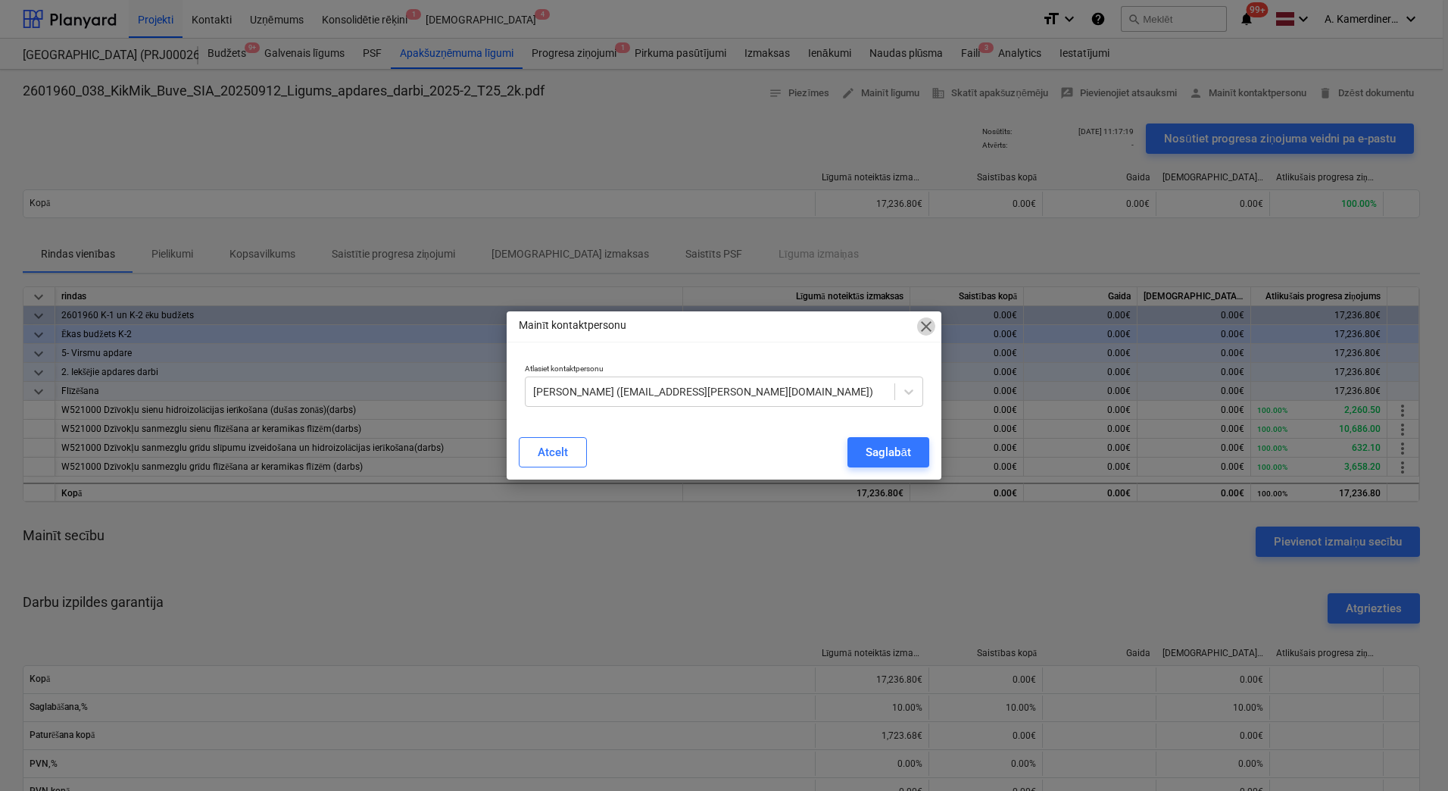
click at [930, 326] on span "close" at bounding box center [926, 326] width 18 height 18
